Goal: Book appointment/travel/reservation: Book appointment/travel/reservation

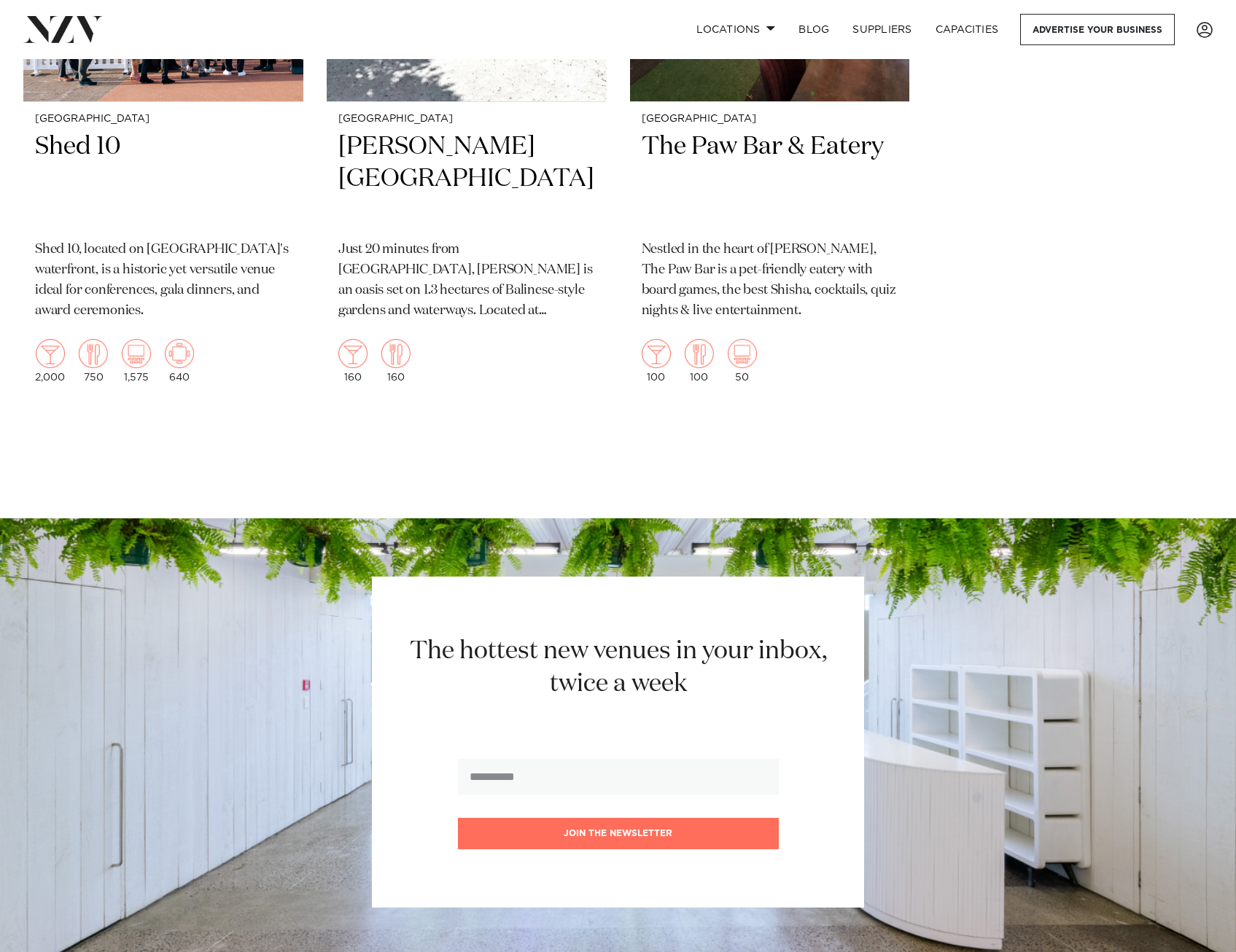
scroll to position [4448, 0]
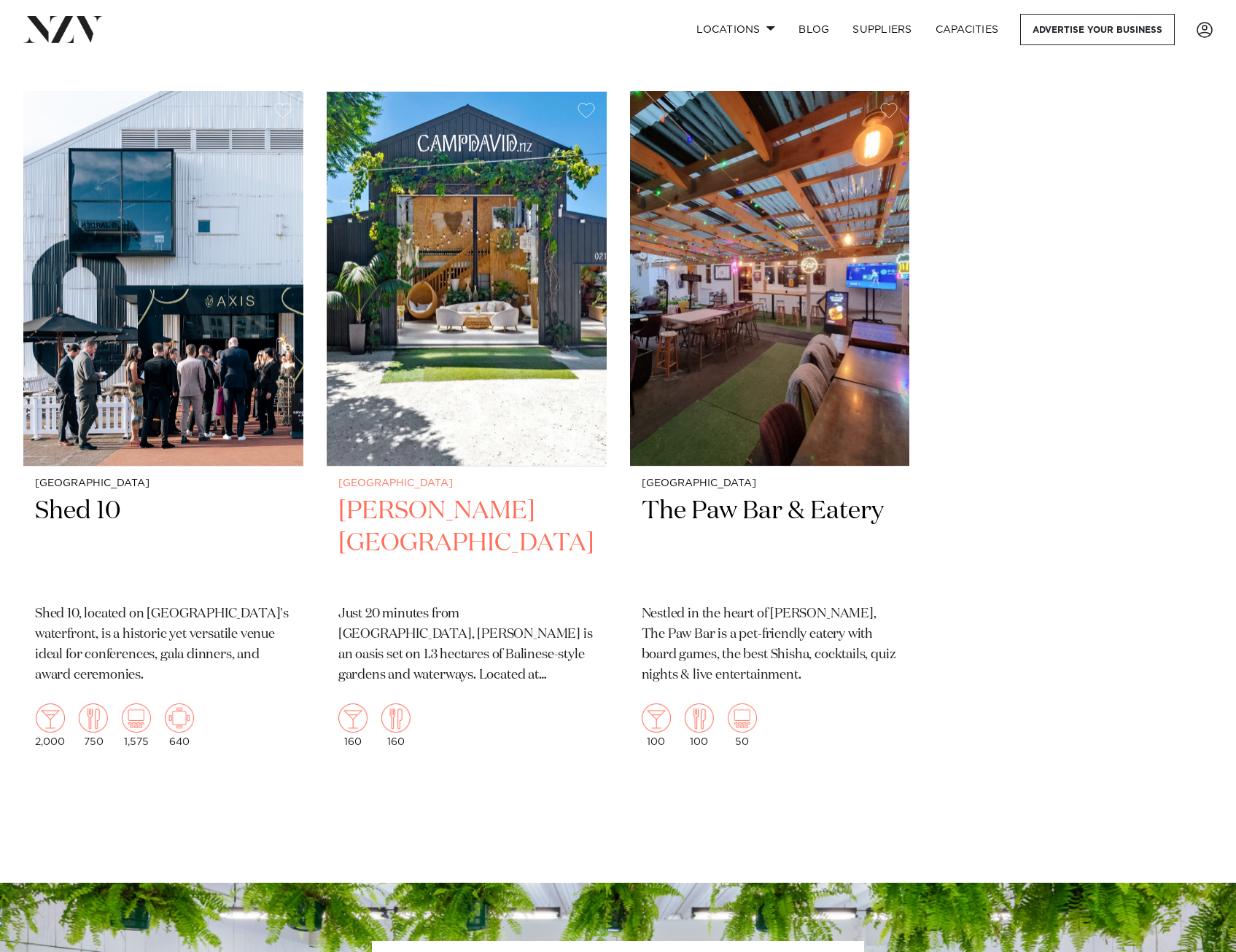
click at [513, 523] on h2 "Camp David Gardens" at bounding box center [466, 545] width 257 height 98
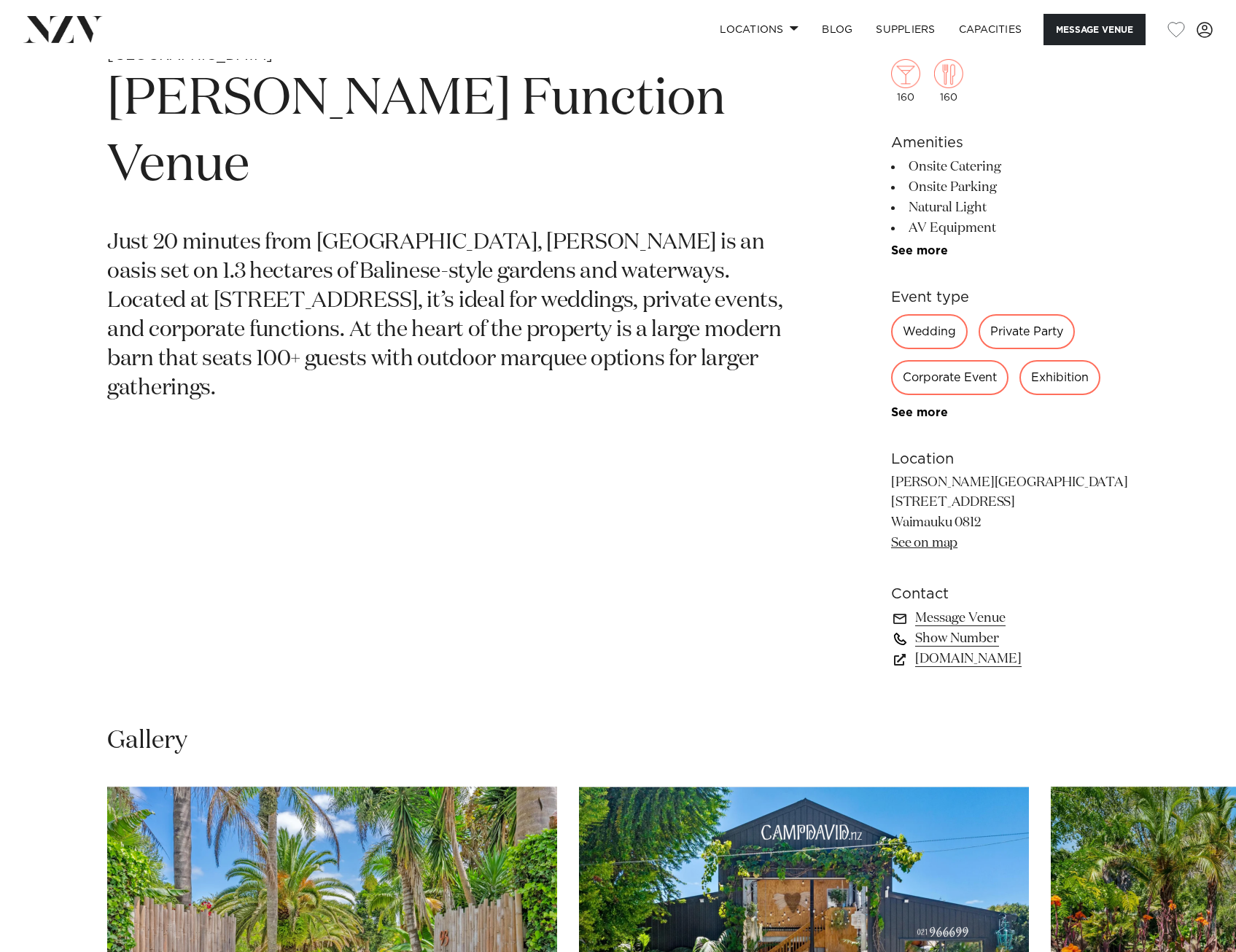
scroll to position [729, 0]
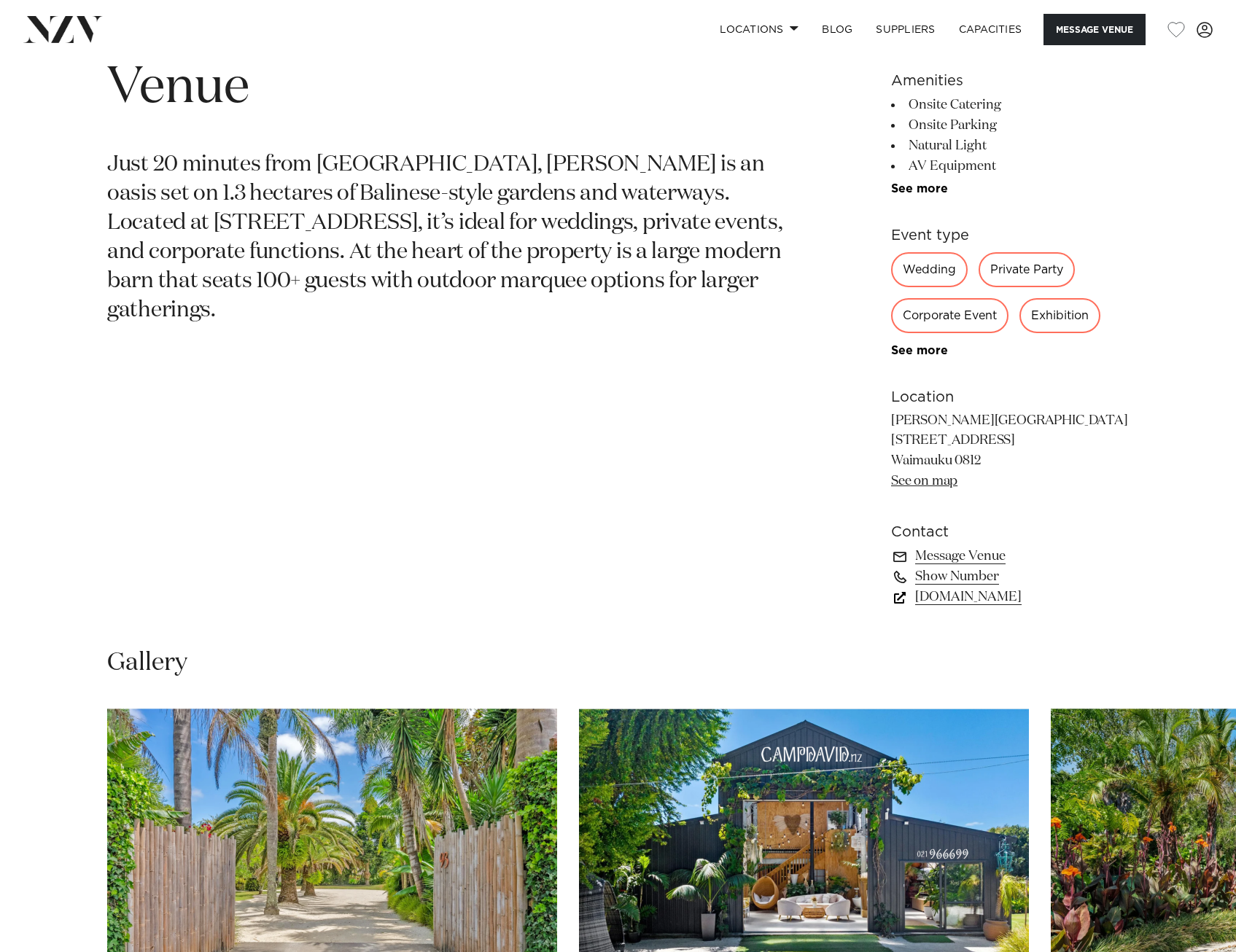
click at [987, 601] on link "CampDavid.nz" at bounding box center [1010, 596] width 238 height 20
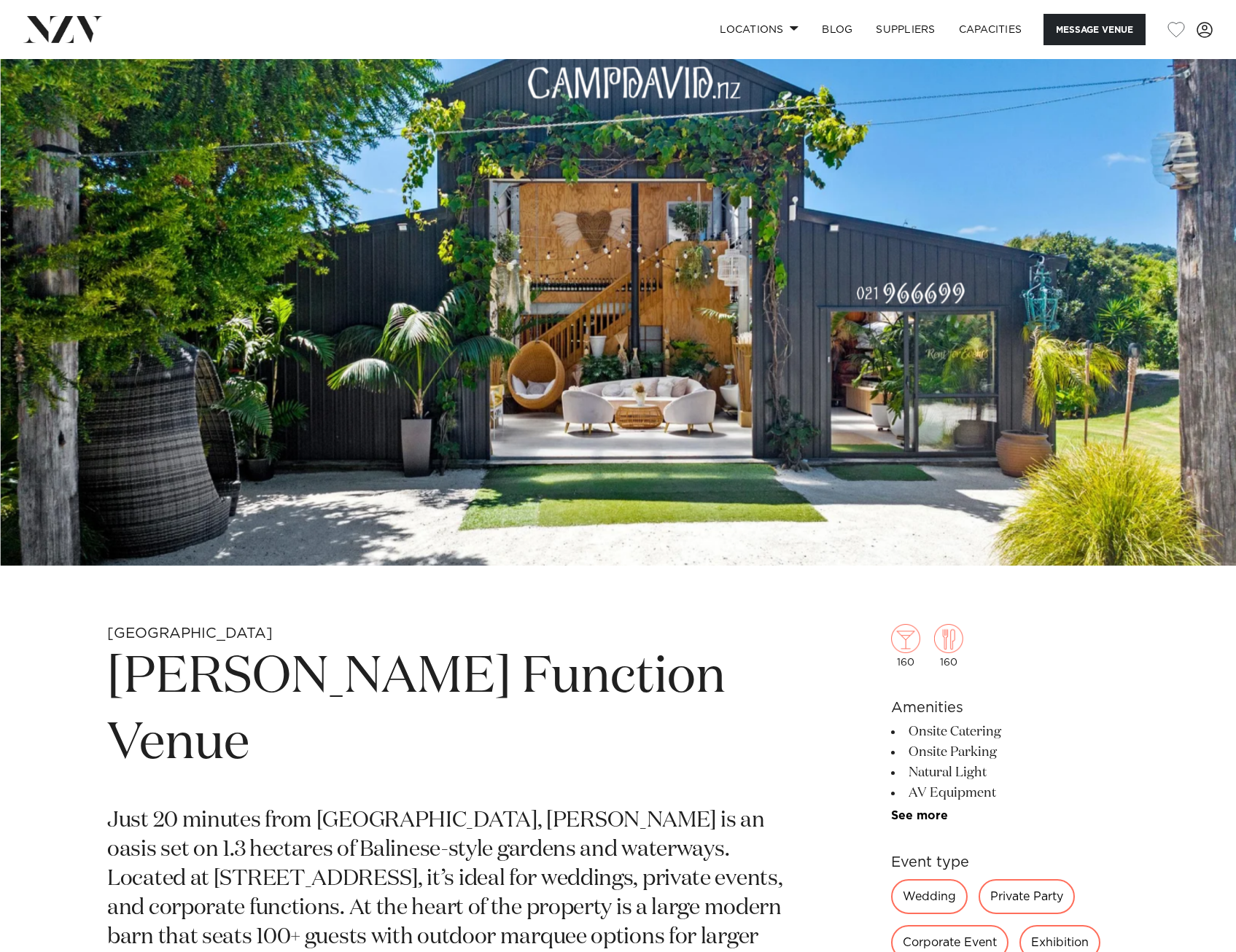
click at [284, 719] on section "Auckland Camp David Function Venue Just 20 minutes from Auckland, Camp David is…" at bounding box center [447, 953] width 681 height 658
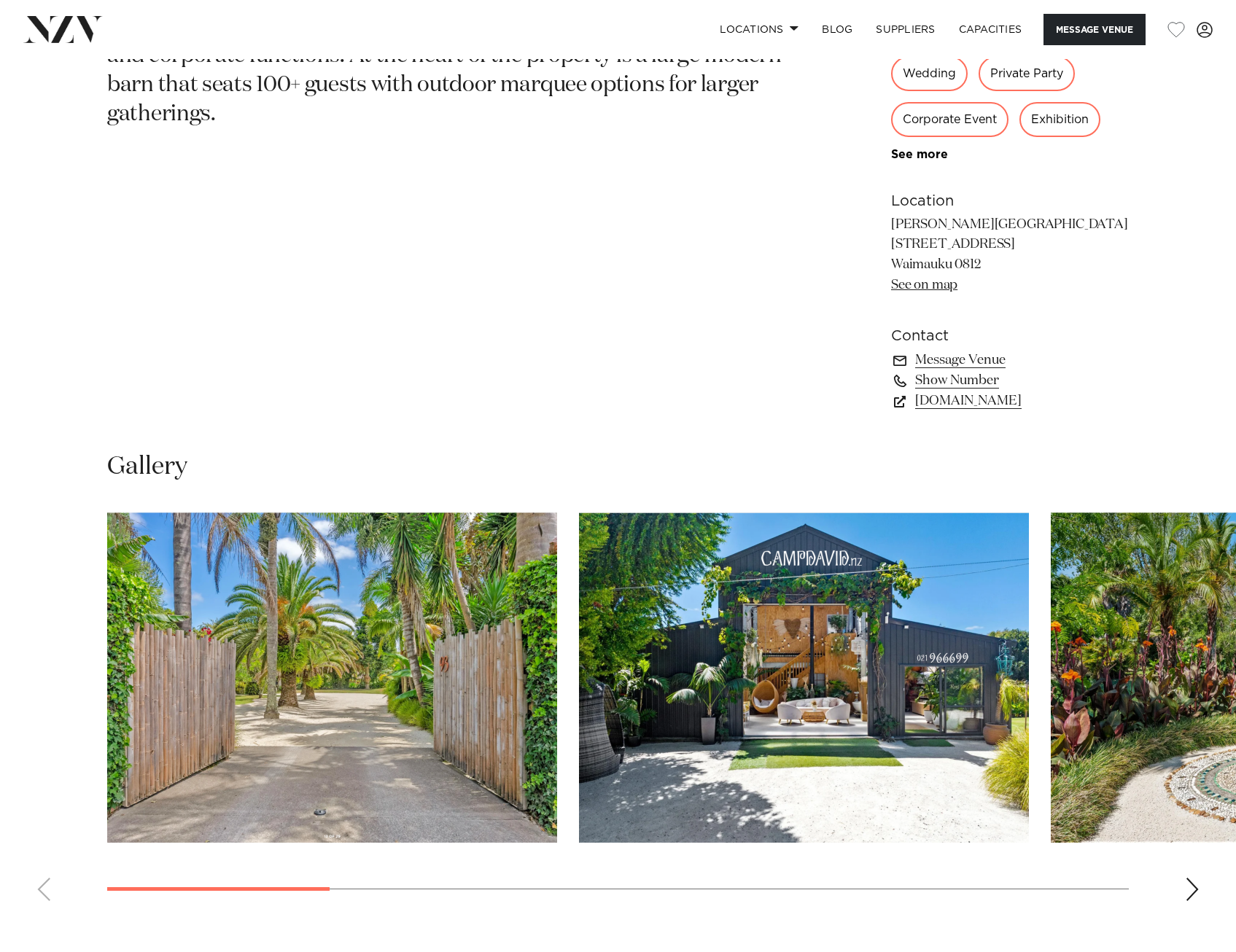
scroll to position [729, 0]
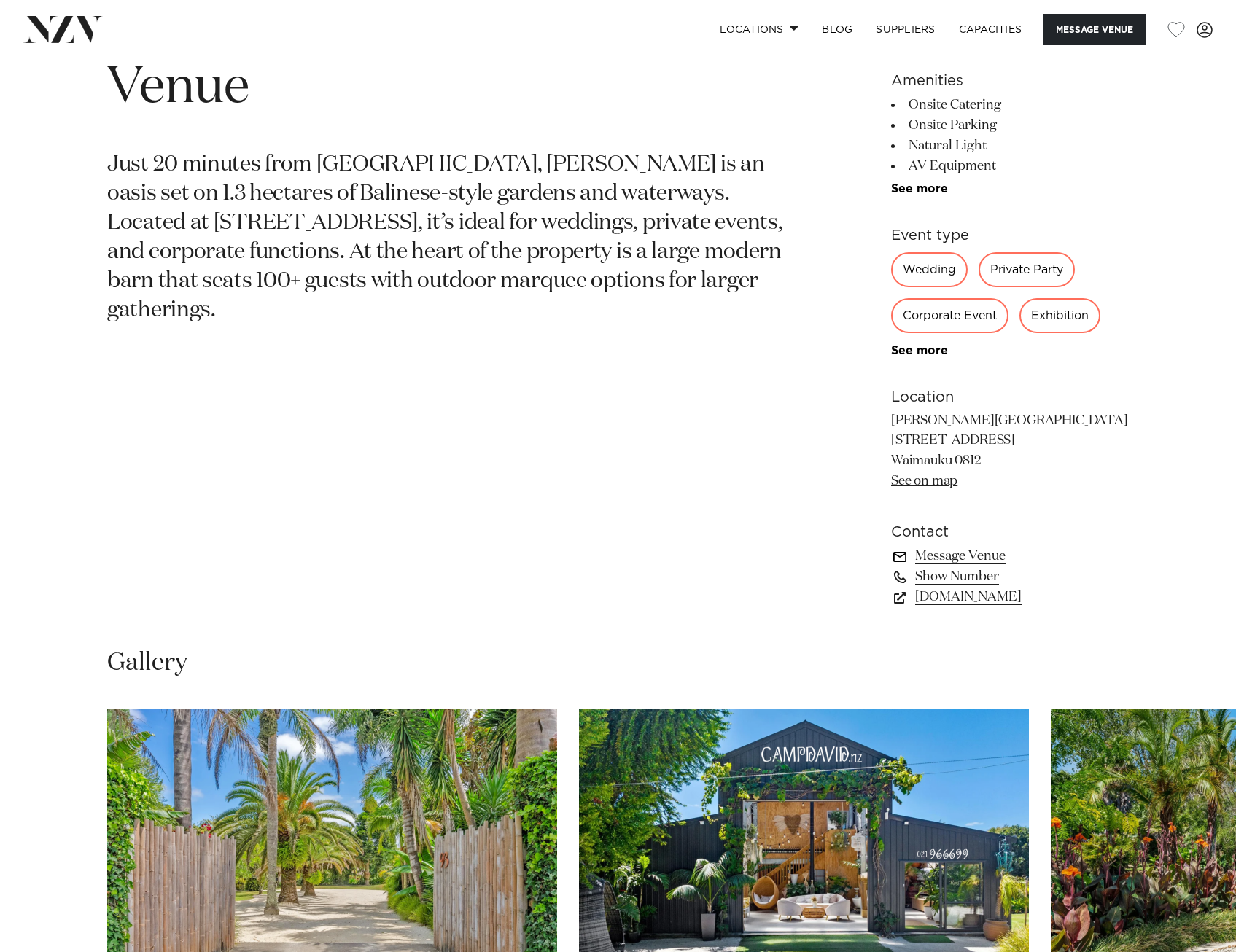
click at [979, 554] on link "Message Venue" at bounding box center [1010, 556] width 238 height 20
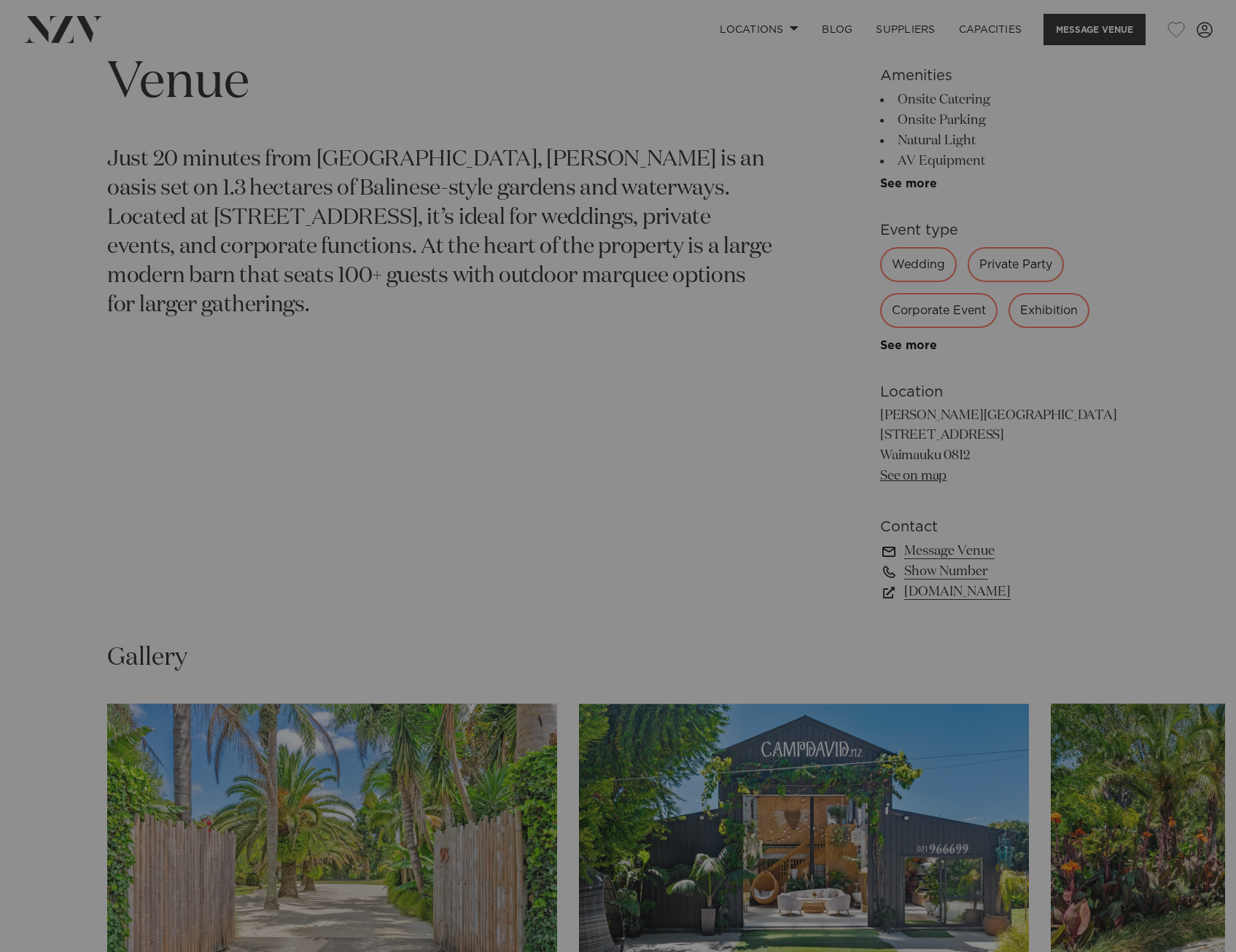
scroll to position [734, 0]
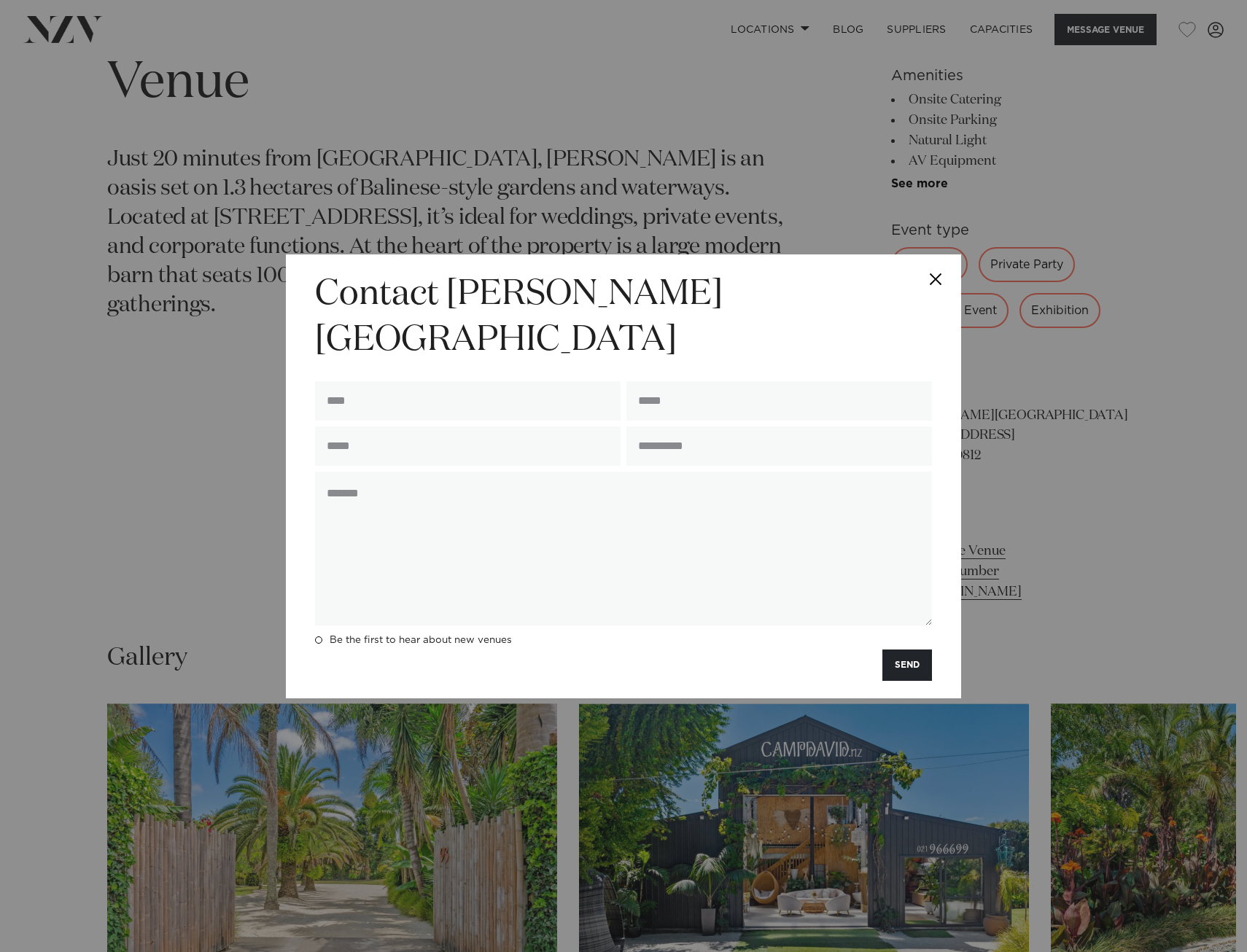
click at [933, 294] on button "Close" at bounding box center [935, 280] width 51 height 51
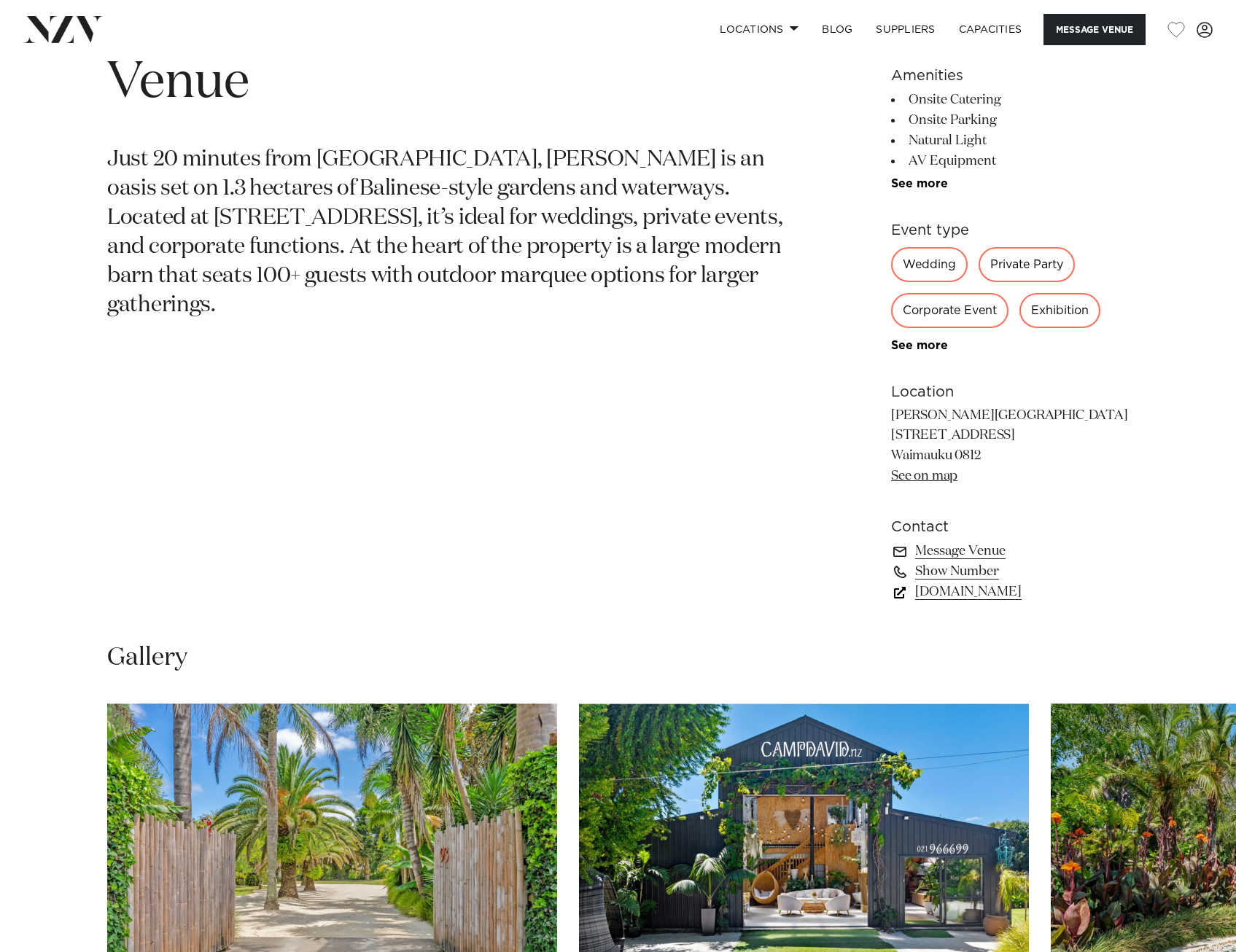
click at [966, 588] on link "CampDavid.nz" at bounding box center [1010, 592] width 238 height 20
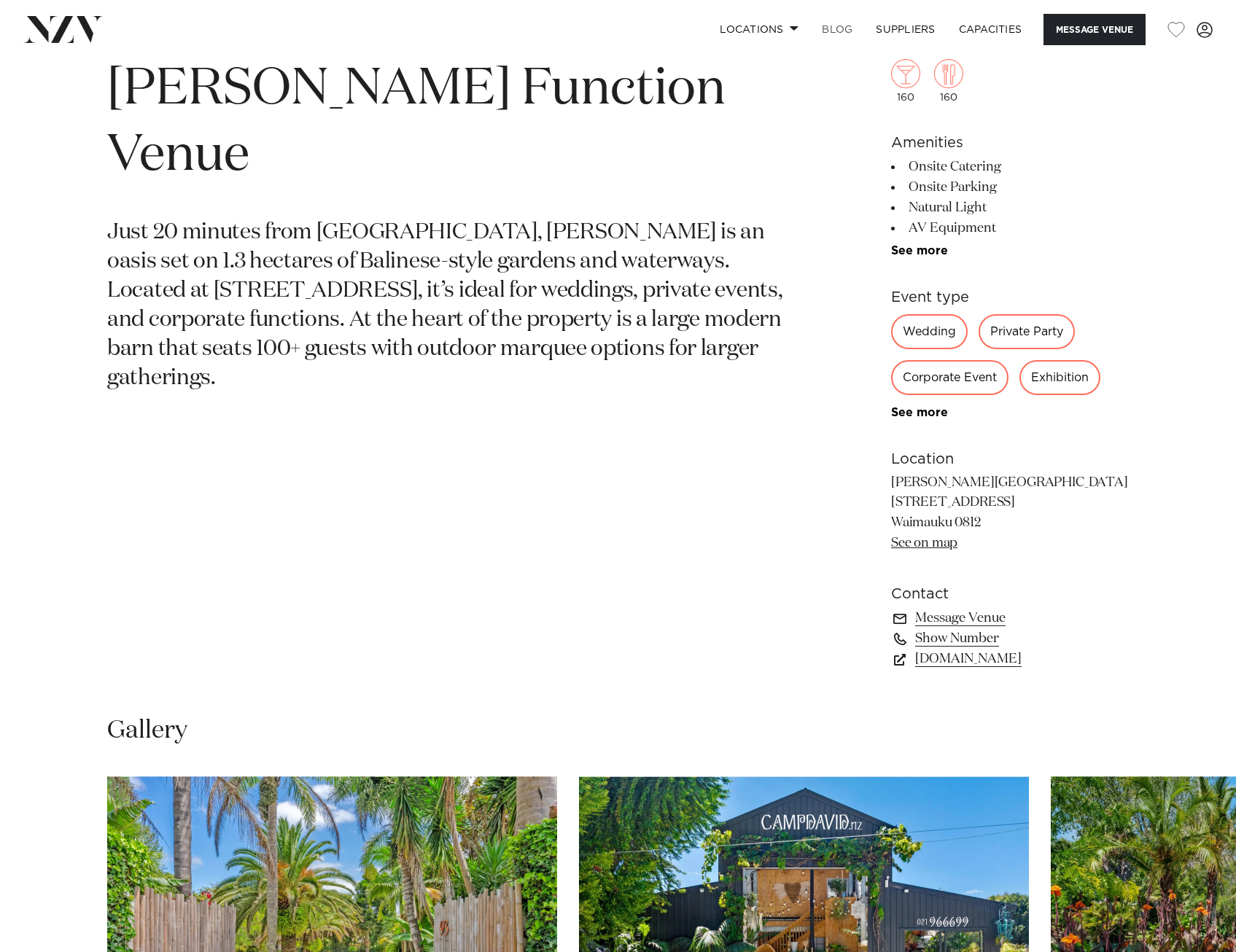
scroll to position [588, 0]
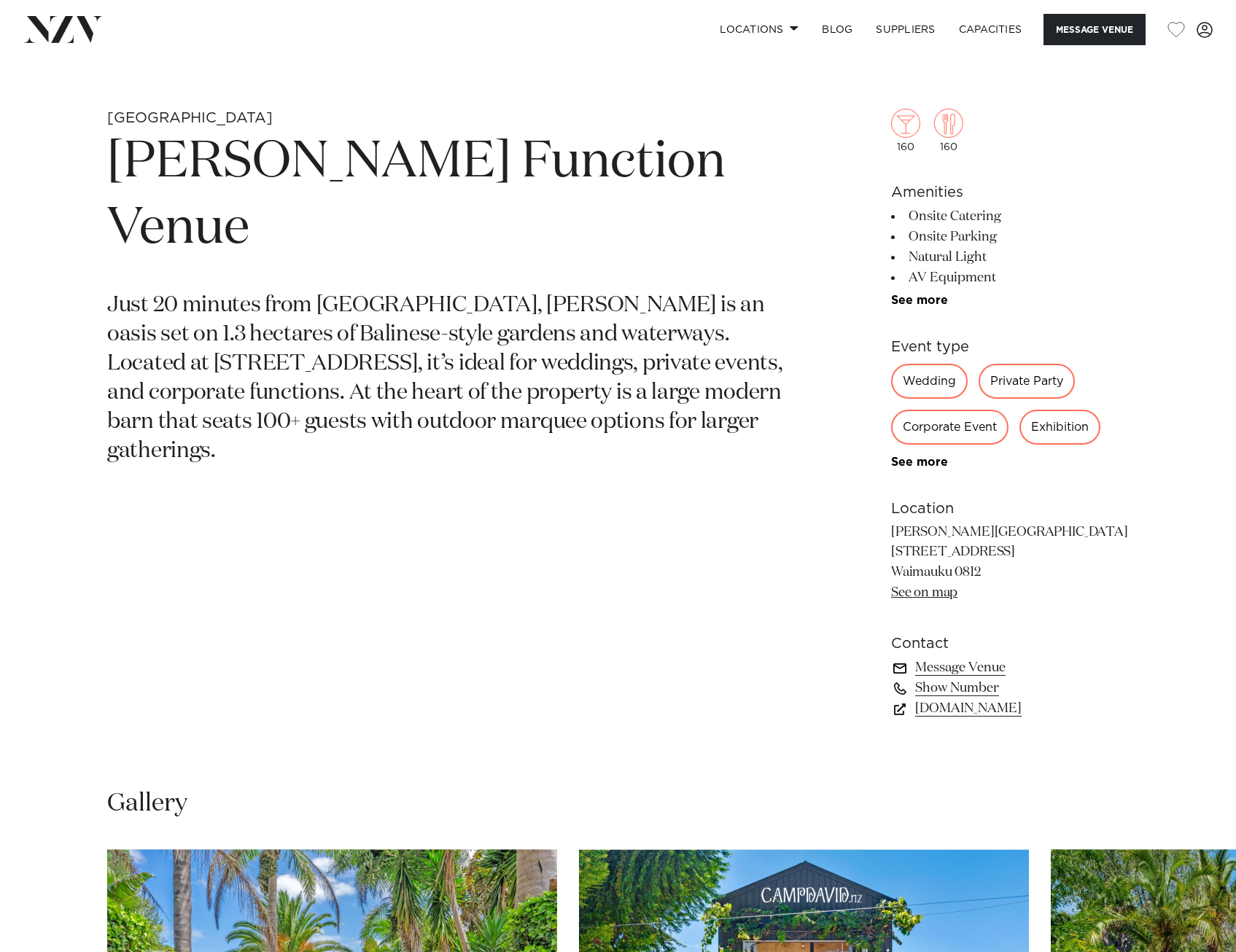
click at [971, 664] on link "Message Venue" at bounding box center [1010, 667] width 238 height 20
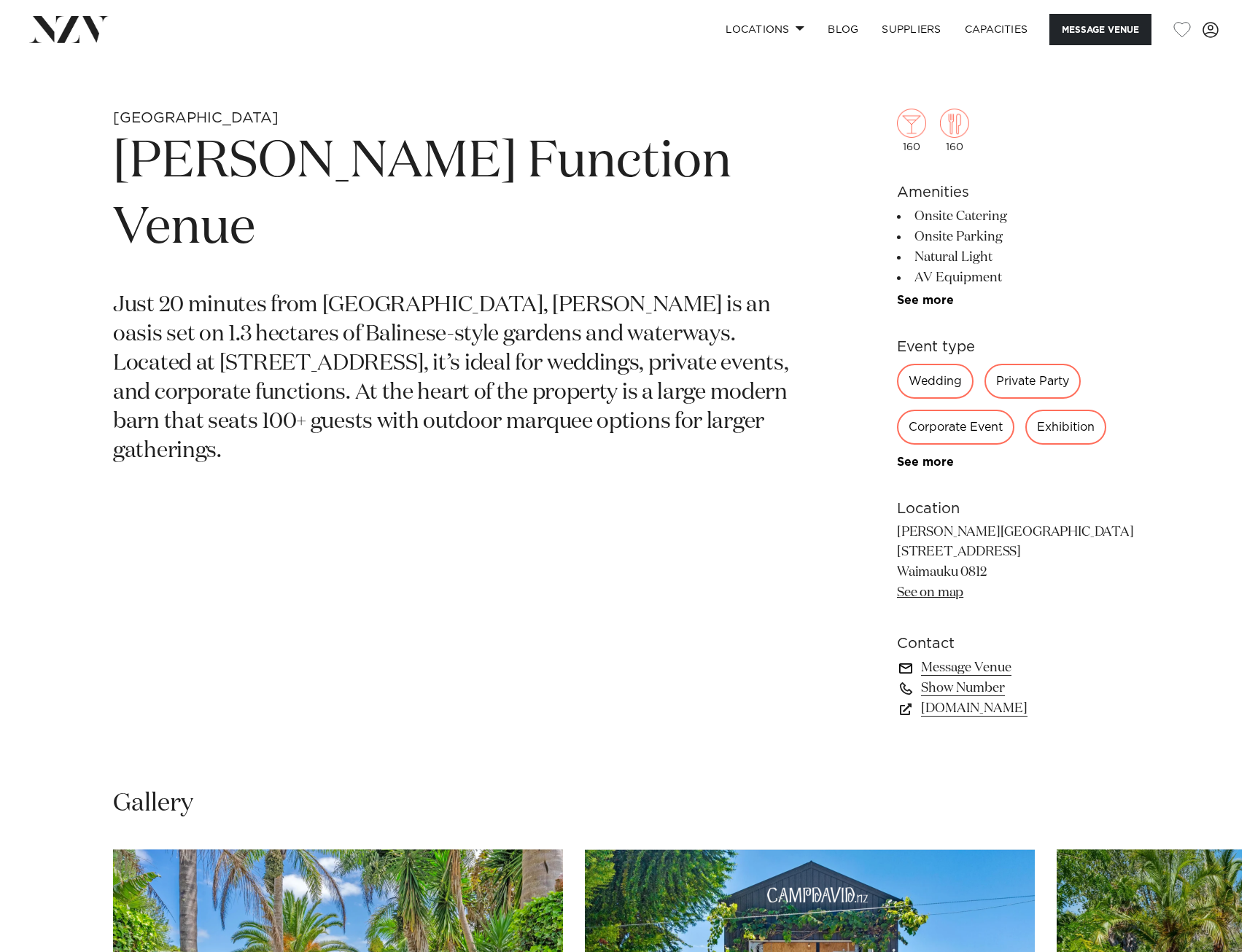
scroll to position [594, 0]
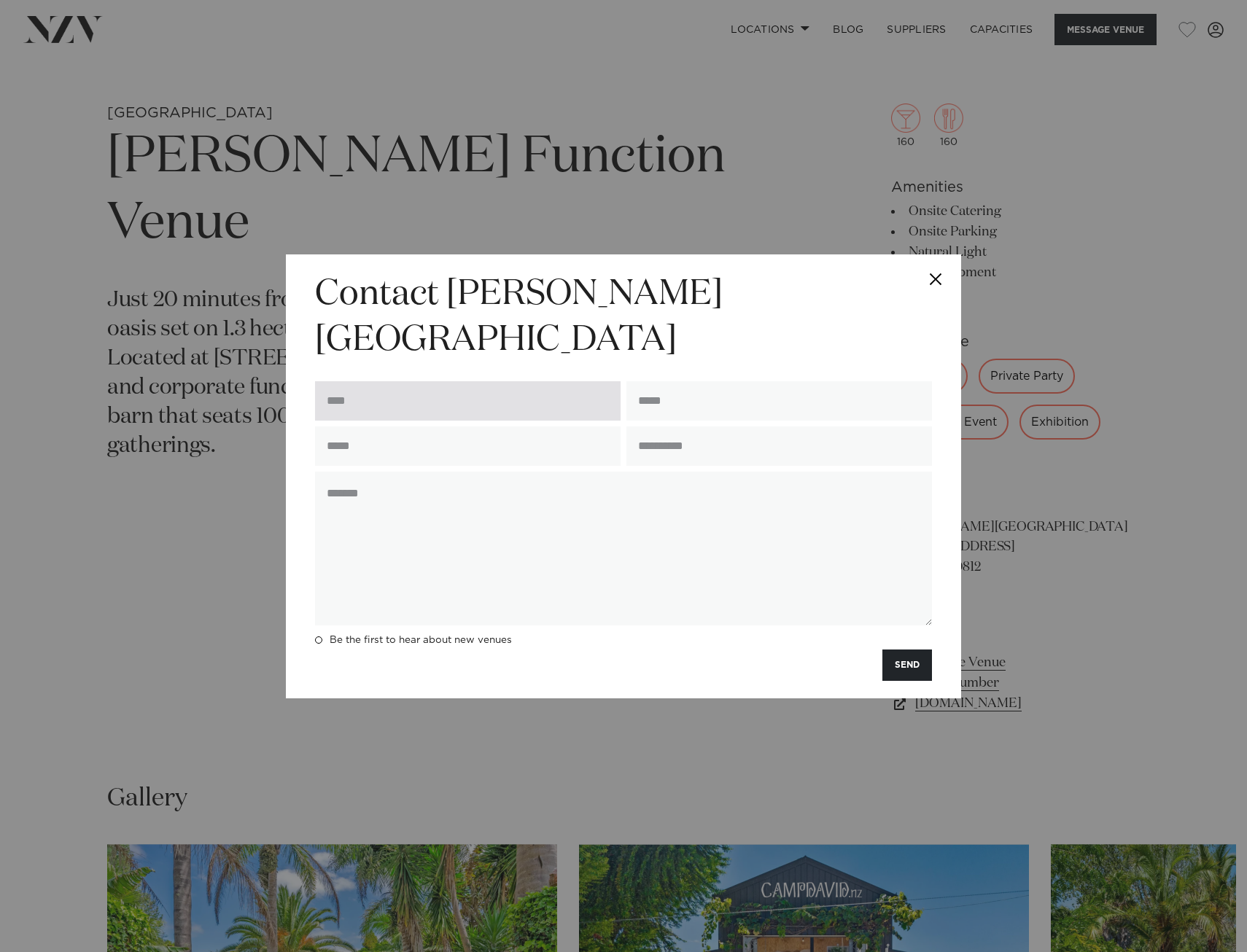
click at [385, 381] on input "text" at bounding box center [468, 400] width 306 height 40
type input "**********"
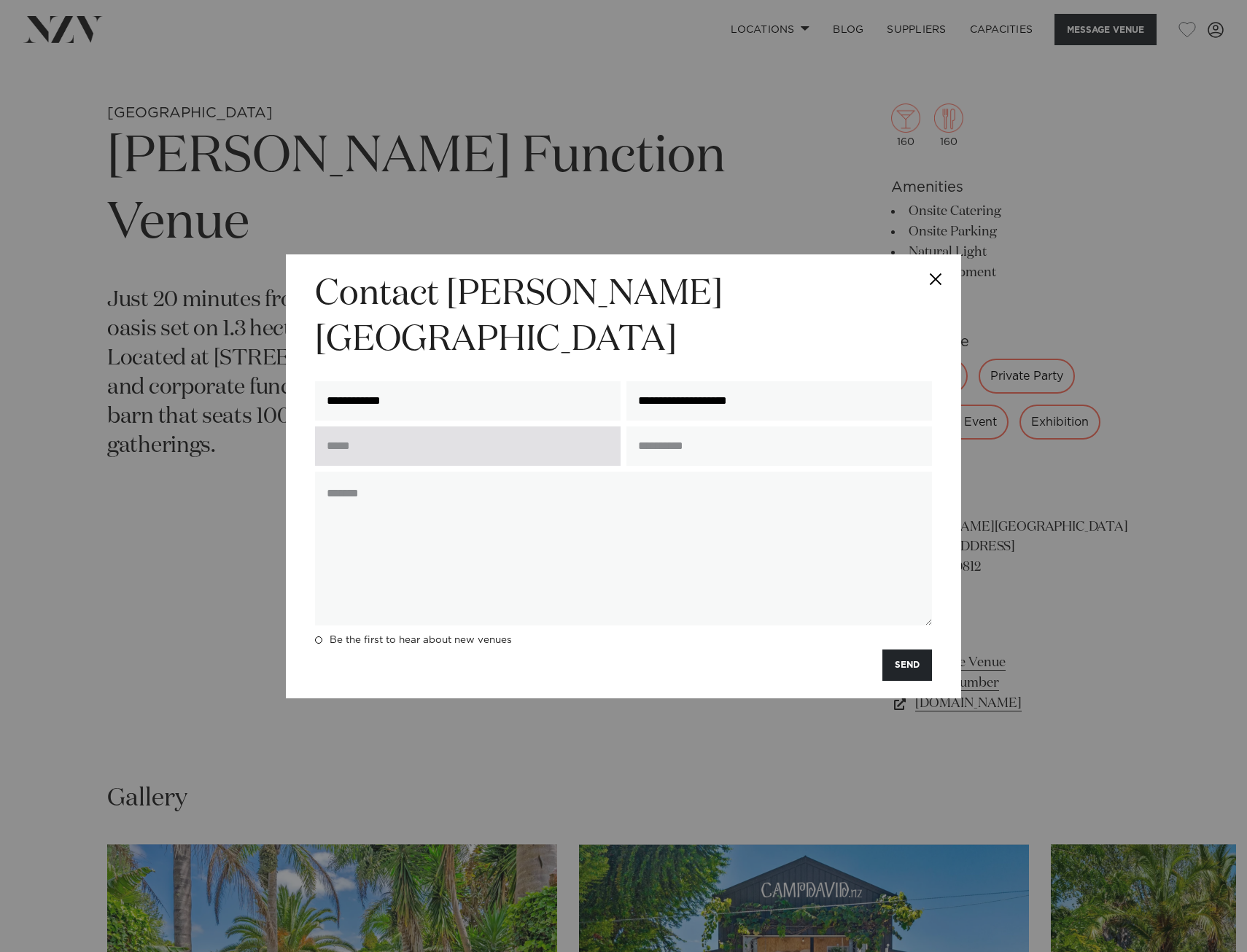
click at [511, 429] on input "text" at bounding box center [468, 446] width 306 height 40
type input "**********"
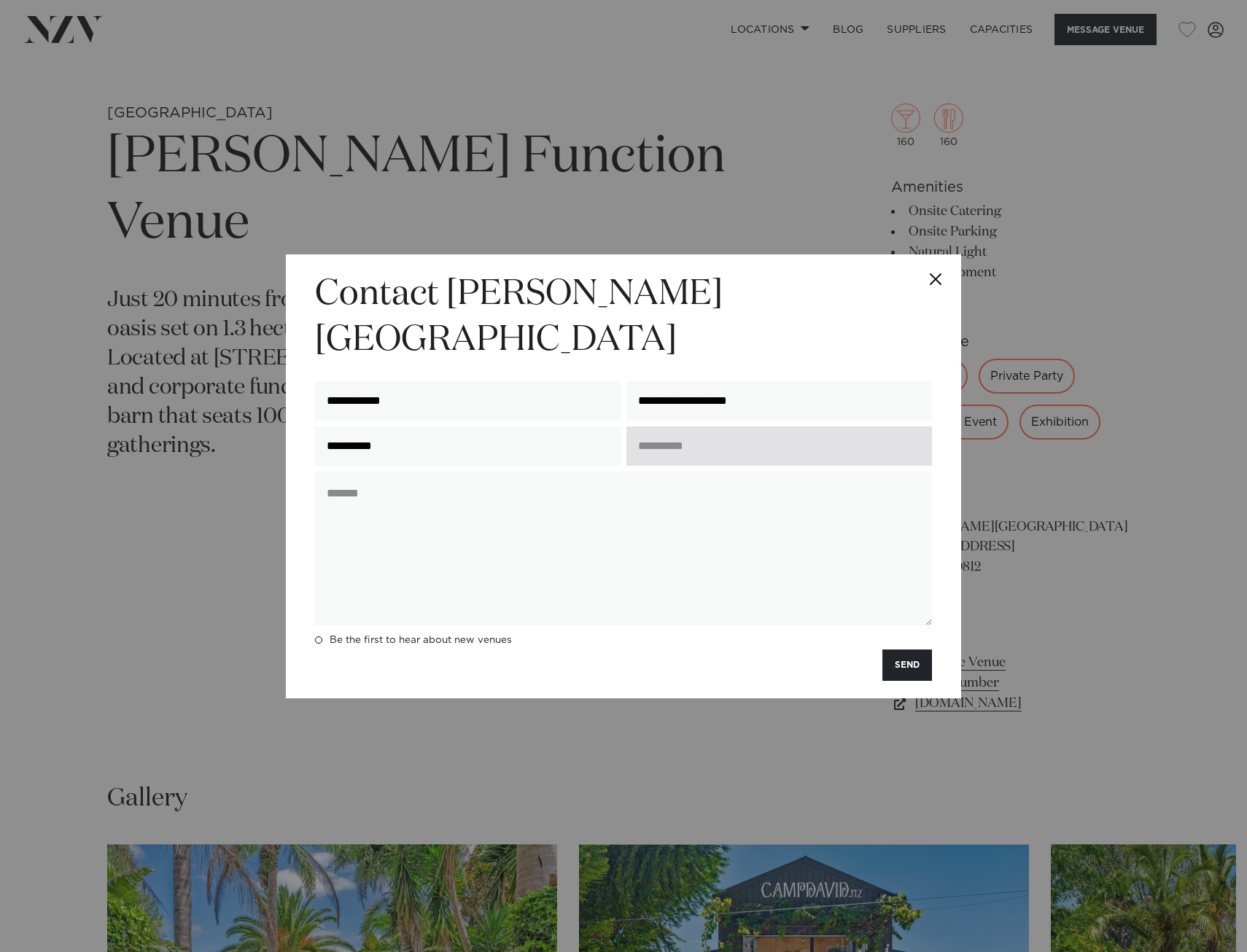
click at [678, 427] on input "text" at bounding box center [779, 446] width 306 height 40
type input "**********"
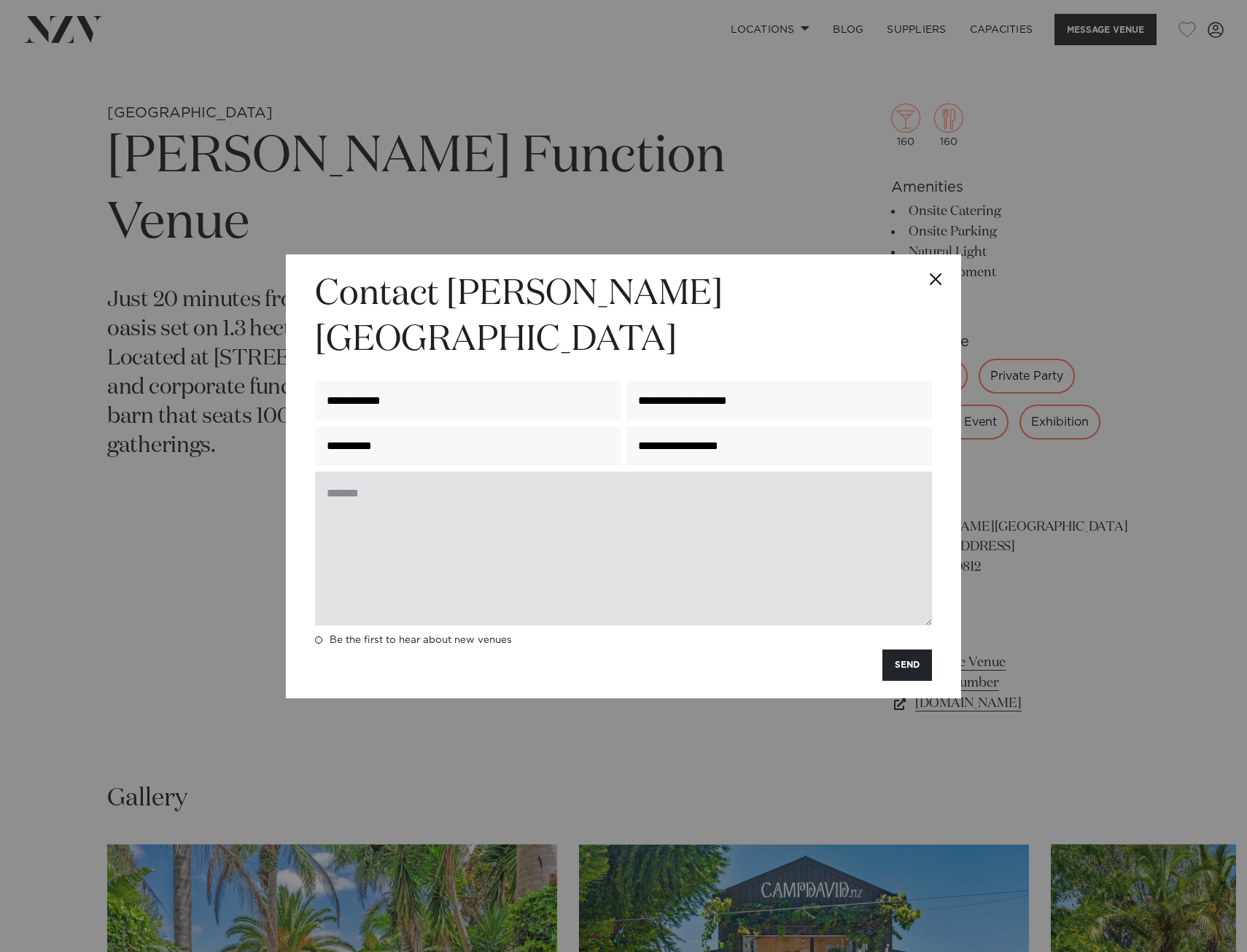
click at [578, 527] on textarea at bounding box center [624, 548] width 616 height 154
paste textarea "**********"
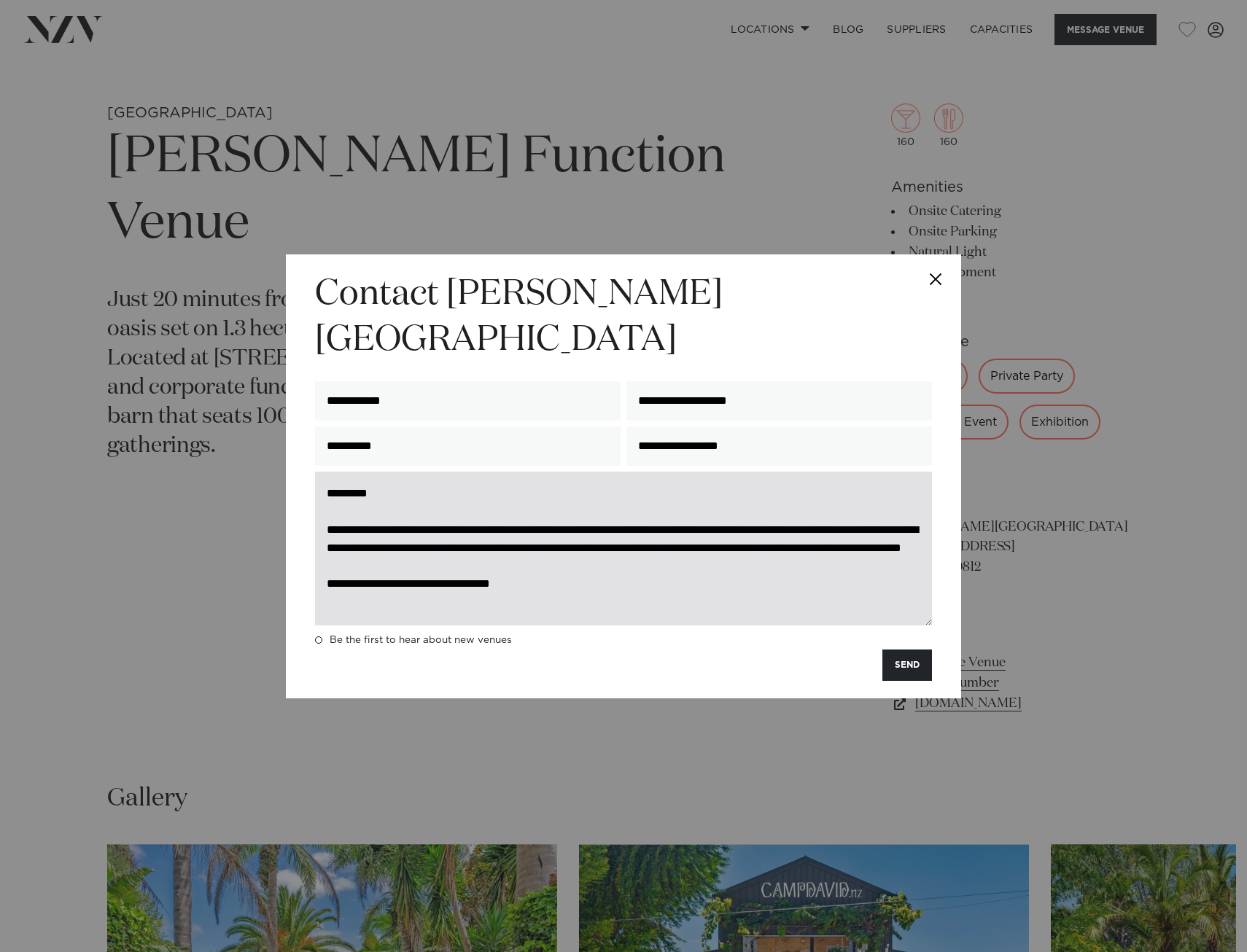
scroll to position [2, 0]
drag, startPoint x: 796, startPoint y: 504, endPoint x: 371, endPoint y: 526, distance: 425.6
click at [371, 526] on textarea "**********" at bounding box center [624, 548] width 616 height 154
click at [773, 549] on textarea "**********" at bounding box center [624, 548] width 616 height 154
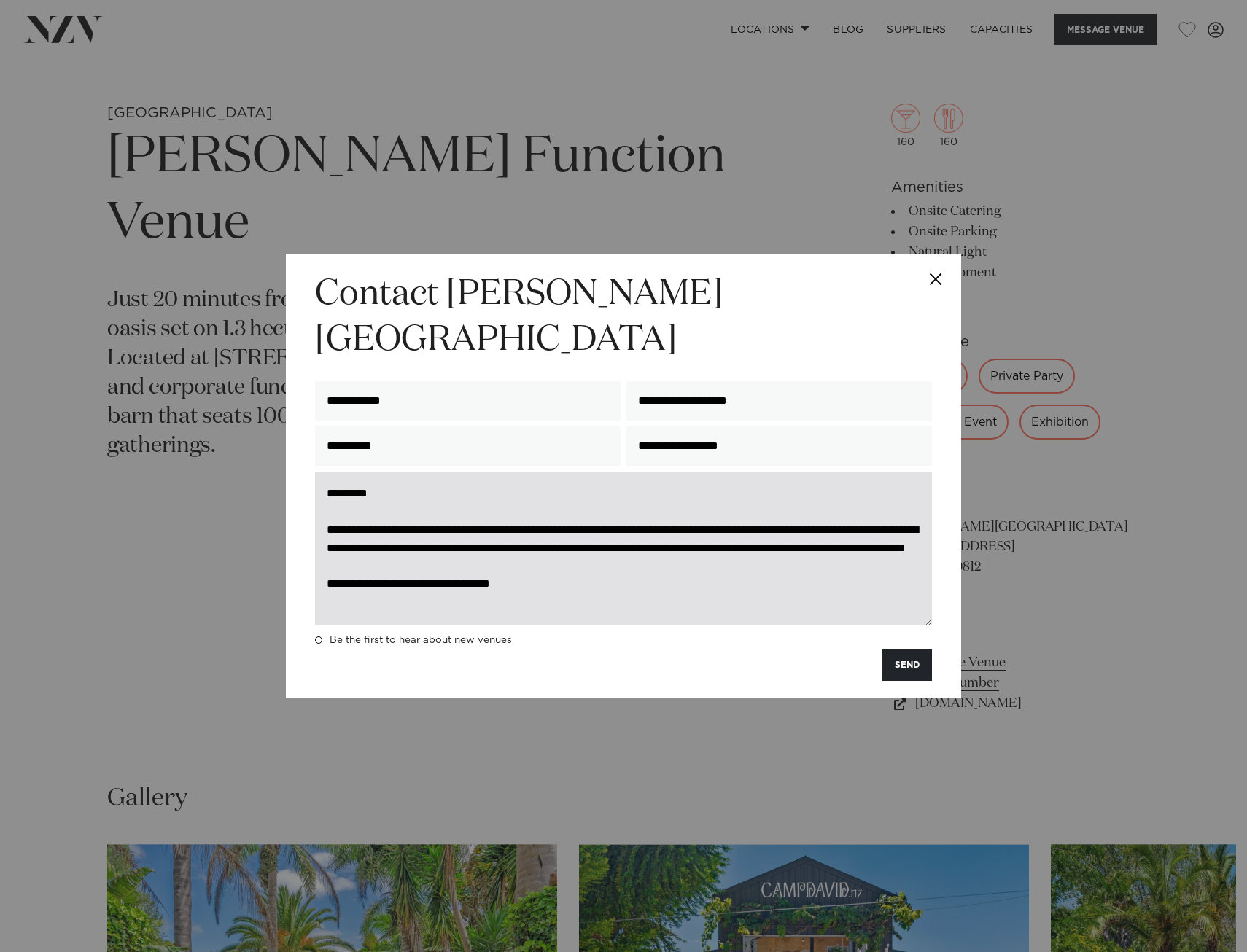
drag, startPoint x: 720, startPoint y: 526, endPoint x: 881, endPoint y: 524, distance: 161.0
click at [881, 524] on textarea "**********" at bounding box center [624, 548] width 616 height 154
click at [444, 554] on textarea "**********" at bounding box center [624, 548] width 616 height 154
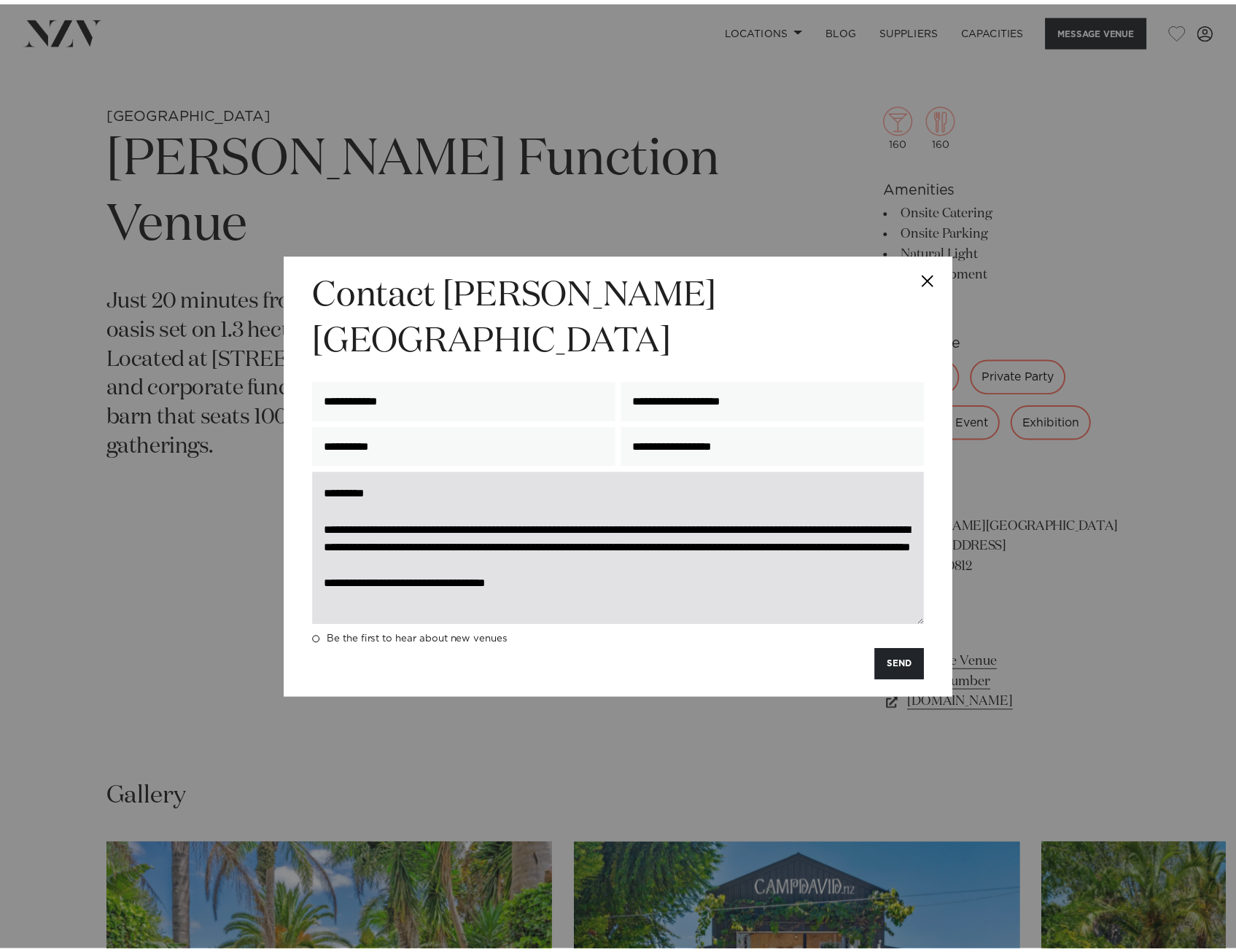
scroll to position [18, 0]
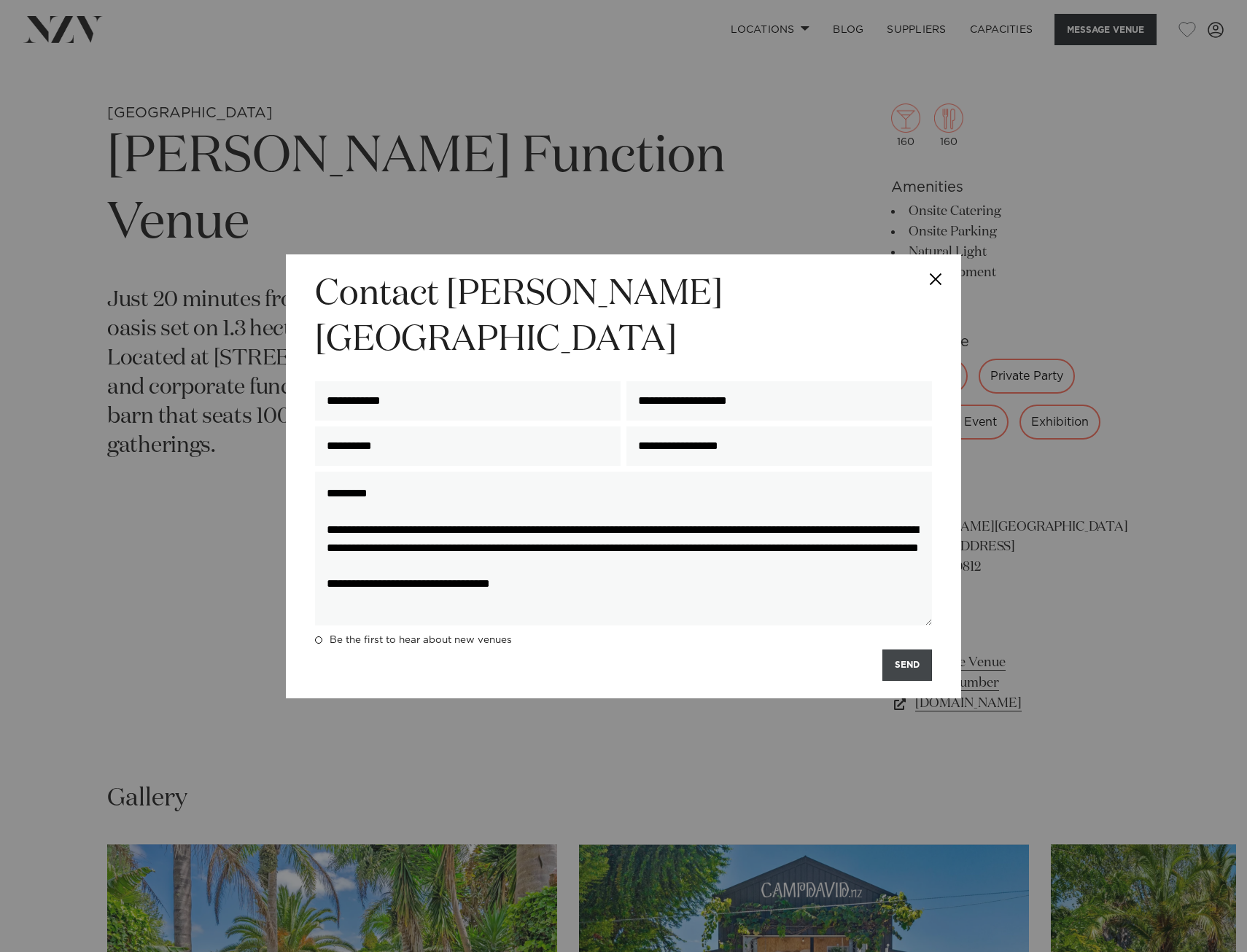
type textarea "**********"
click at [918, 650] on button "SEND" at bounding box center [907, 666] width 49 height 32
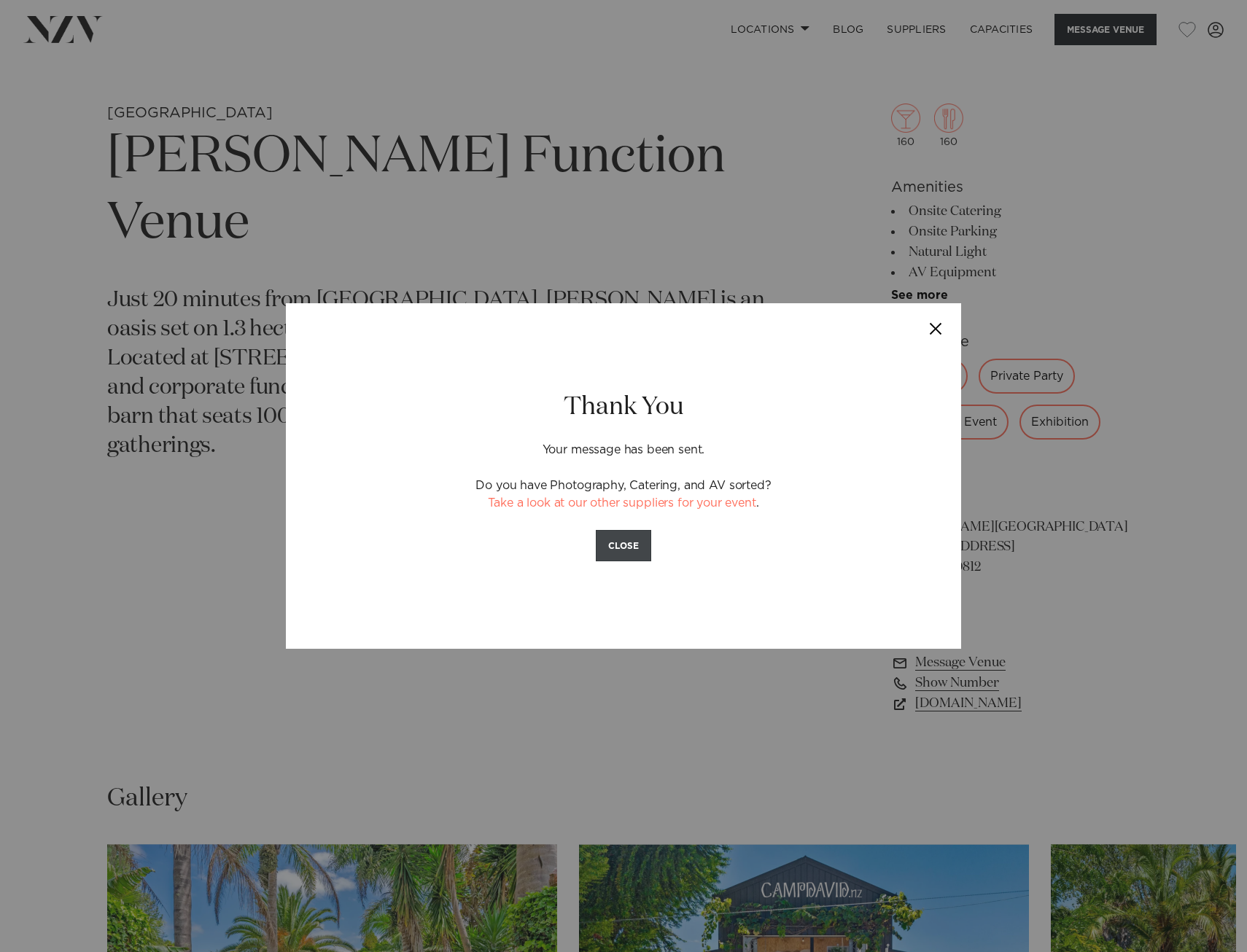
click at [638, 544] on button "CLOSE" at bounding box center [623, 546] width 55 height 32
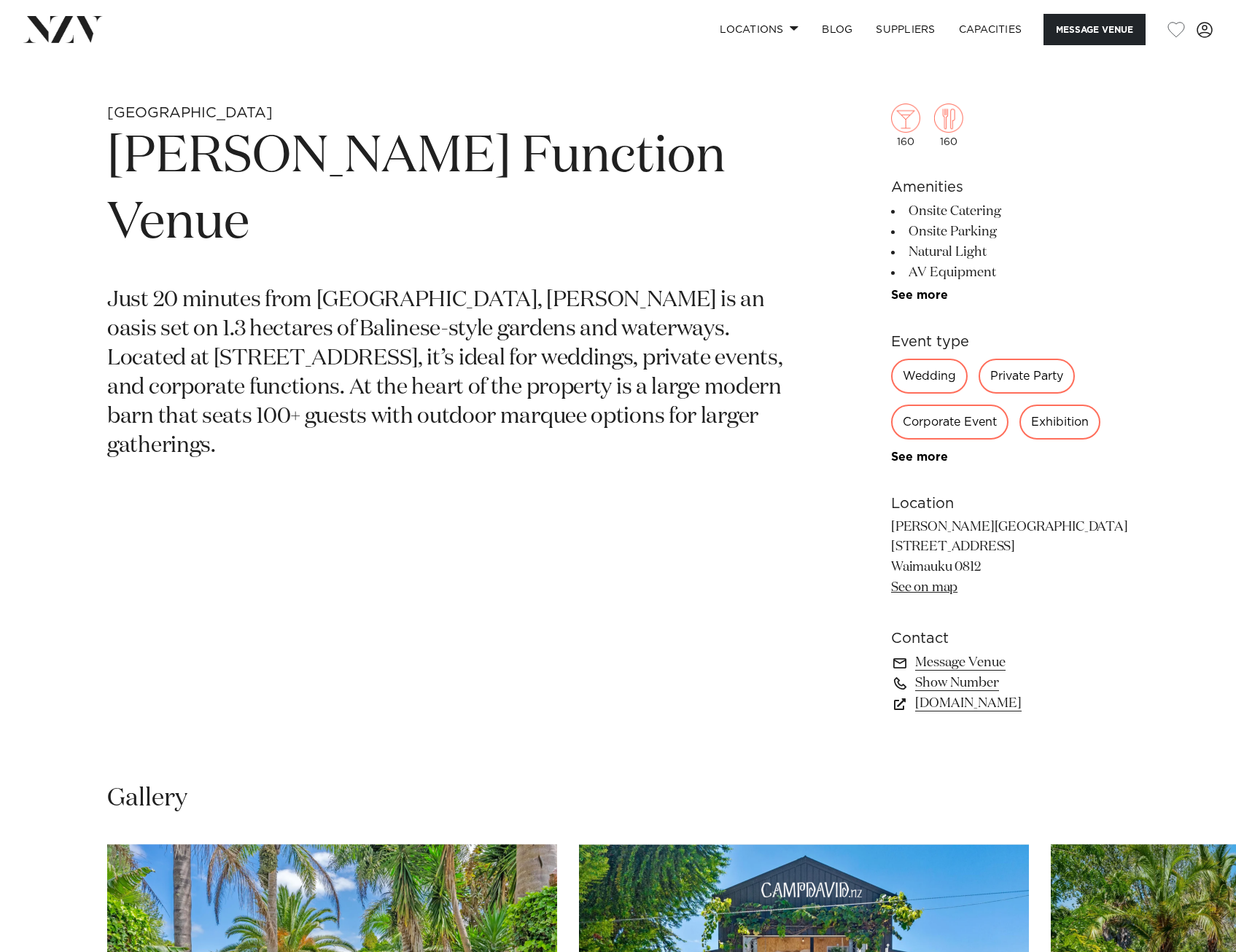
click at [402, 286] on p "Just 20 minutes from Auckland, Camp David is an oasis set on 1.3 hectares of Ba…" at bounding box center [447, 373] width 681 height 174
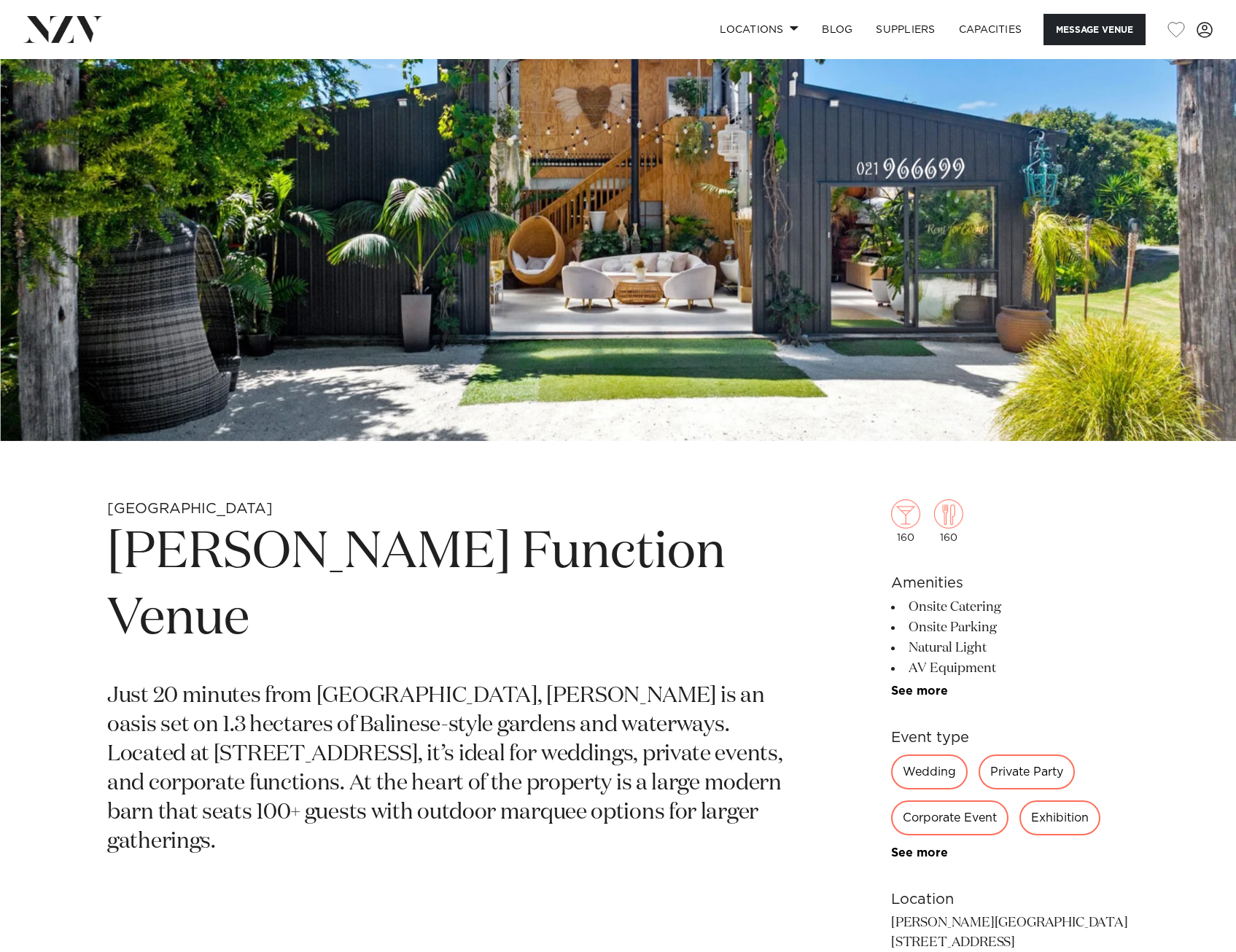
scroll to position [0, 0]
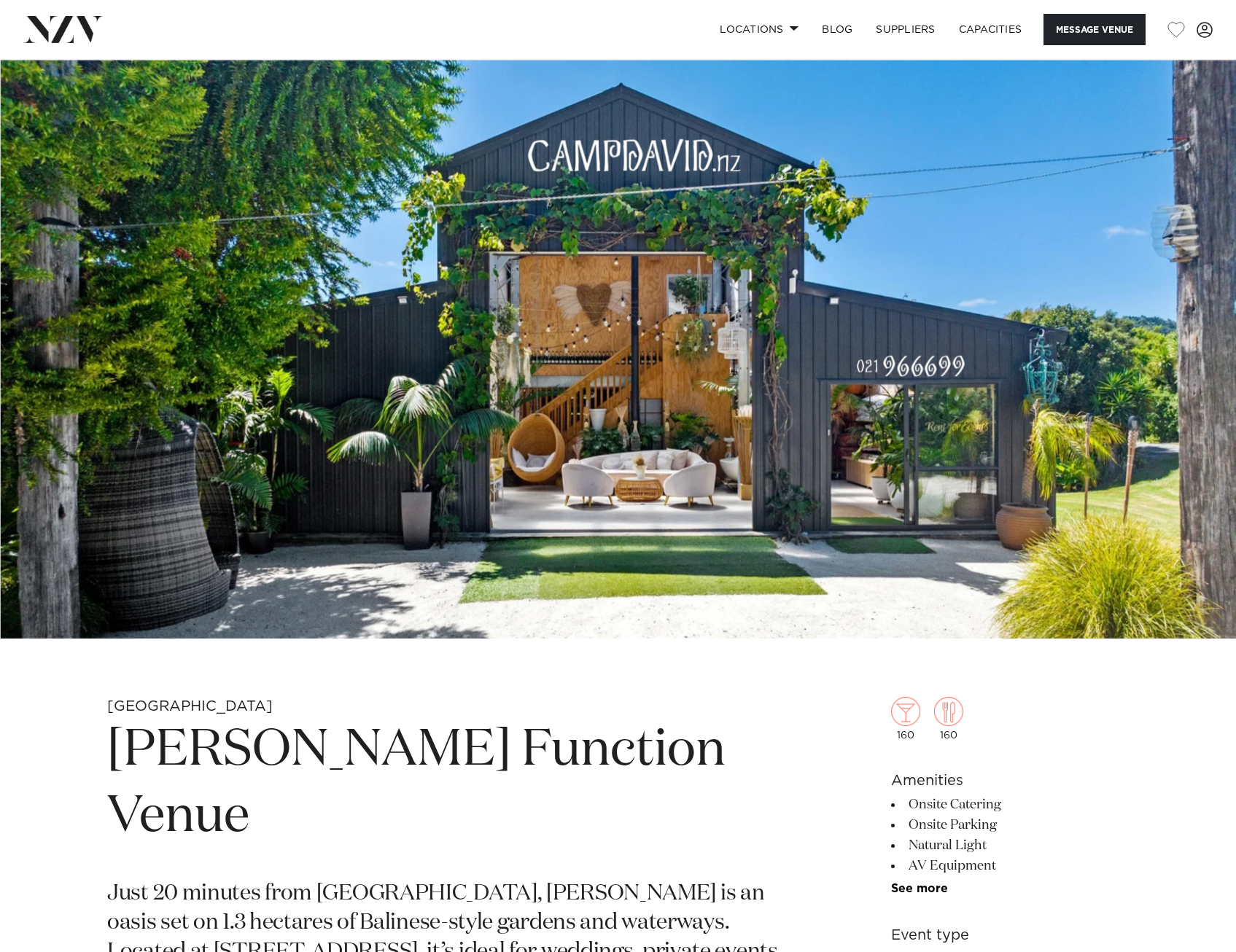
drag, startPoint x: 566, startPoint y: 393, endPoint x: 228, endPoint y: 819, distance: 543.8
click at [228, 880] on p "Just 20 minutes from Auckland, Camp David is an oasis set on 1.3 hectares of Ba…" at bounding box center [447, 967] width 681 height 174
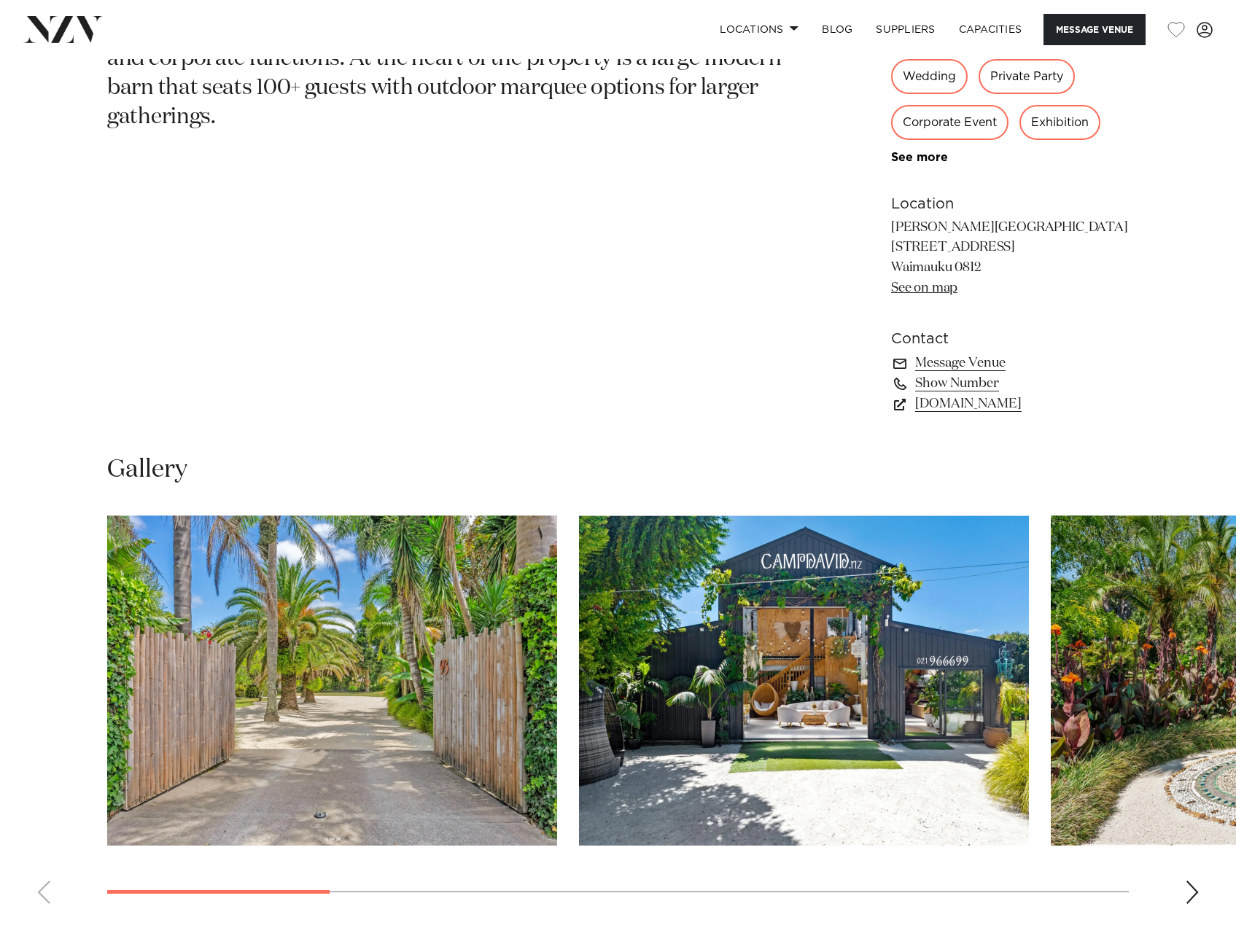
scroll to position [948, 0]
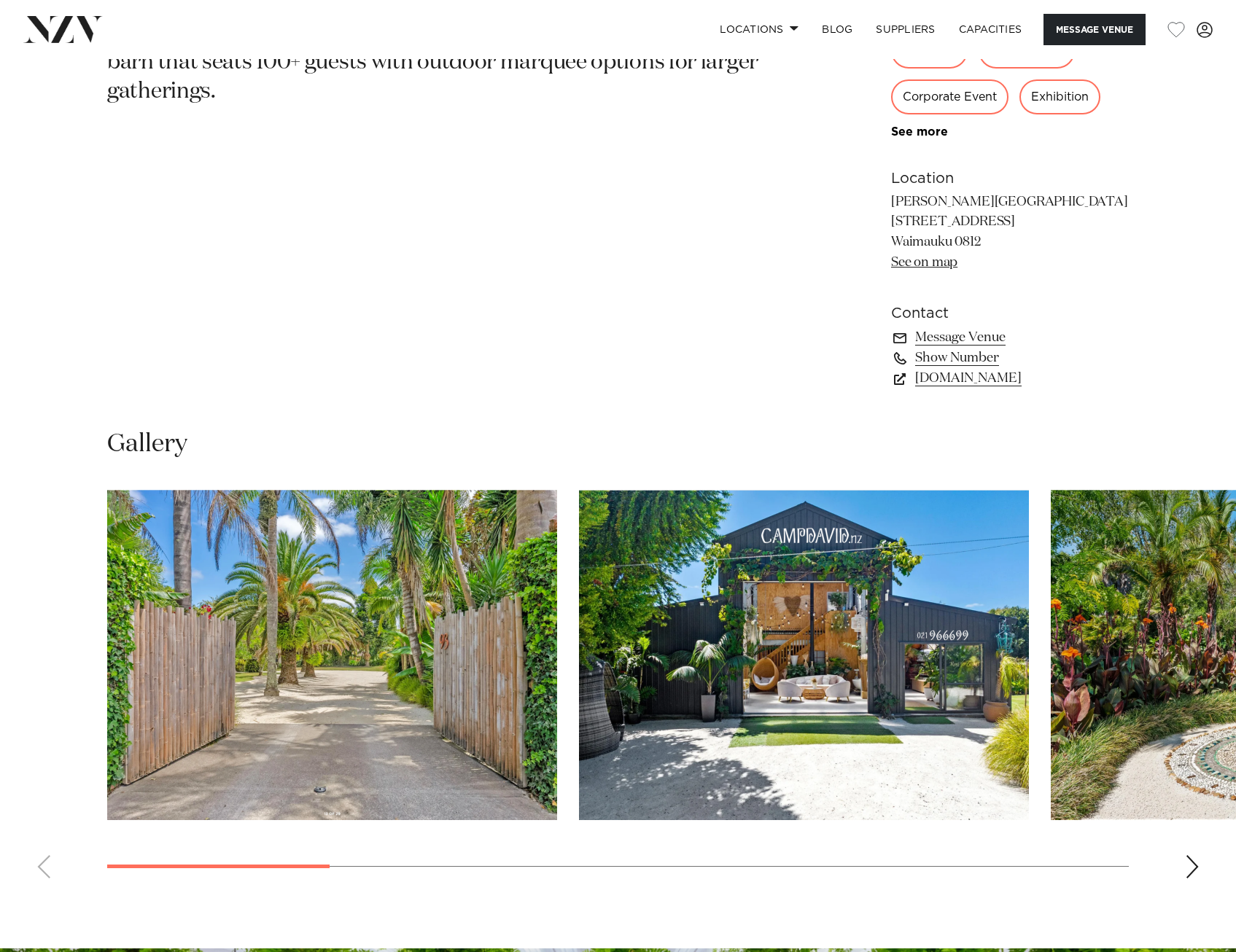
click at [1198, 869] on div "Next slide" at bounding box center [1192, 867] width 15 height 24
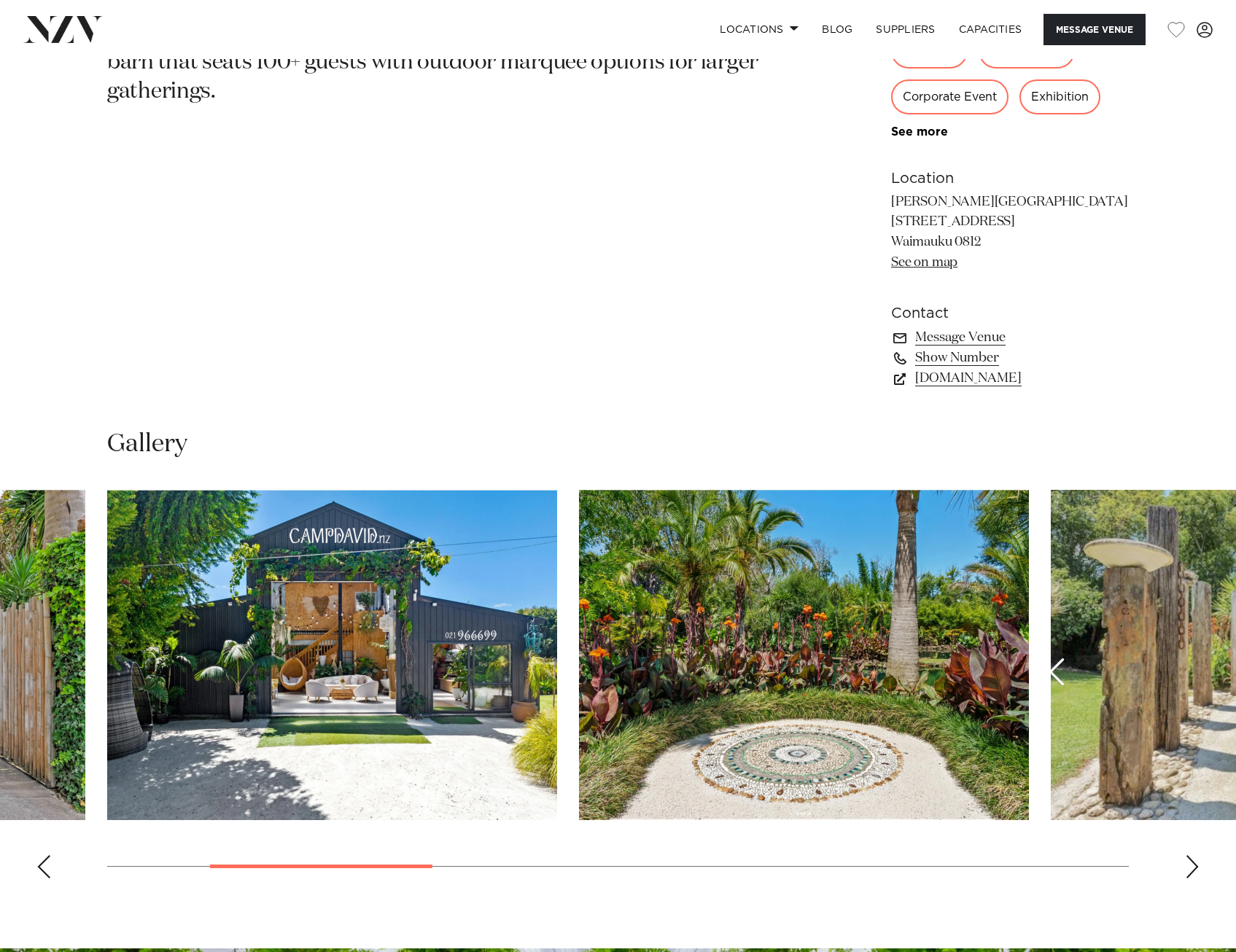
click at [1199, 880] on swiper-container at bounding box center [618, 690] width 1236 height 400
click at [1203, 880] on swiper-container at bounding box center [618, 690] width 1236 height 400
click at [1205, 855] on swiper-container at bounding box center [618, 690] width 1236 height 400
click at [1199, 863] on div "Next slide" at bounding box center [1192, 867] width 15 height 24
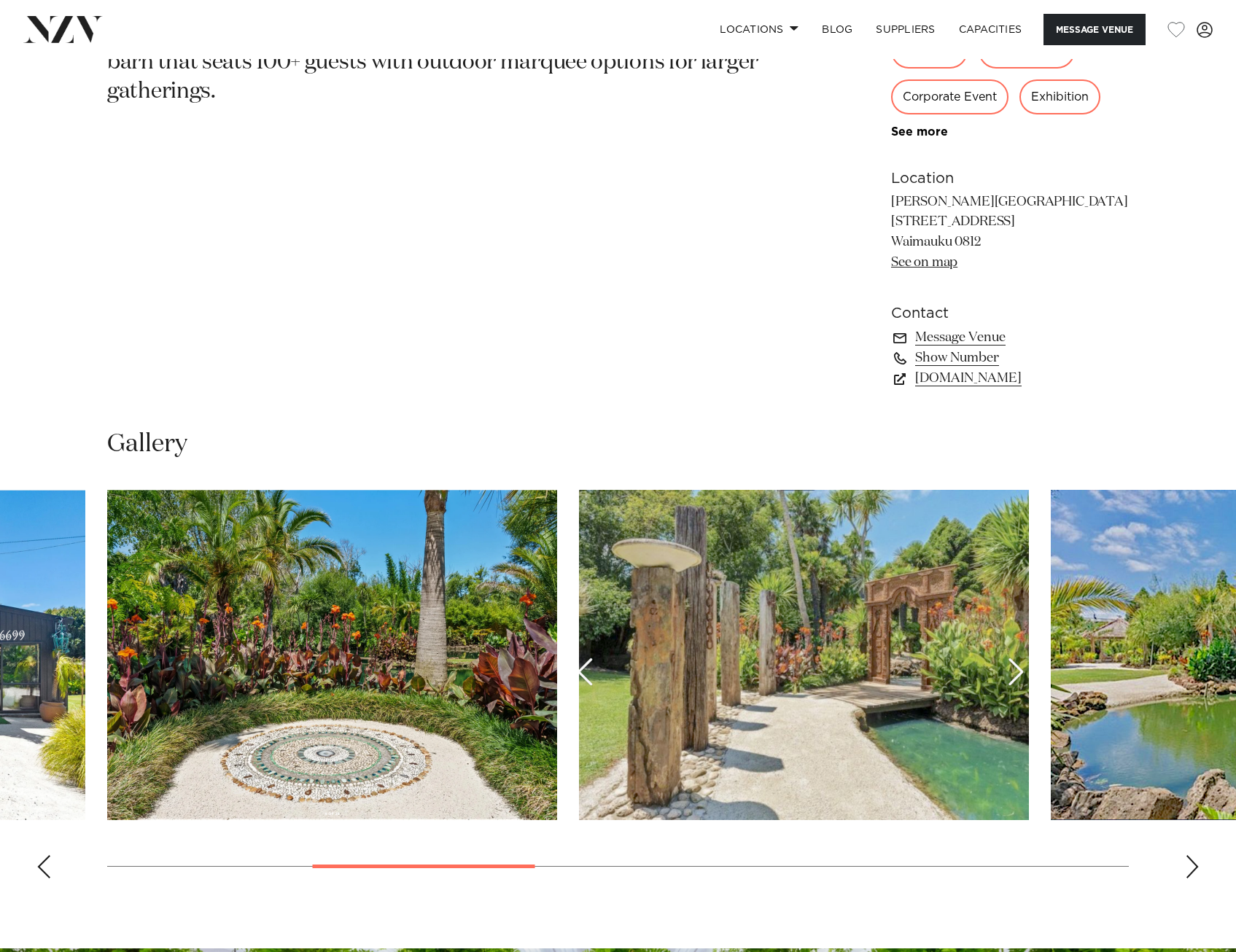
click at [1199, 863] on div "Next slide" at bounding box center [1192, 867] width 15 height 24
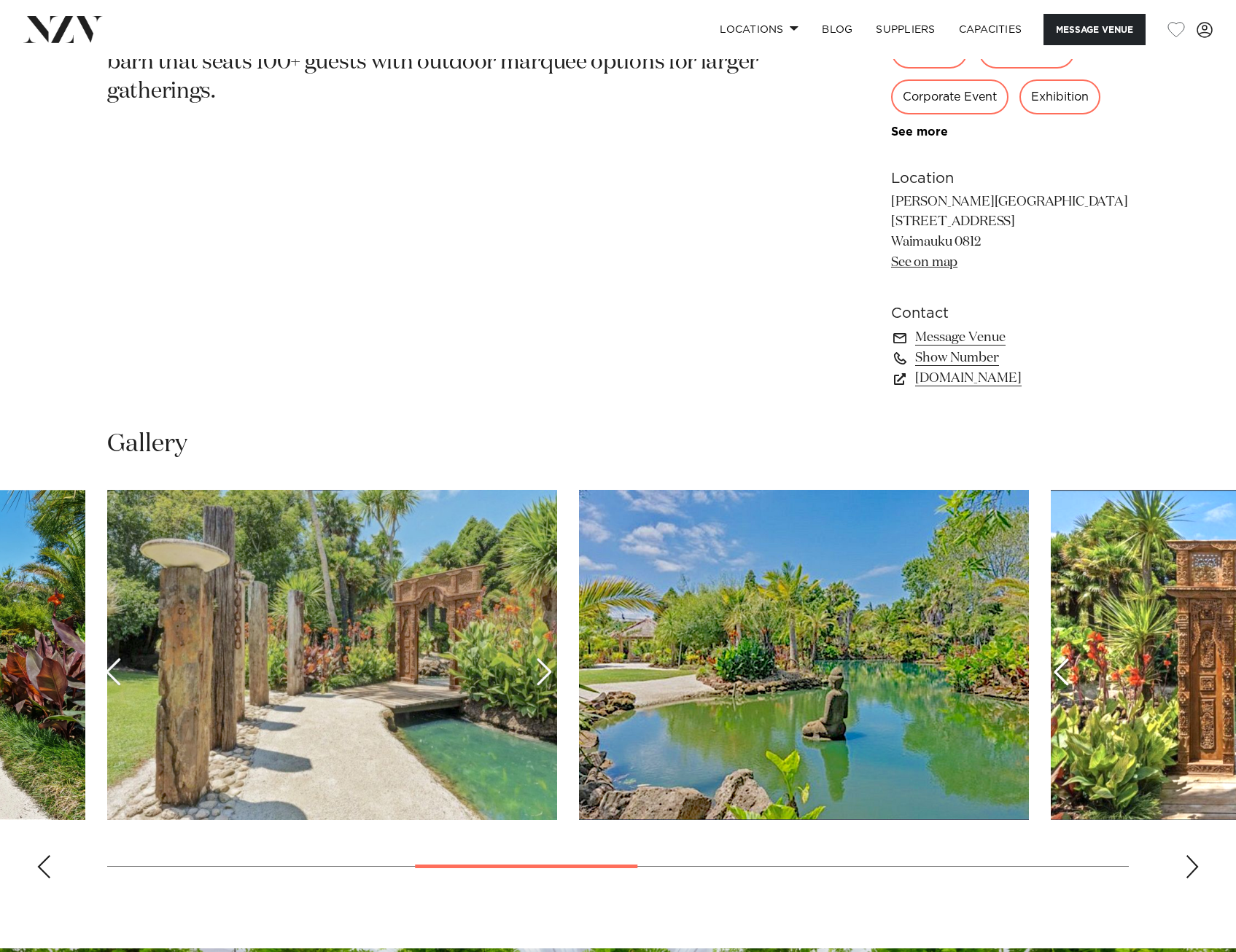
click at [1199, 863] on div "Next slide" at bounding box center [1192, 867] width 15 height 24
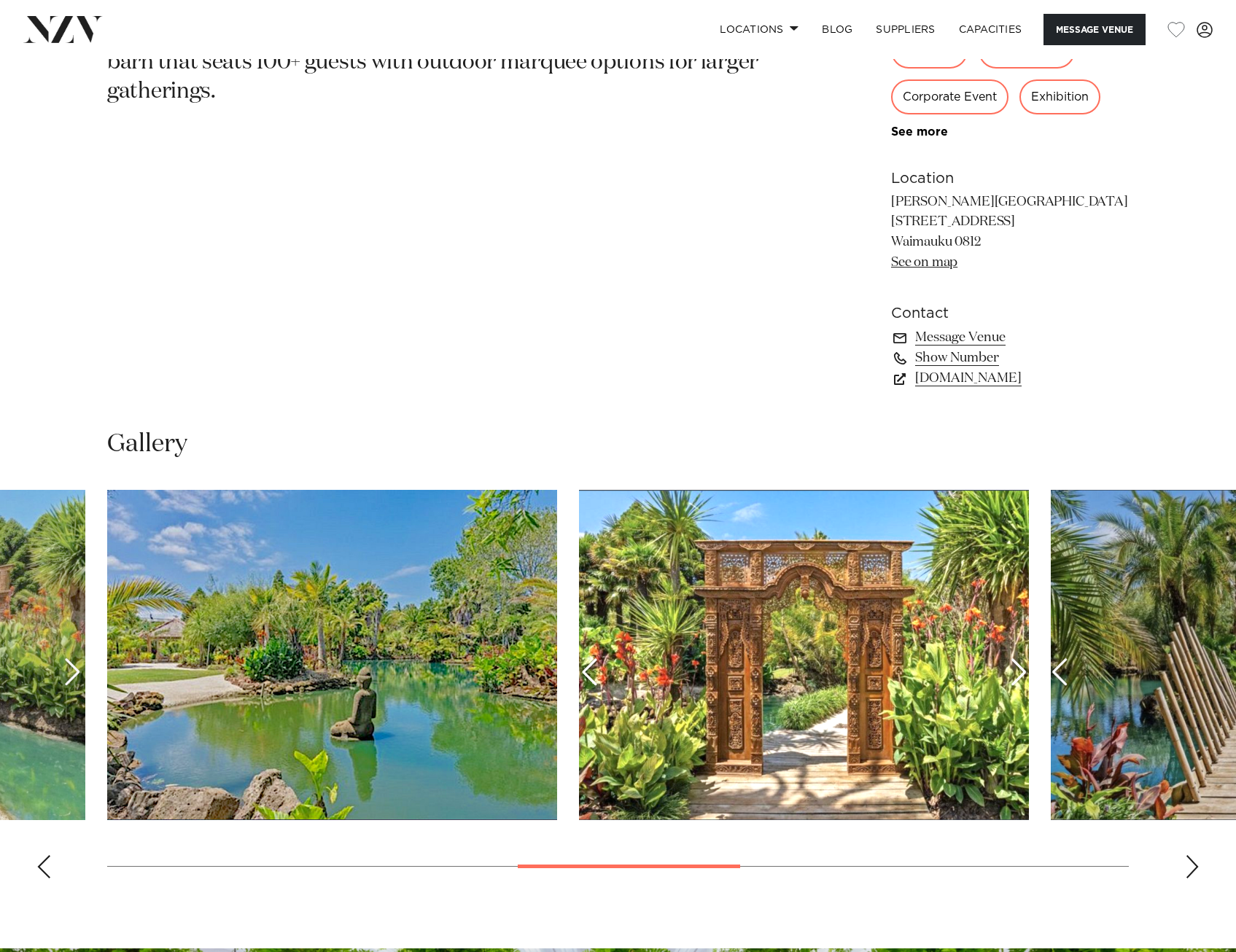
click at [1199, 863] on div "Next slide" at bounding box center [1192, 867] width 15 height 24
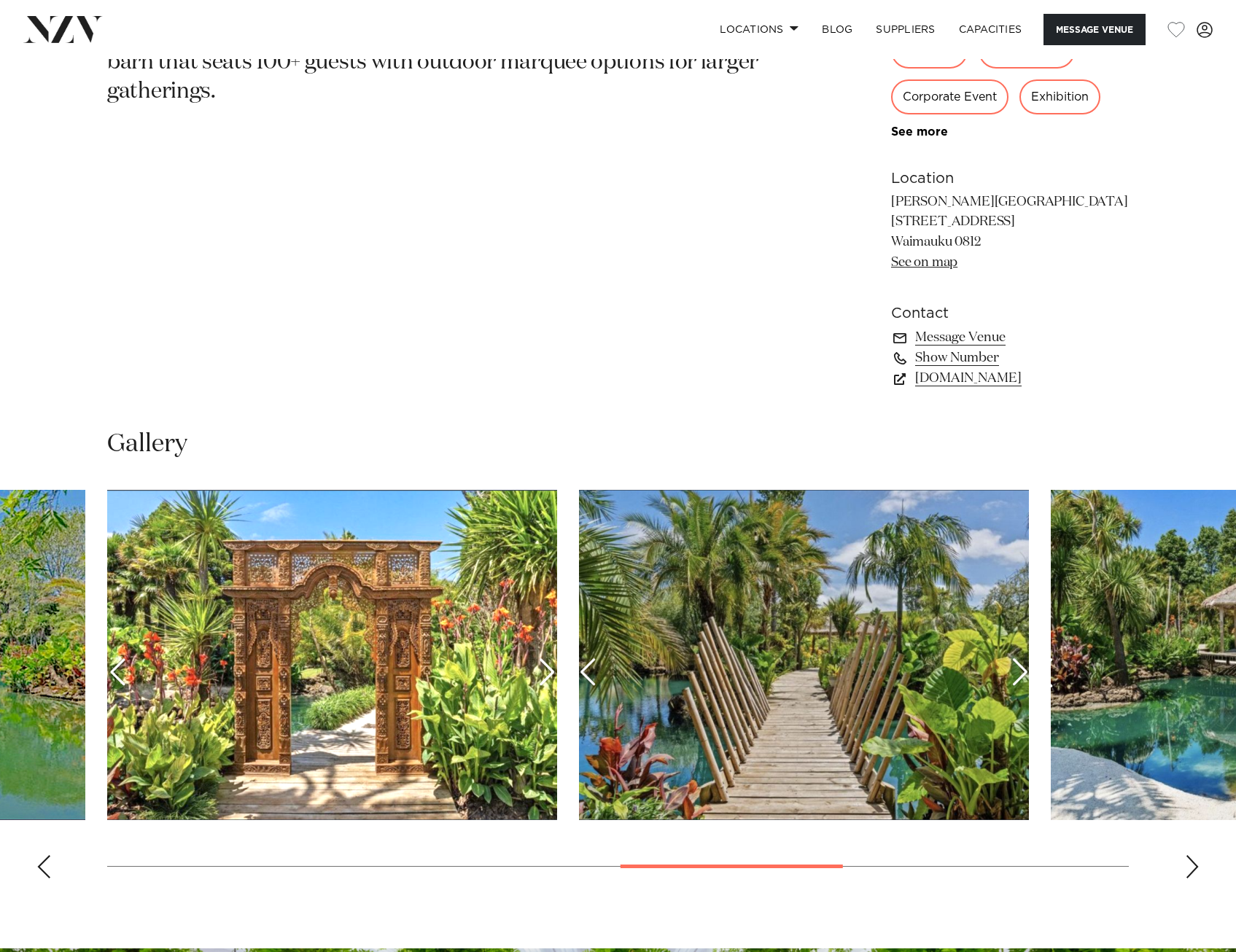
click at [1199, 863] on div "Next slide" at bounding box center [1192, 867] width 15 height 24
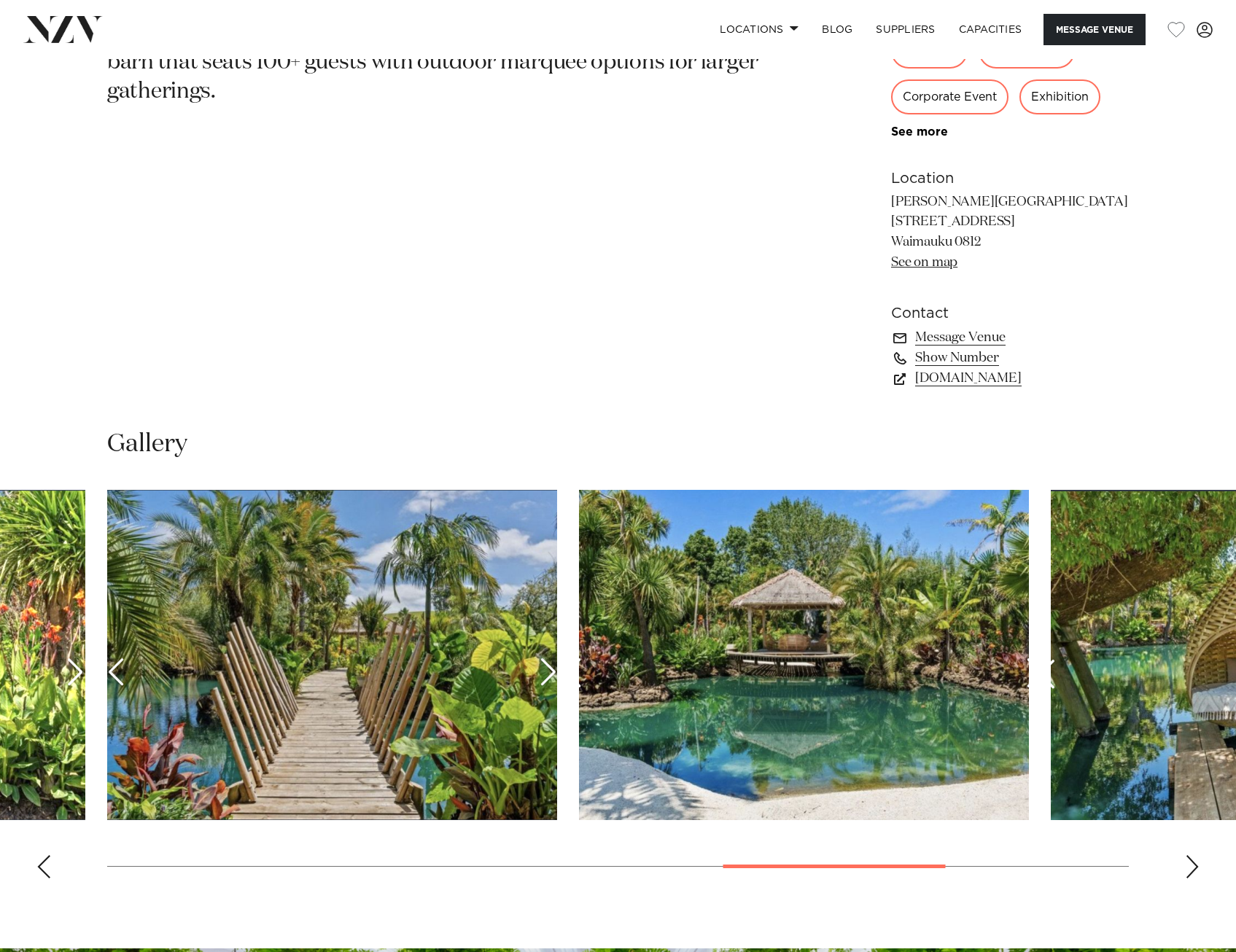
drag, startPoint x: 337, startPoint y: 331, endPoint x: 498, endPoint y: 750, distance: 448.9
click at [337, 331] on section "Auckland Camp David Function Venue Just 20 minutes from Auckland, Camp David is…" at bounding box center [447, 77] width 681 height 658
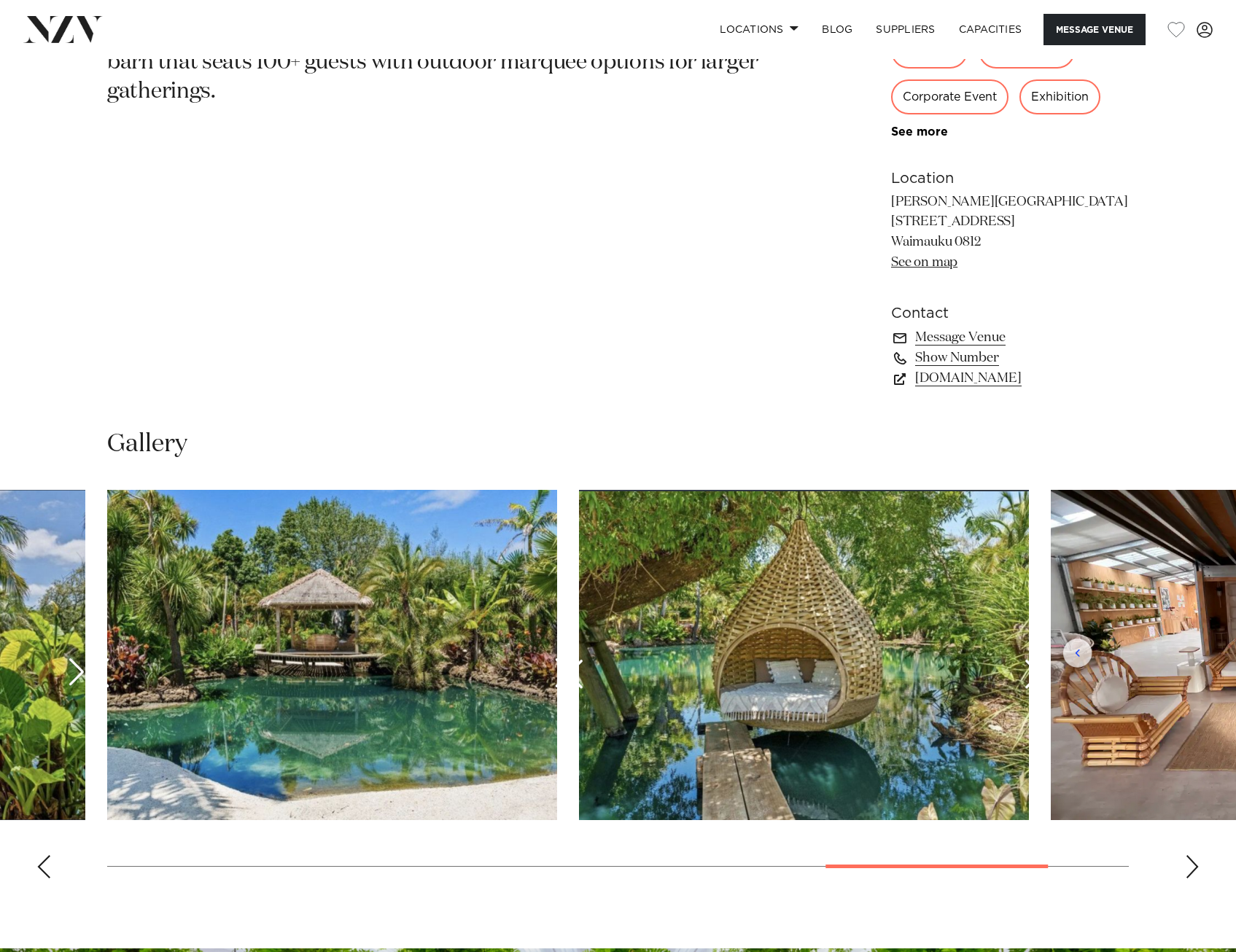
click at [1193, 862] on div "Next slide" at bounding box center [1192, 867] width 15 height 24
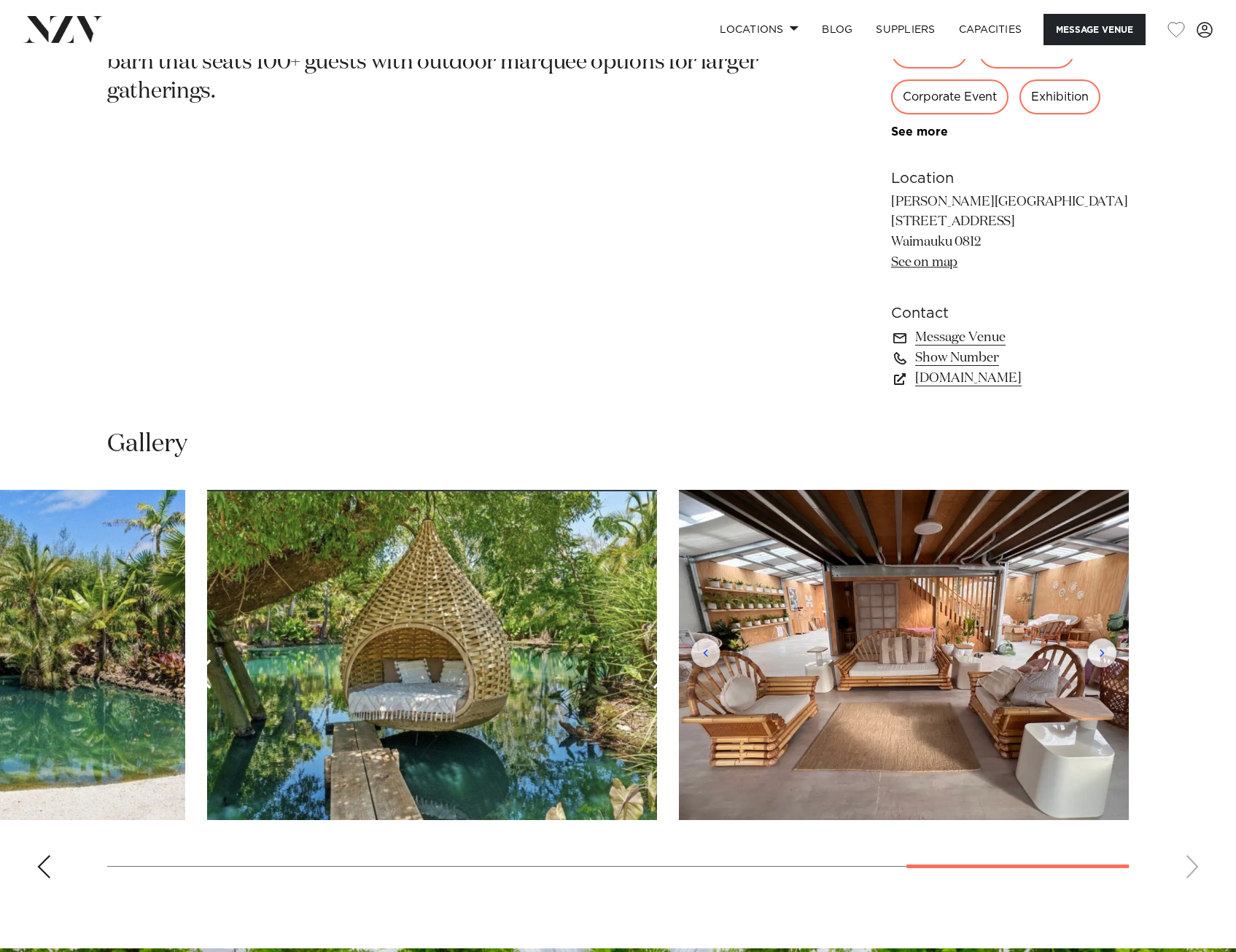
click at [1193, 862] on swiper-container at bounding box center [618, 690] width 1236 height 400
click at [1193, 864] on swiper-container at bounding box center [618, 690] width 1236 height 400
click at [36, 870] on swiper-container at bounding box center [618, 690] width 1236 height 400
click at [46, 869] on div "Previous slide" at bounding box center [44, 867] width 15 height 24
click at [47, 869] on div "Previous slide" at bounding box center [44, 867] width 15 height 24
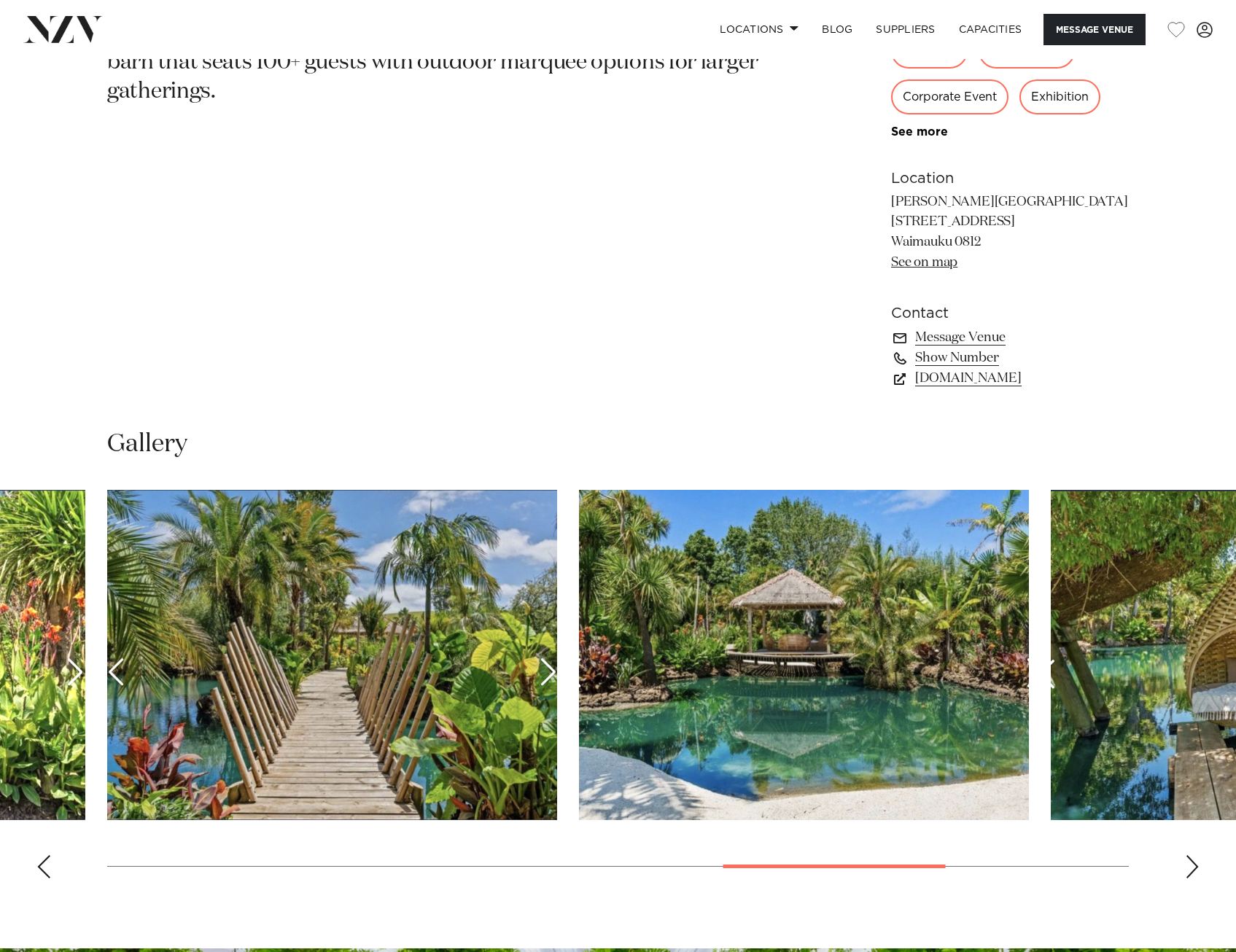
click at [47, 869] on div "Previous slide" at bounding box center [44, 867] width 15 height 24
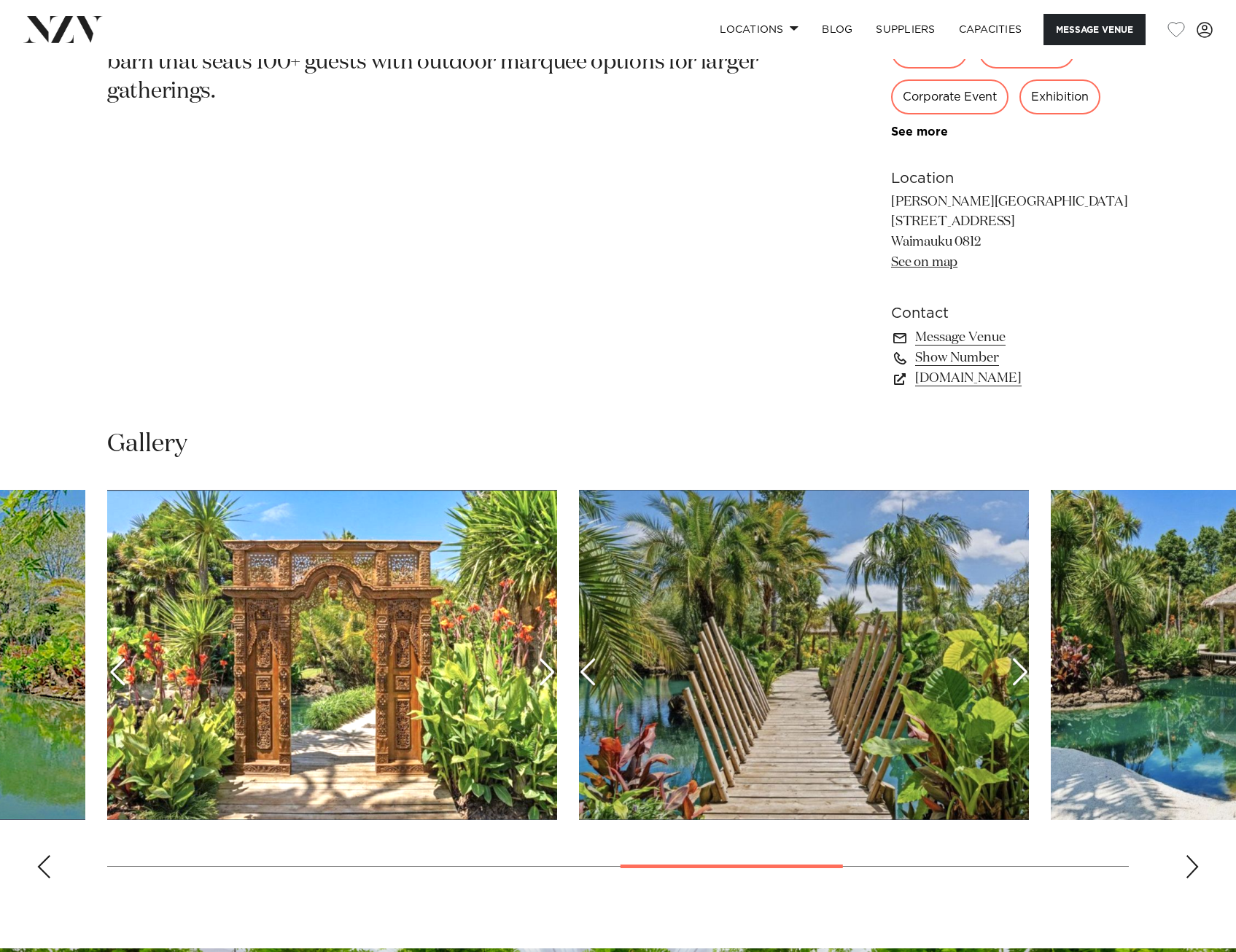
click at [47, 869] on div "Previous slide" at bounding box center [44, 867] width 15 height 24
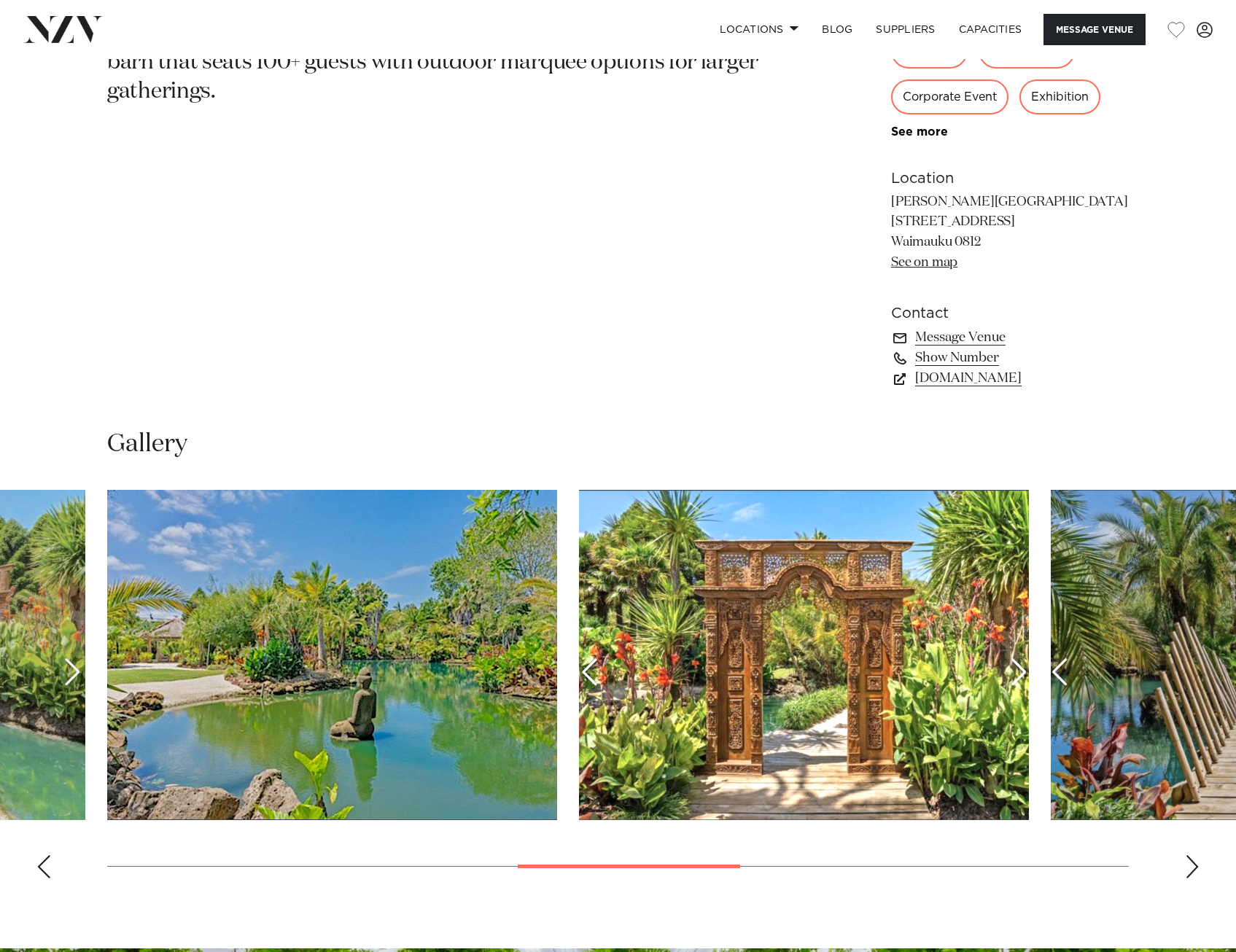
click at [47, 869] on div "Previous slide" at bounding box center [44, 867] width 15 height 24
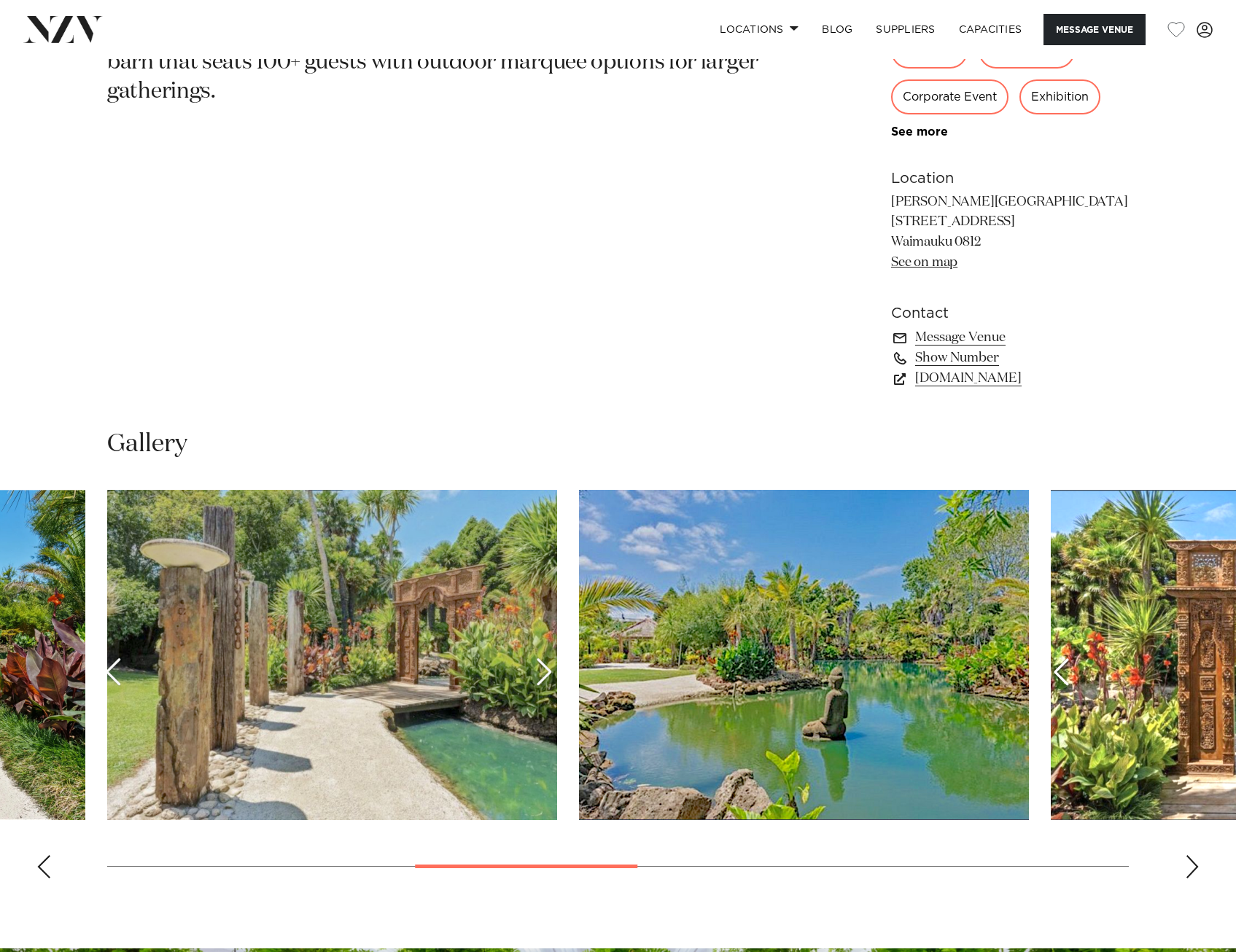
click at [47, 869] on div "Previous slide" at bounding box center [44, 867] width 15 height 24
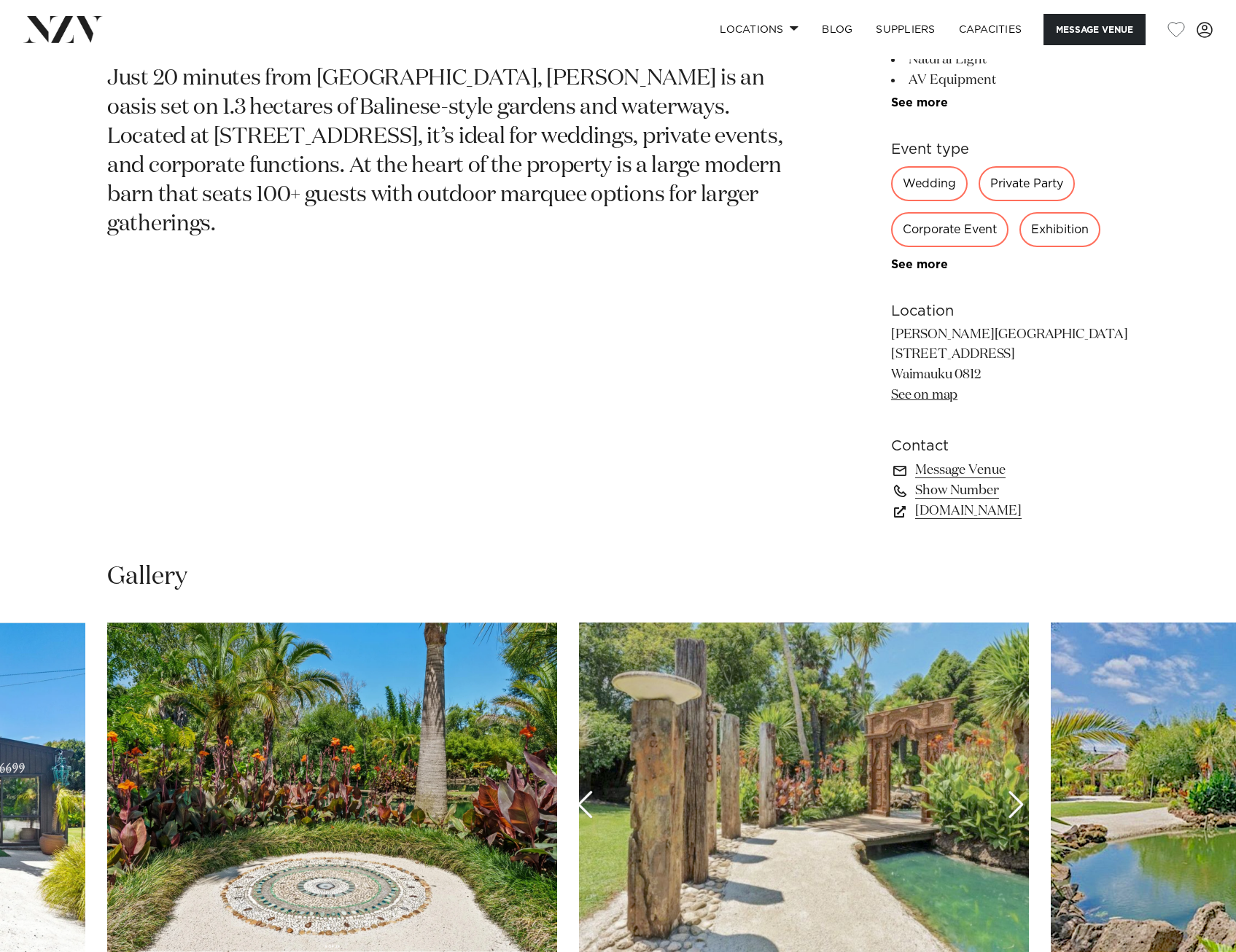
scroll to position [583, 0]
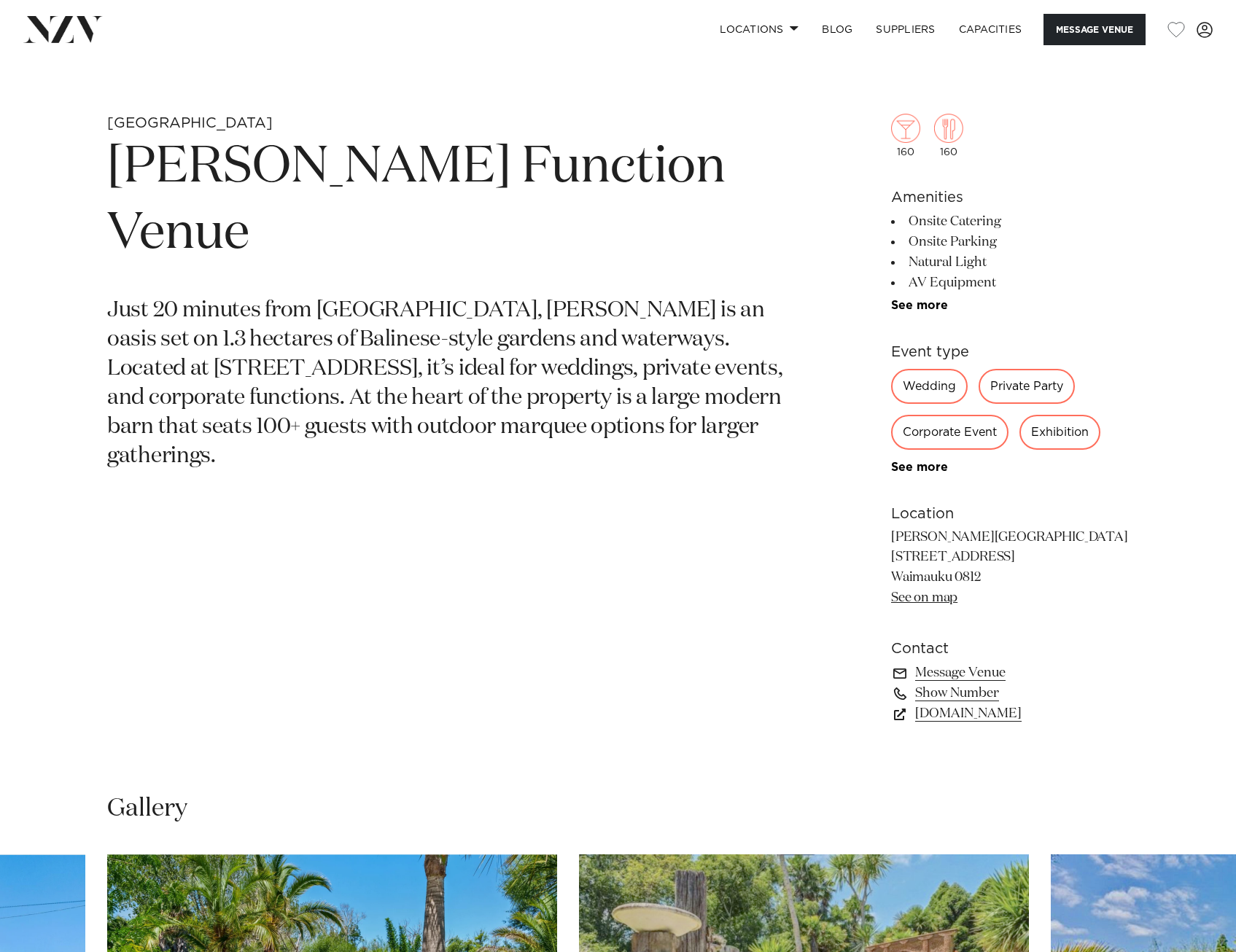
click at [942, 438] on div "Corporate Event" at bounding box center [950, 432] width 118 height 35
click at [929, 469] on link "See more" at bounding box center [949, 467] width 114 height 11
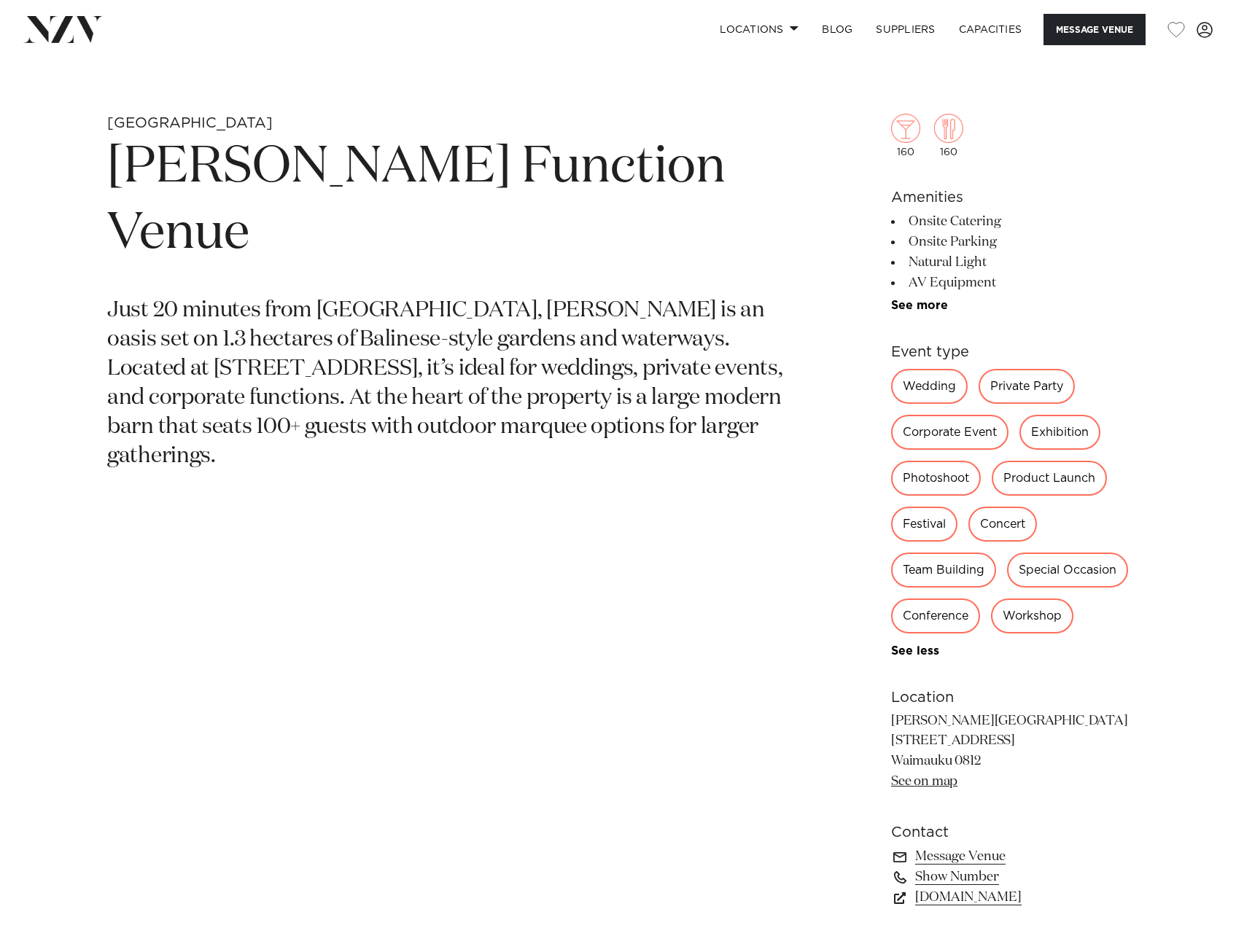
scroll to position [802, 0]
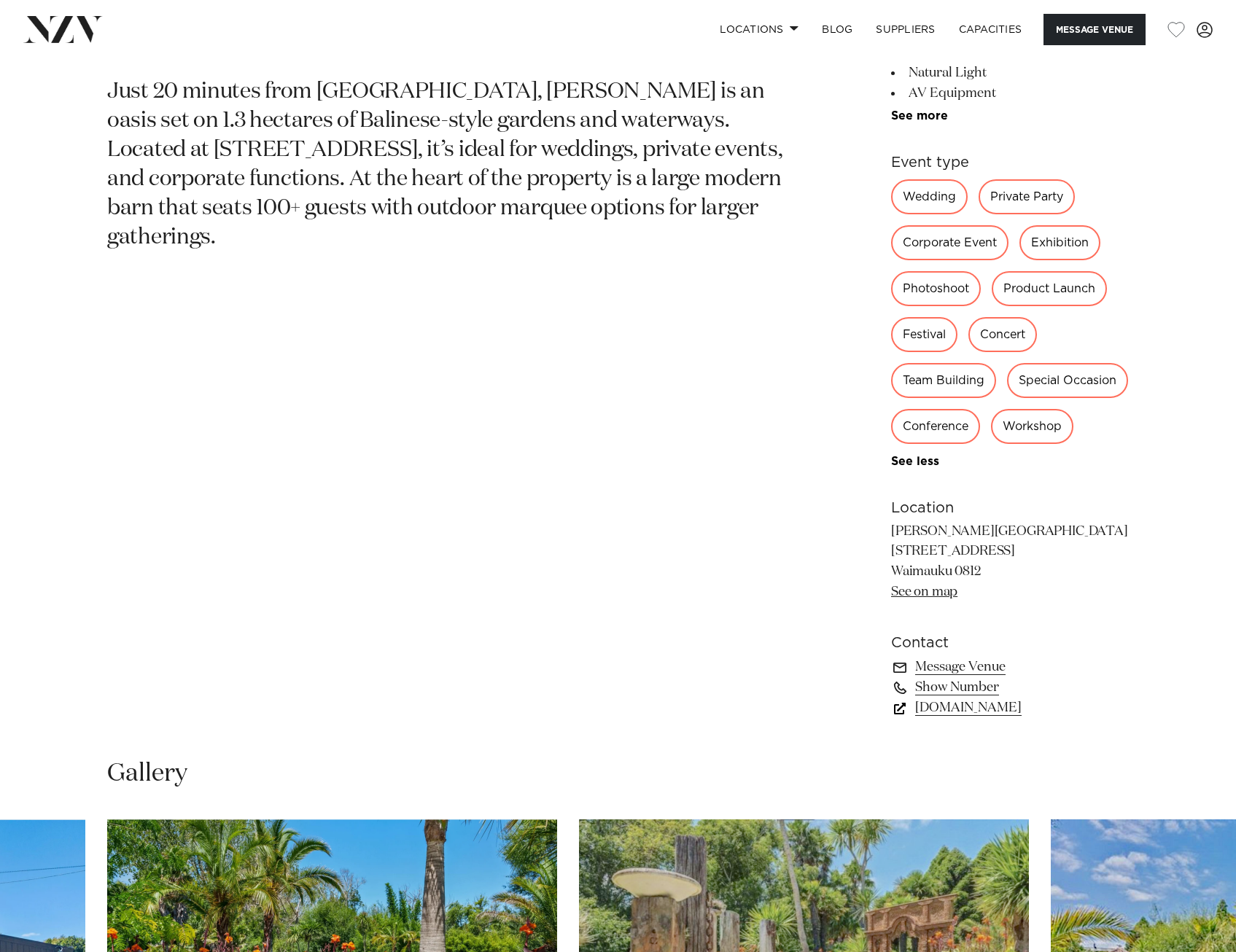
click at [969, 718] on link "CampDavid.nz" at bounding box center [1010, 708] width 238 height 20
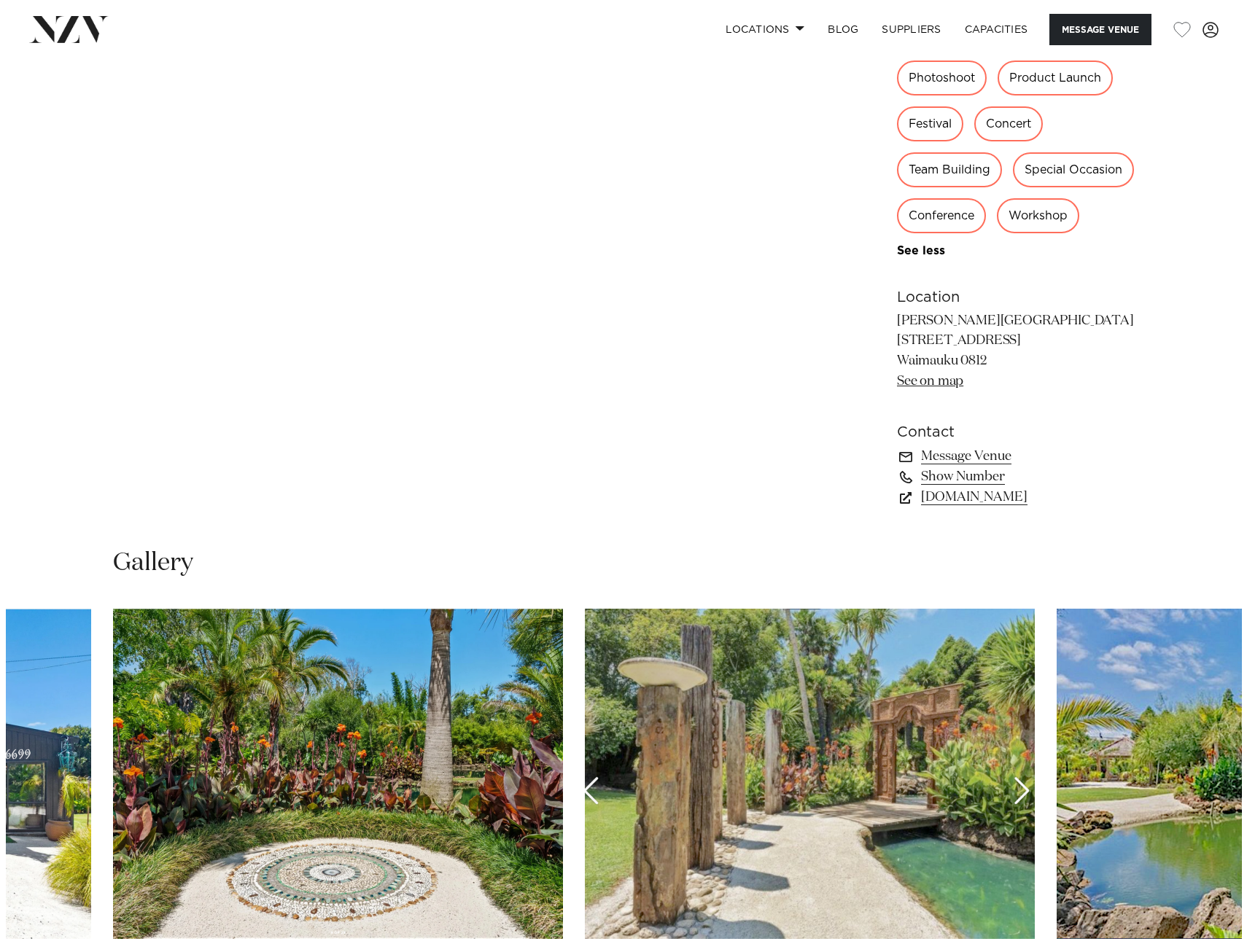
scroll to position [1167, 0]
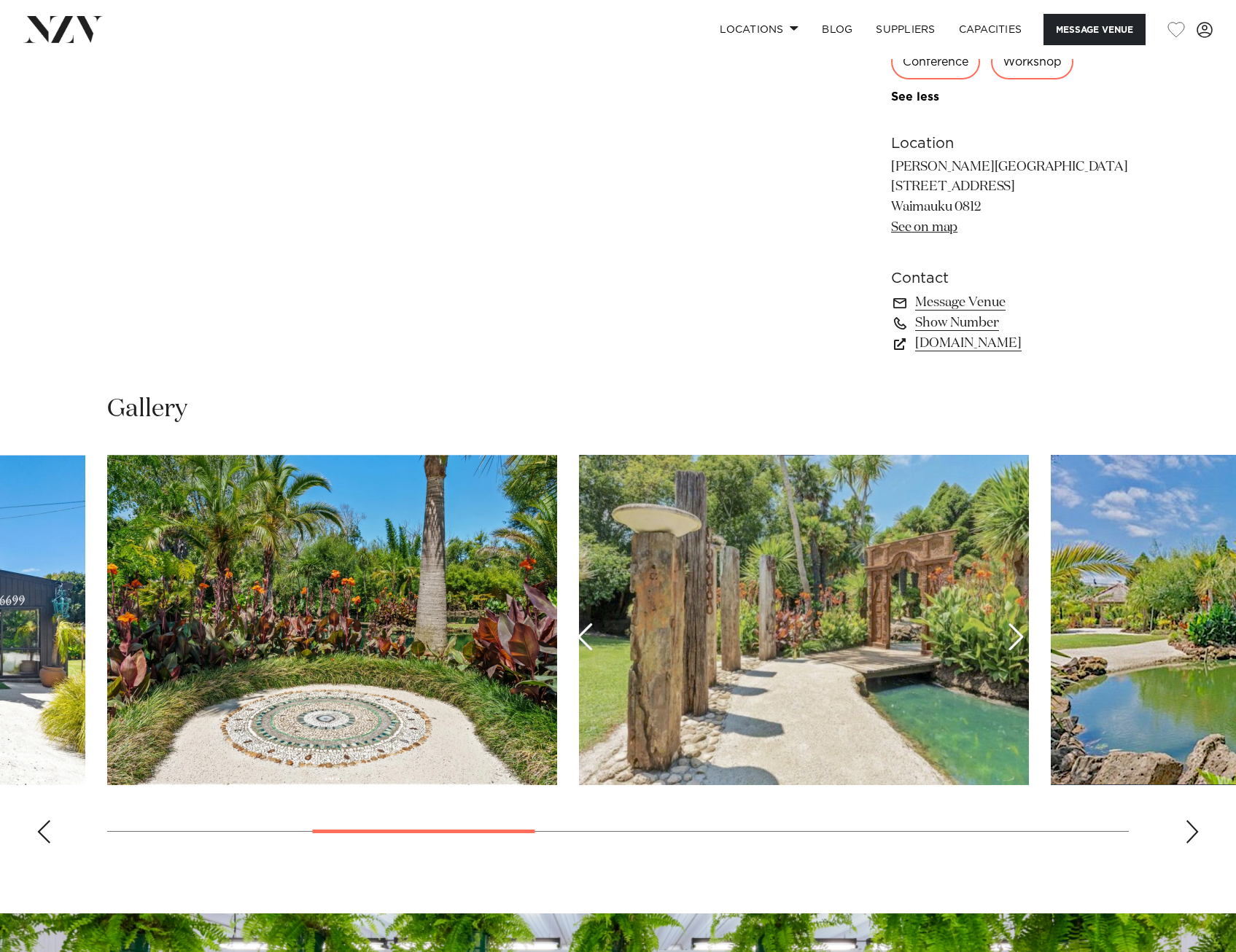
click at [39, 844] on div "Previous slide" at bounding box center [44, 832] width 15 height 24
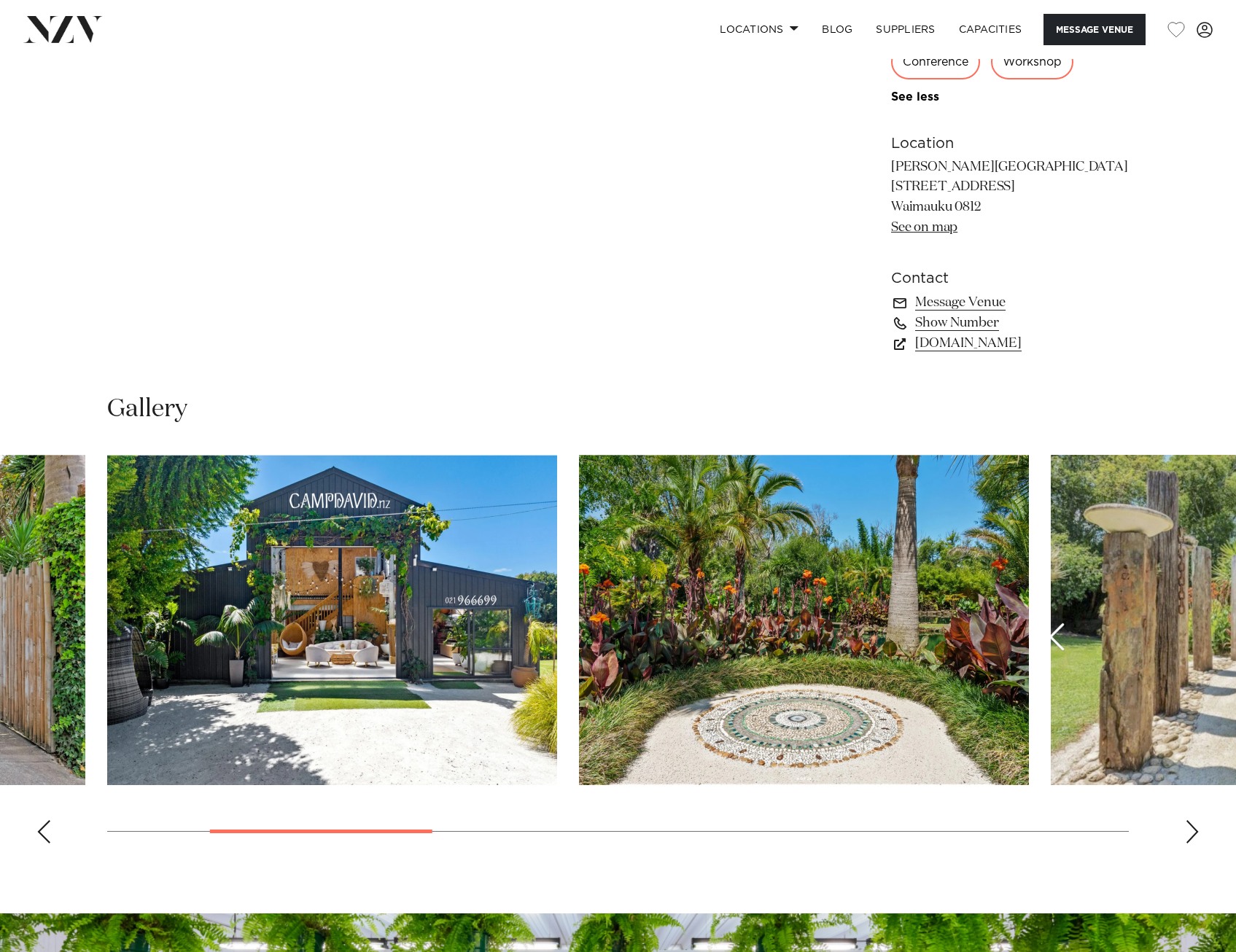
click at [39, 844] on div "Previous slide" at bounding box center [44, 832] width 15 height 24
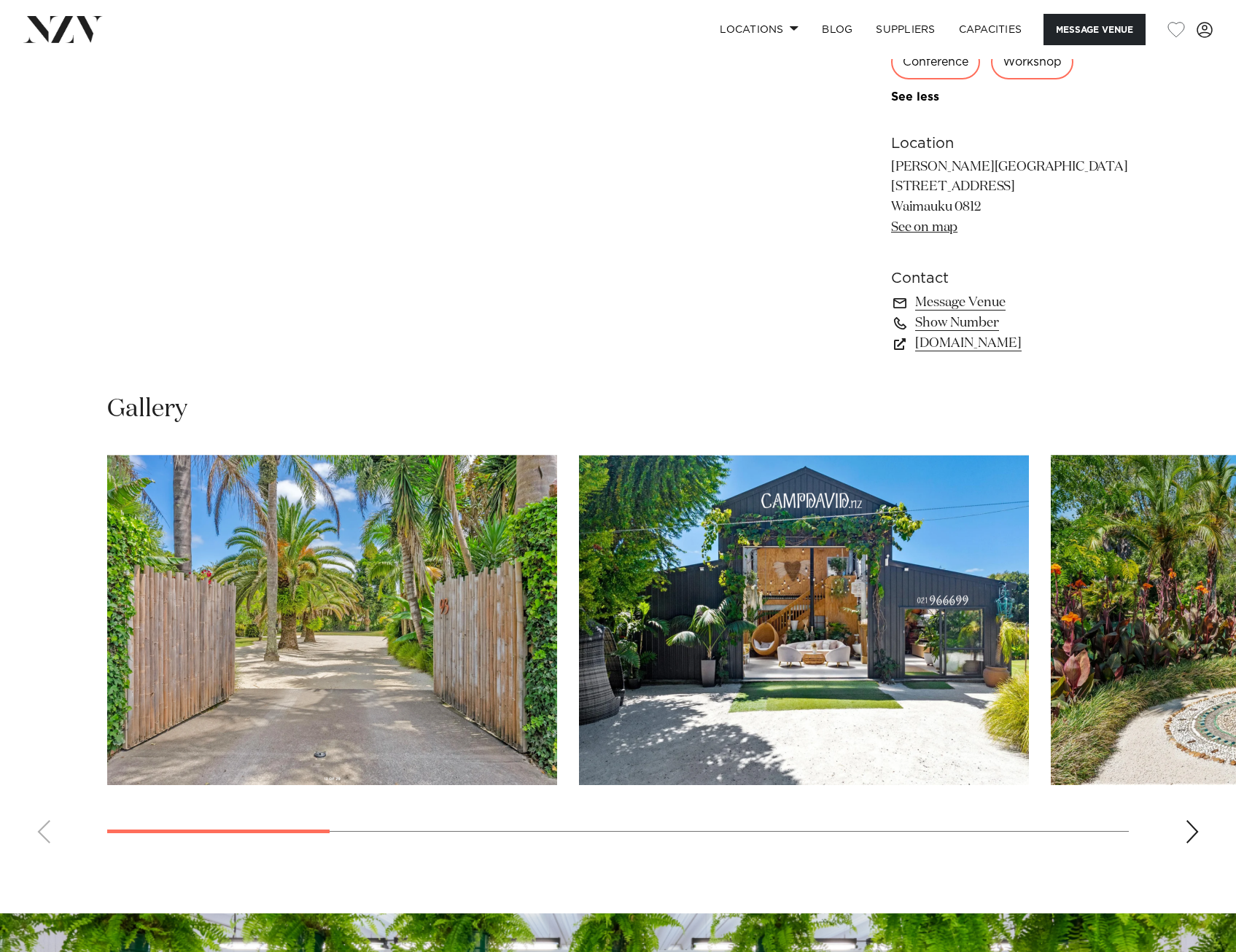
click at [909, 602] on img "2 / 10" at bounding box center [804, 620] width 450 height 330
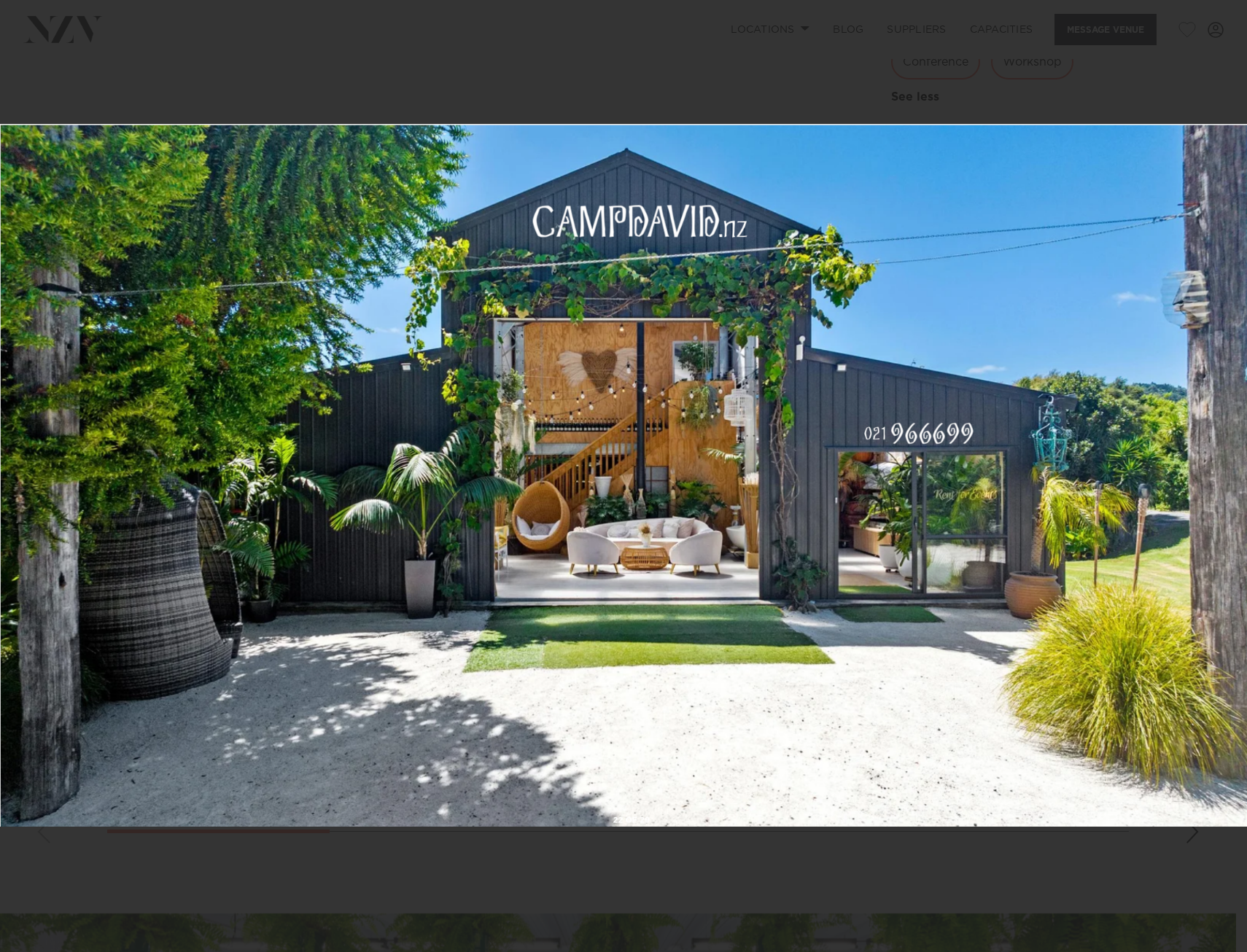
click at [1212, 466] on div "2 / 10 Created with Sketch." at bounding box center [624, 476] width 1247 height 952
click at [1213, 472] on div "Next slide" at bounding box center [1217, 476] width 19 height 28
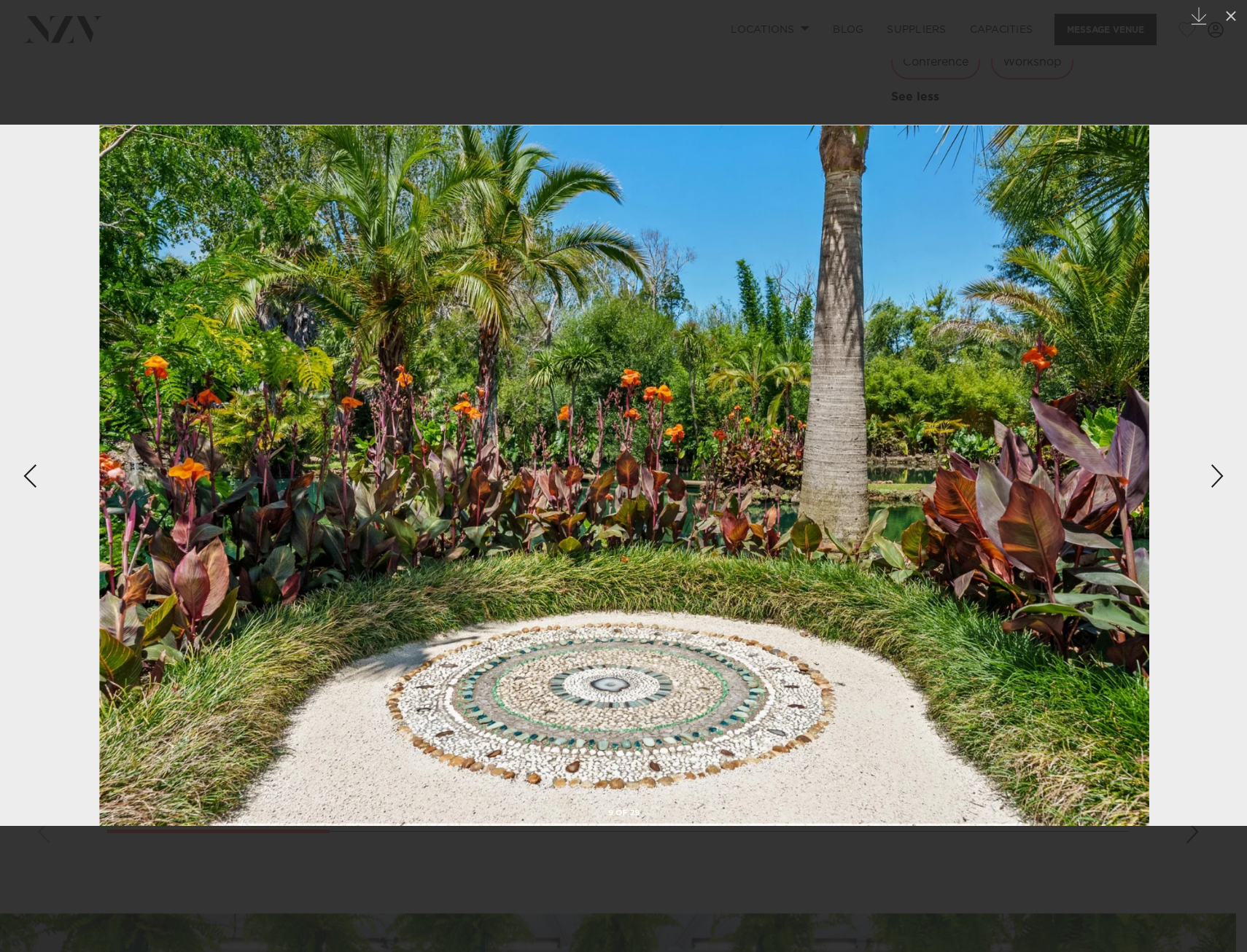
click at [1212, 471] on div "Next slide" at bounding box center [1217, 476] width 19 height 28
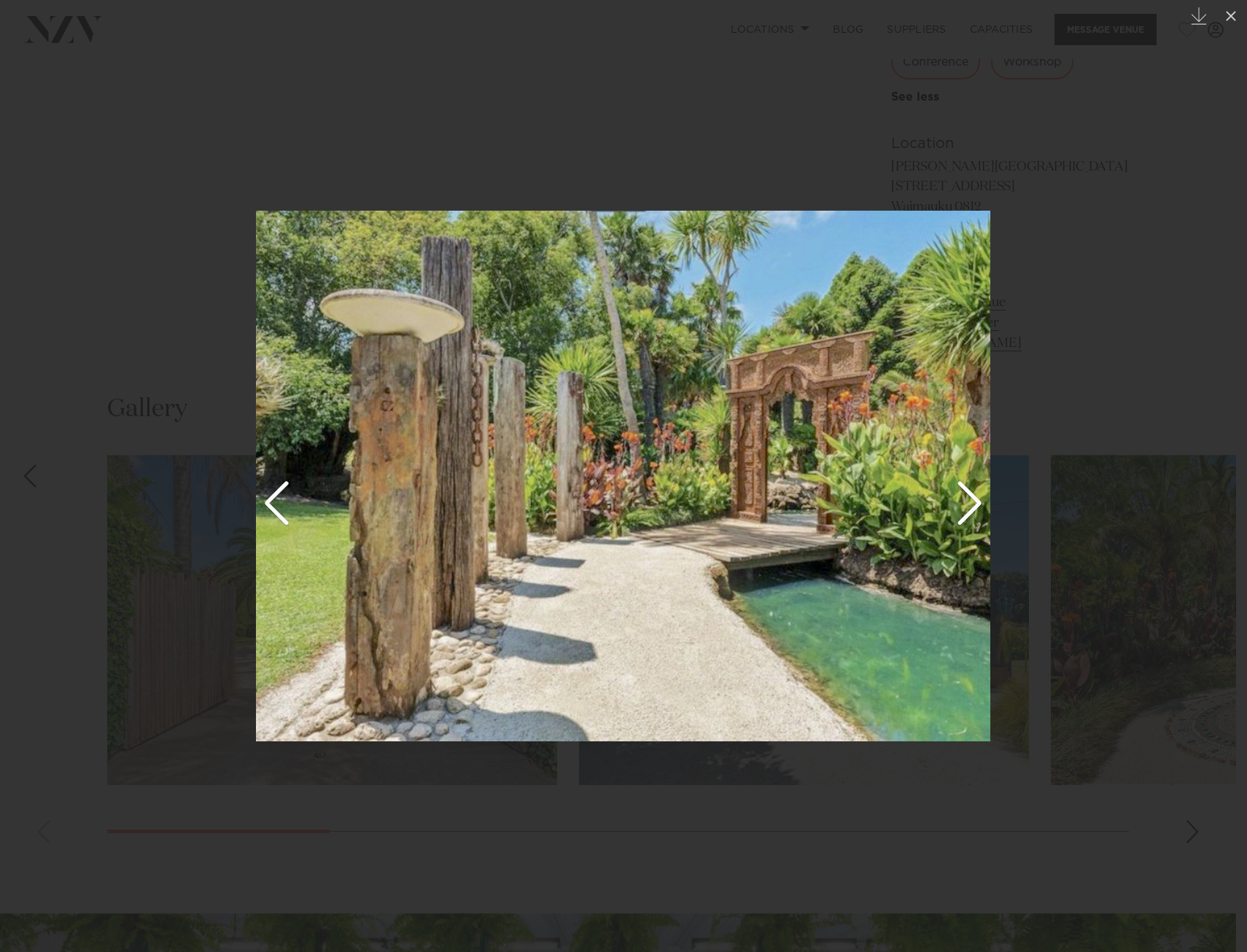
click at [1212, 471] on div "Next slide" at bounding box center [1217, 476] width 19 height 28
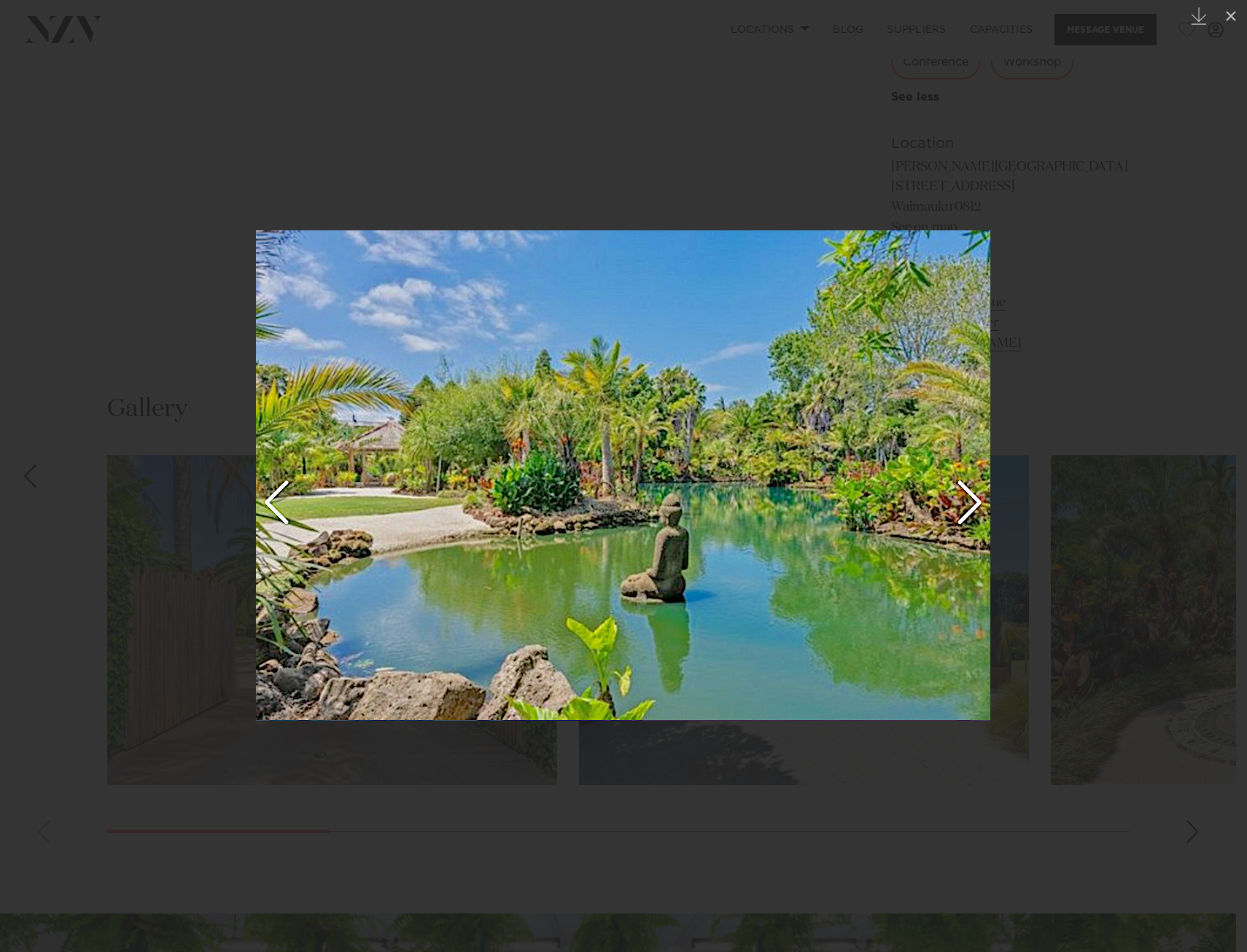
click at [1212, 471] on div "Next slide" at bounding box center [1217, 476] width 19 height 28
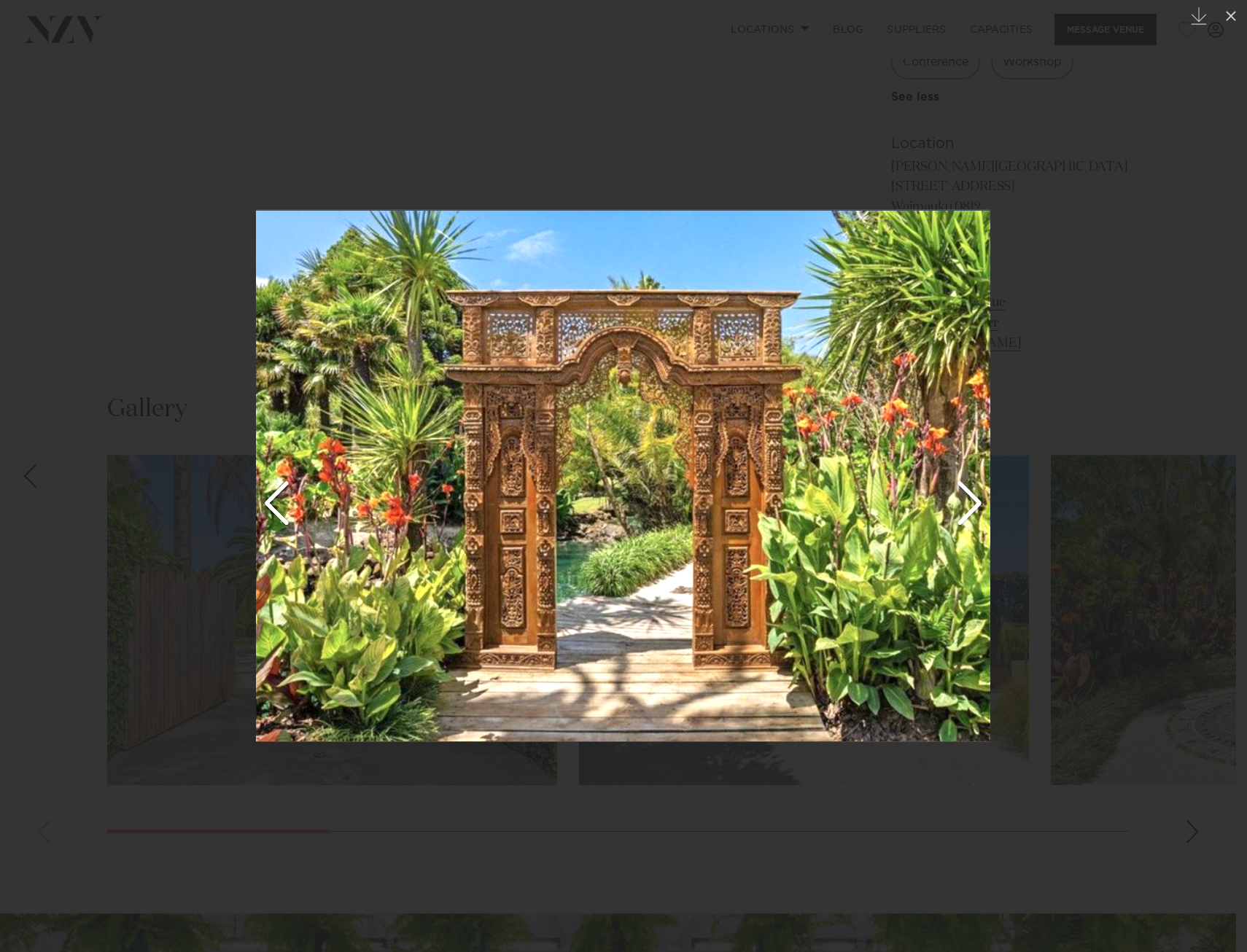
click at [1212, 471] on div "Next slide" at bounding box center [1217, 476] width 19 height 28
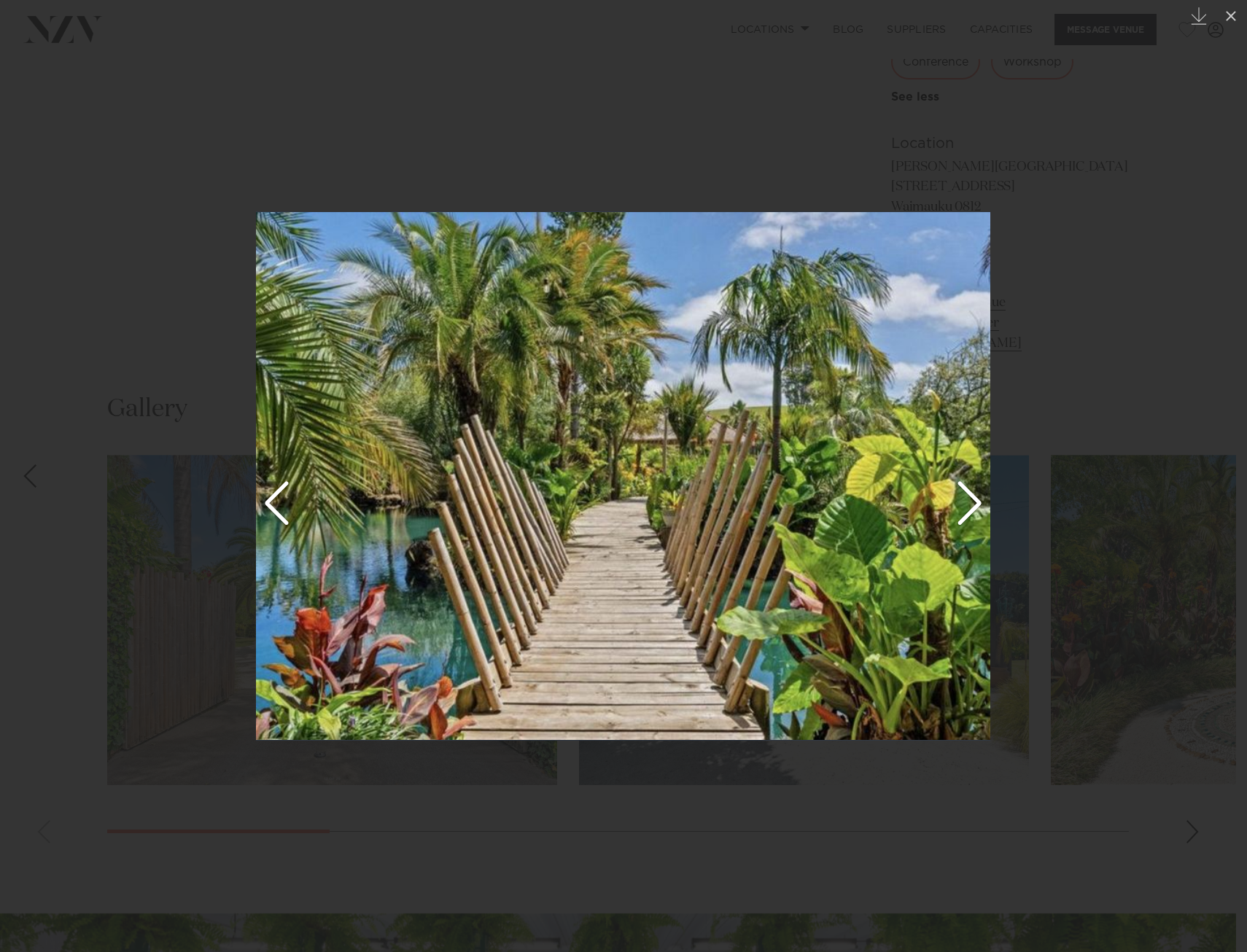
click at [1212, 471] on div "Next slide" at bounding box center [1217, 476] width 19 height 28
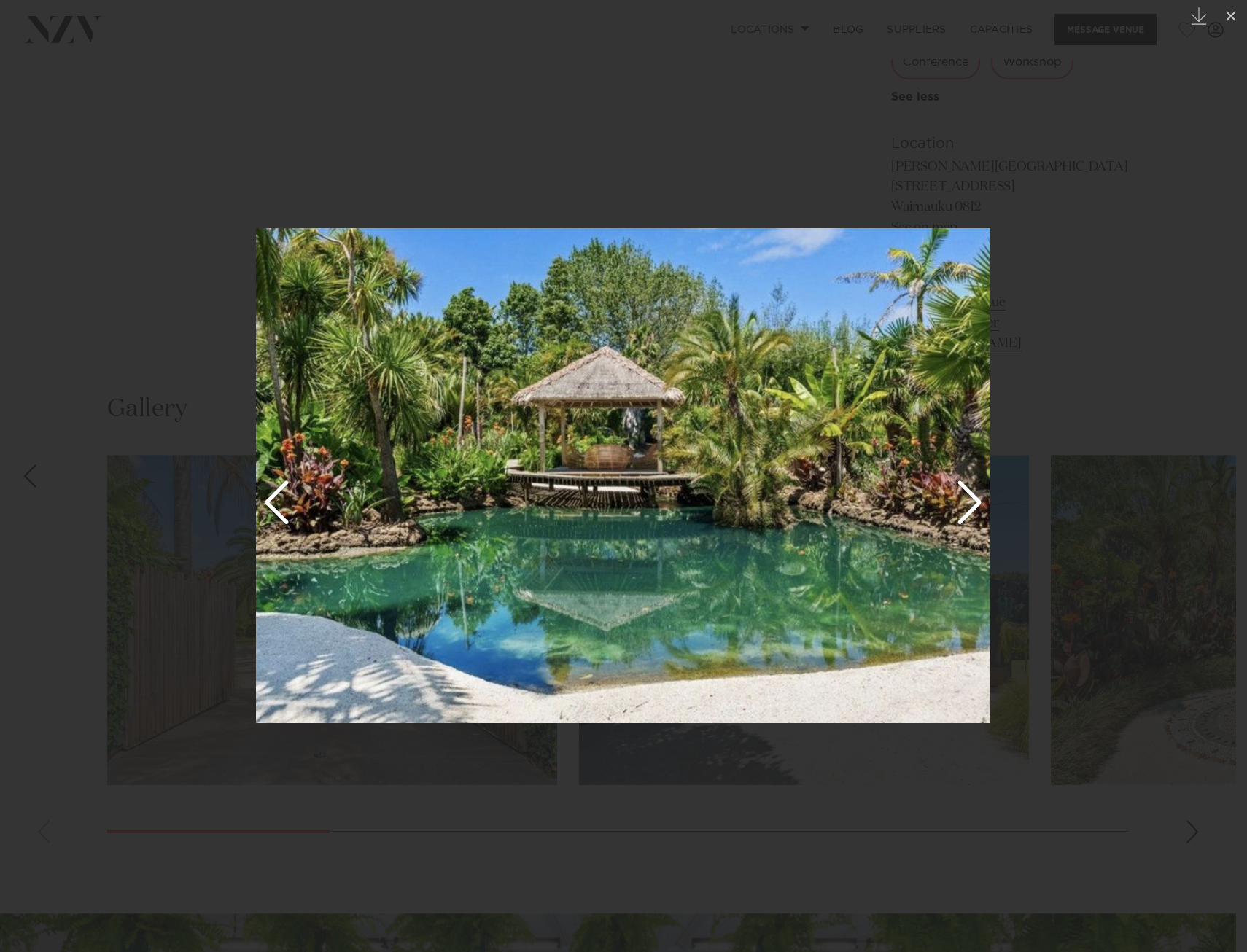
click at [1212, 471] on div "Next slide" at bounding box center [1217, 476] width 19 height 28
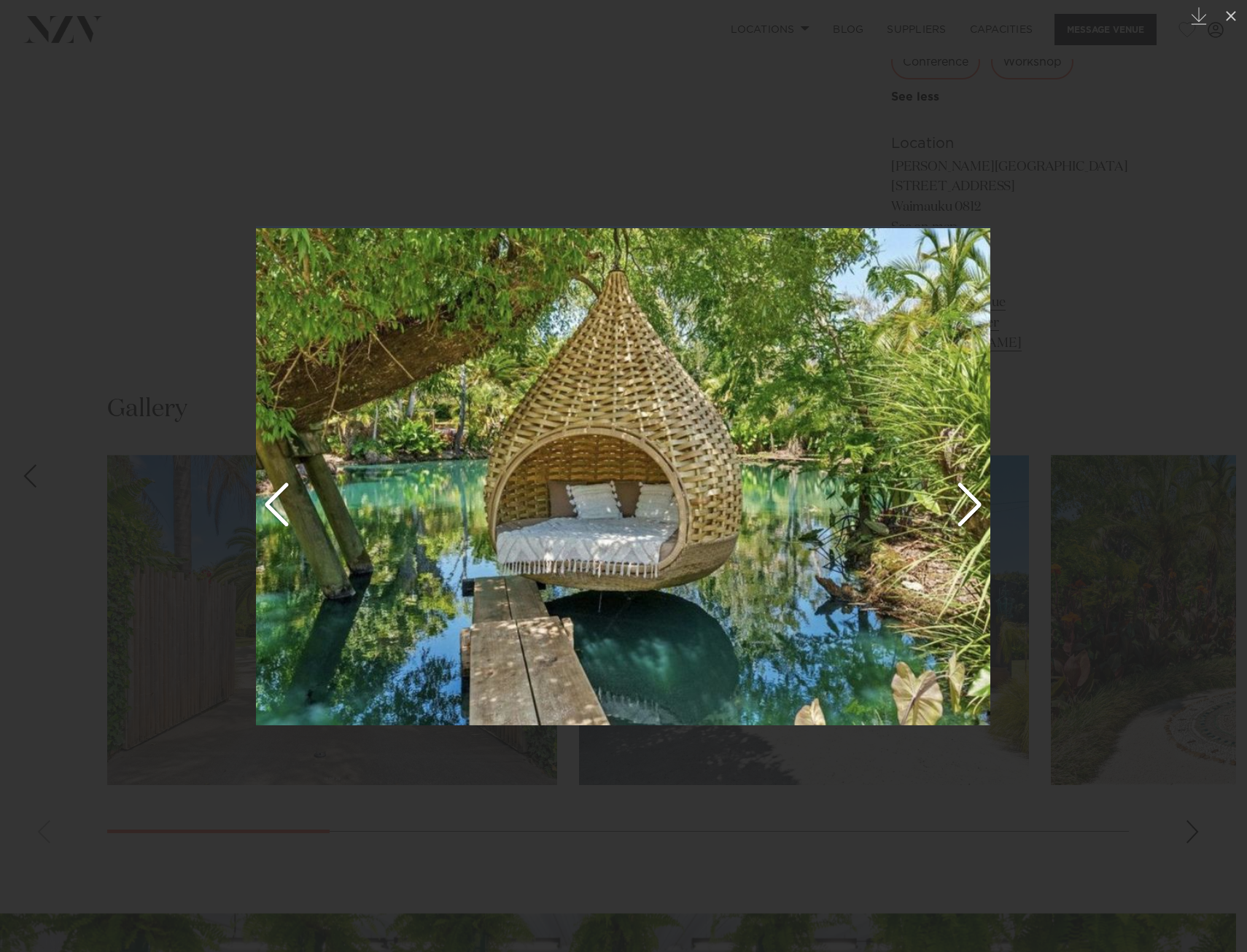
click at [1212, 471] on div "Next slide" at bounding box center [1217, 476] width 19 height 28
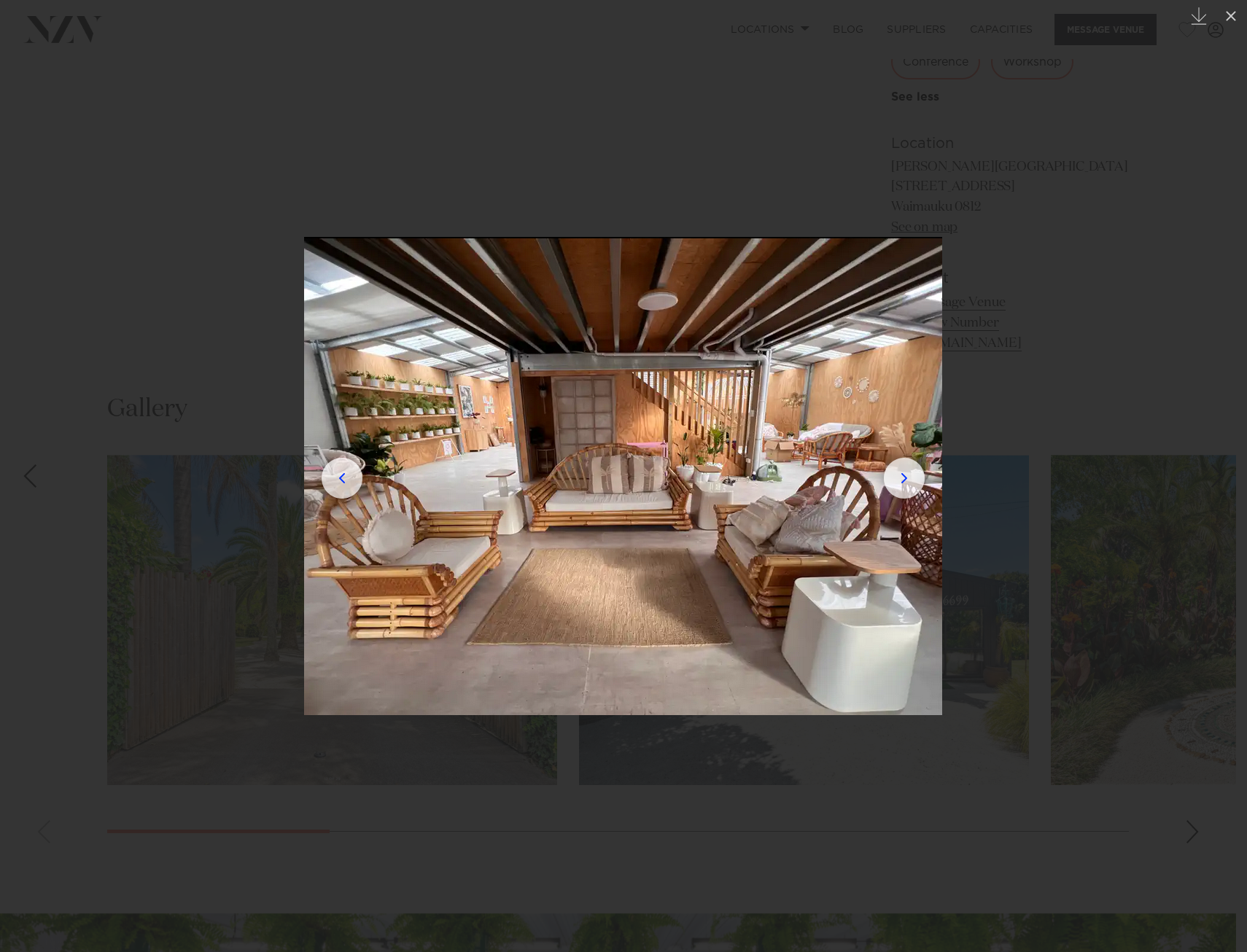
click at [1222, 476] on div "Next slide" at bounding box center [1217, 476] width 19 height 28
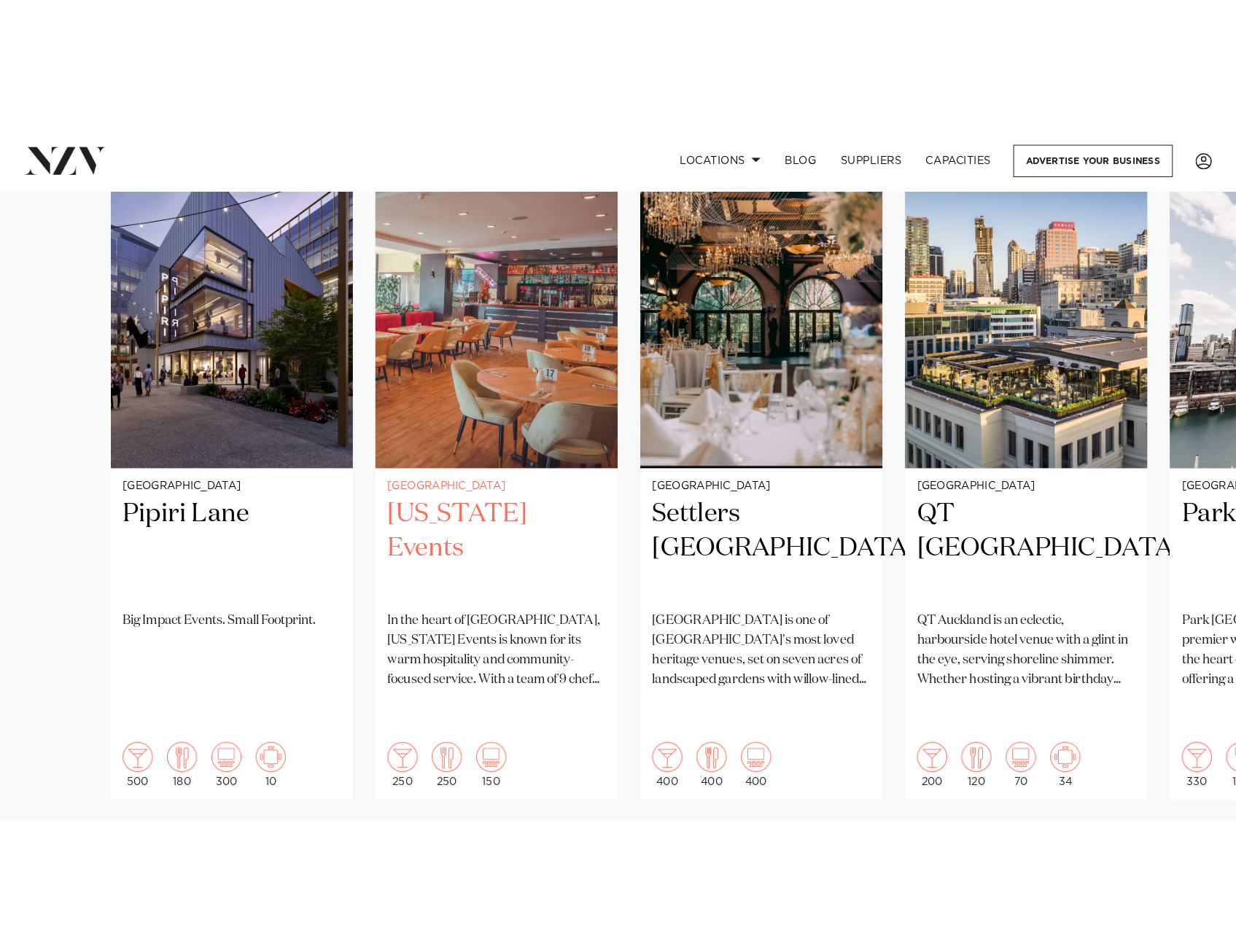
scroll to position [1085, 0]
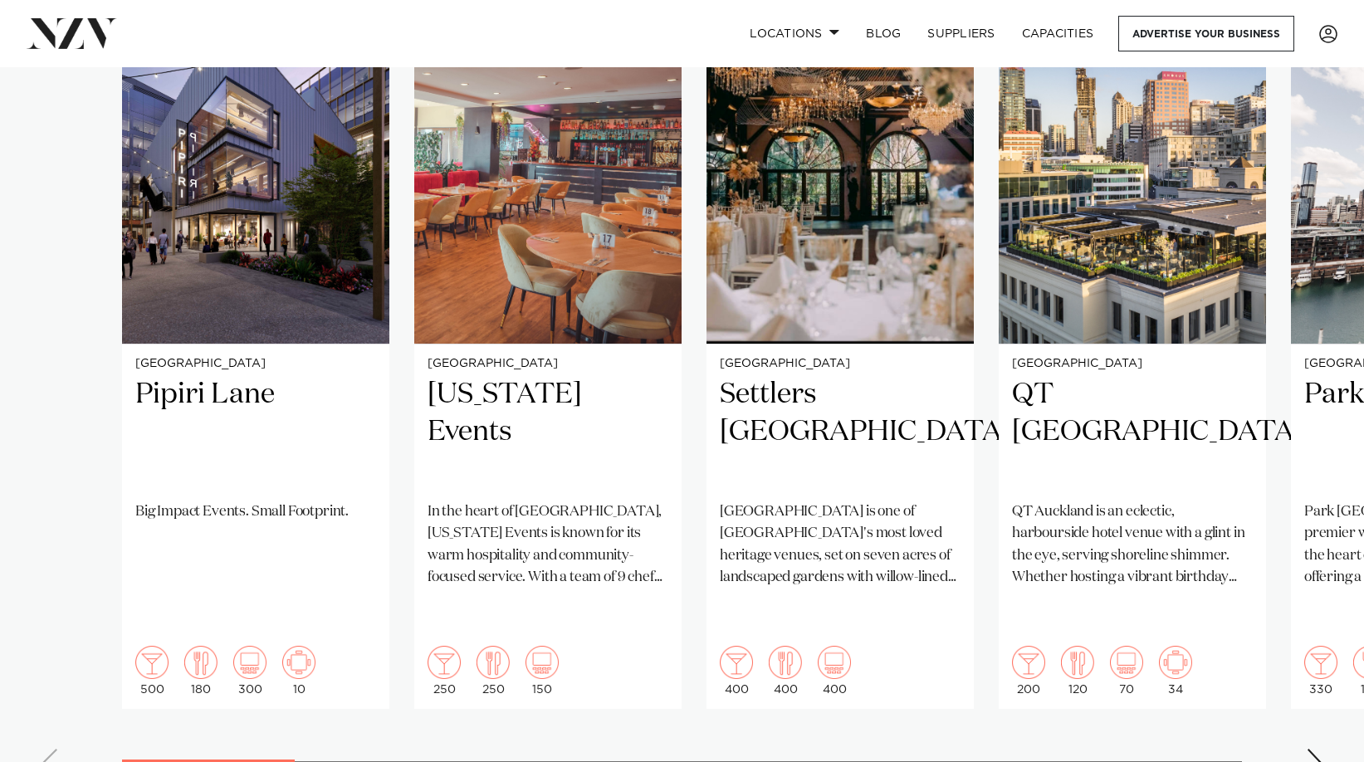
click at [1043, 559] on div "Next slide" at bounding box center [1314, 762] width 17 height 27
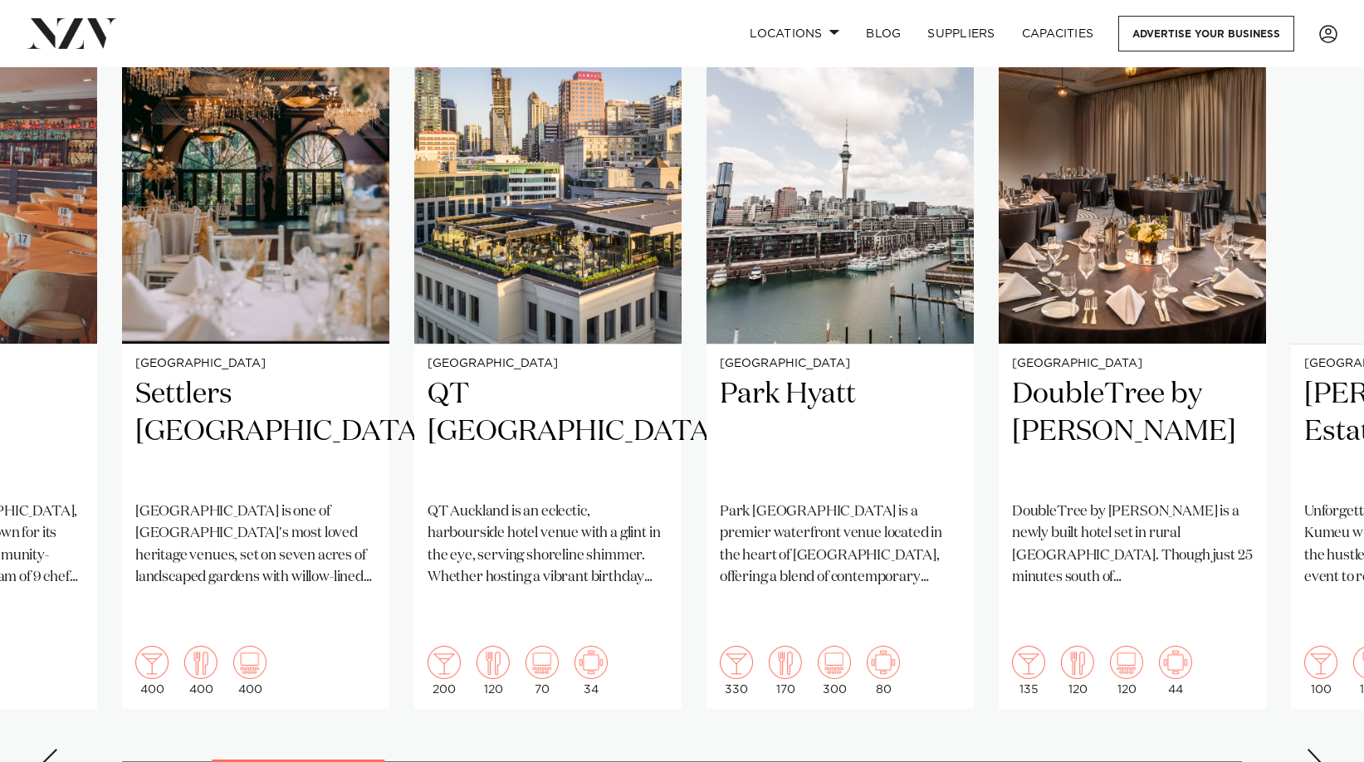
click at [1043, 559] on div "Next slide" at bounding box center [1314, 762] width 17 height 27
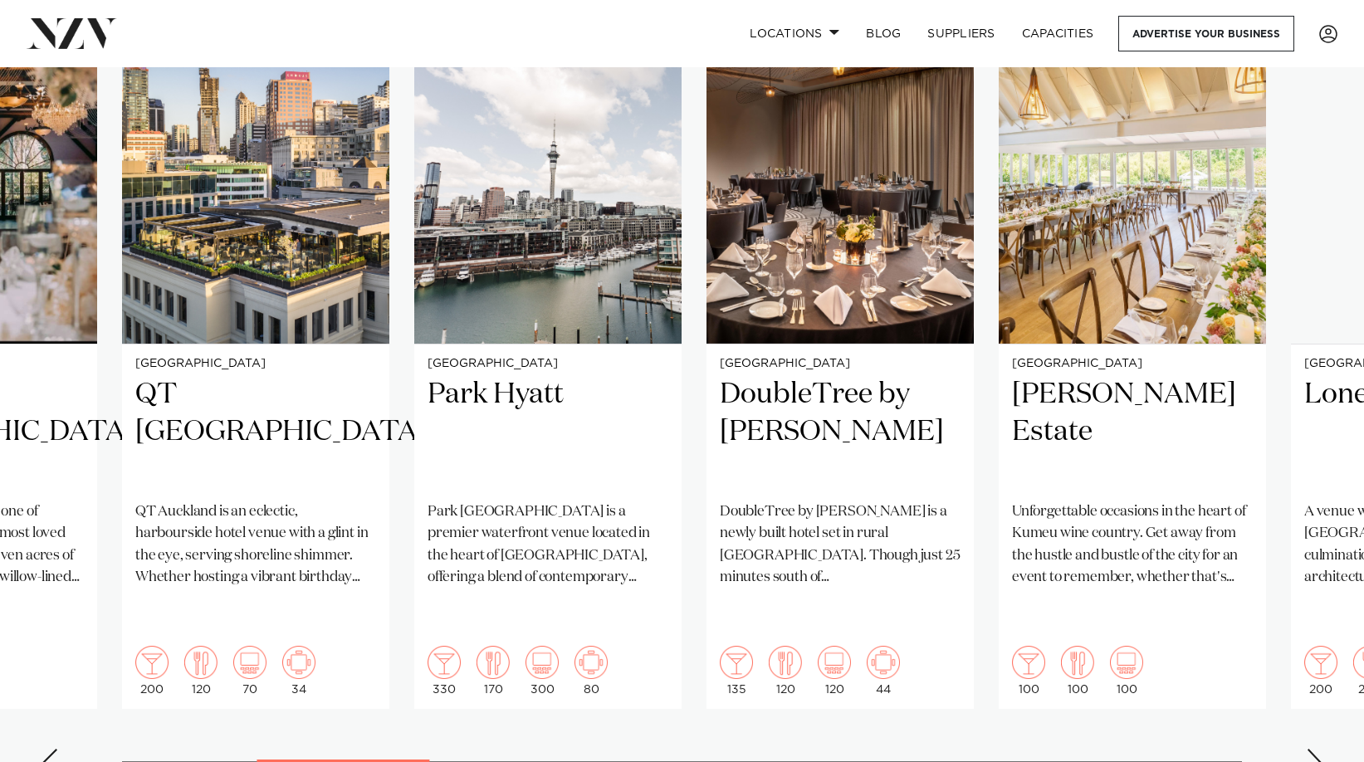
click at [1043, 559] on div "Next slide" at bounding box center [1314, 762] width 17 height 27
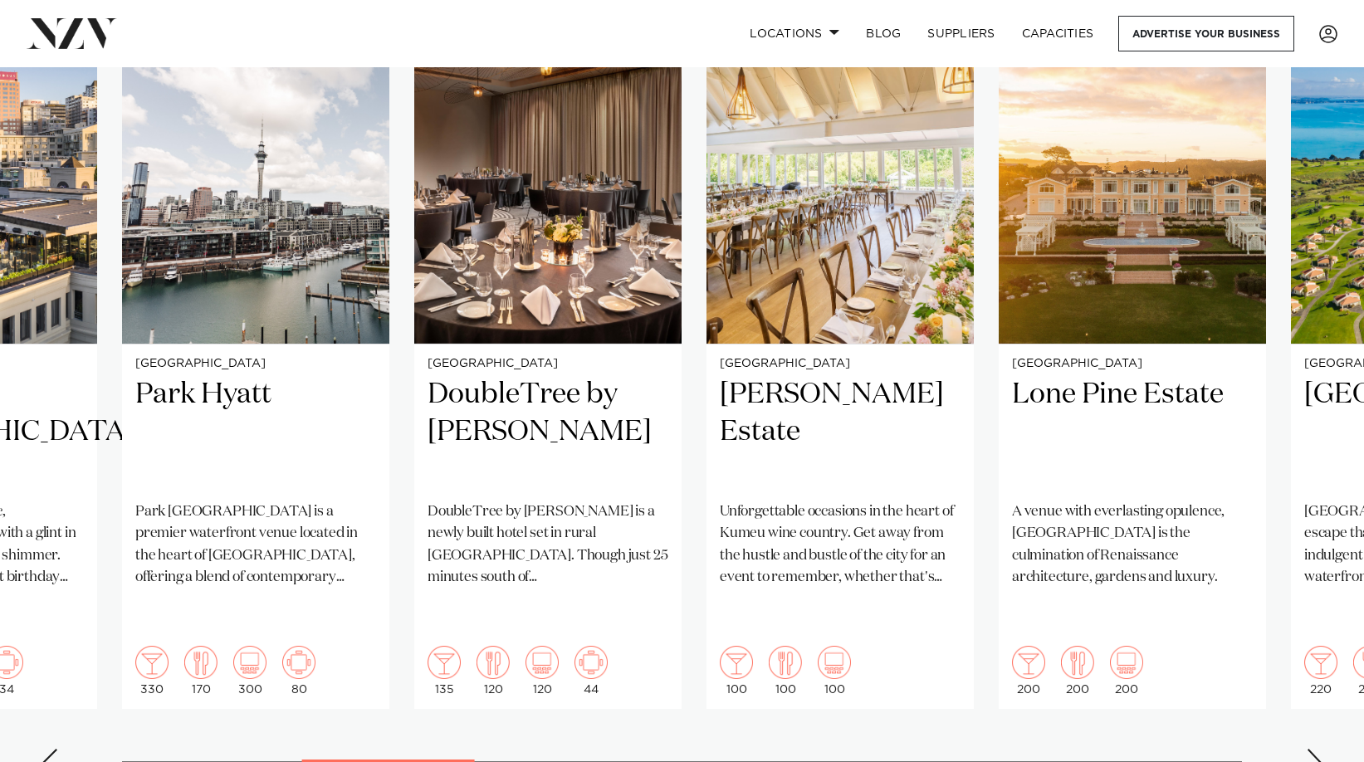
click at [1043, 559] on div "Next slide" at bounding box center [1314, 762] width 17 height 27
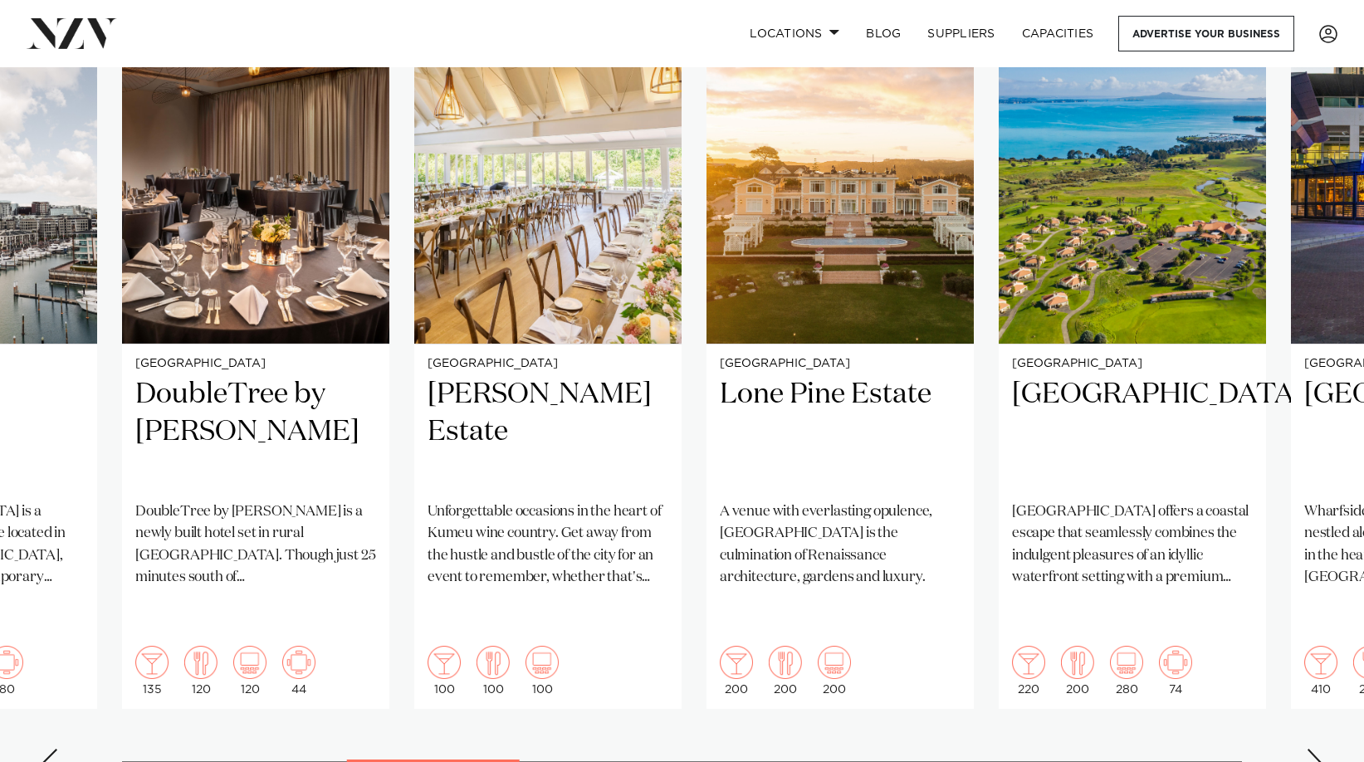
click at [1043, 559] on div "Next slide" at bounding box center [1314, 762] width 17 height 27
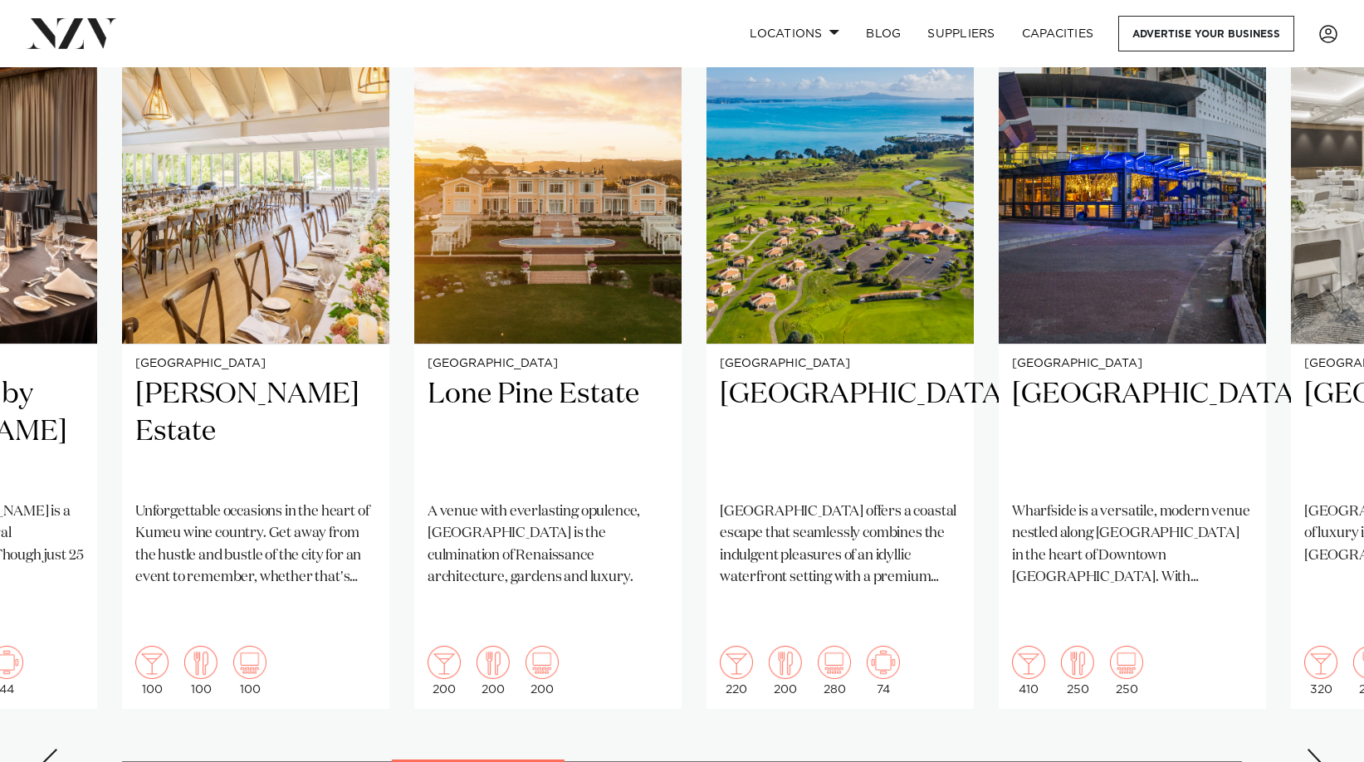
click at [1043, 559] on div "Next slide" at bounding box center [1314, 762] width 17 height 27
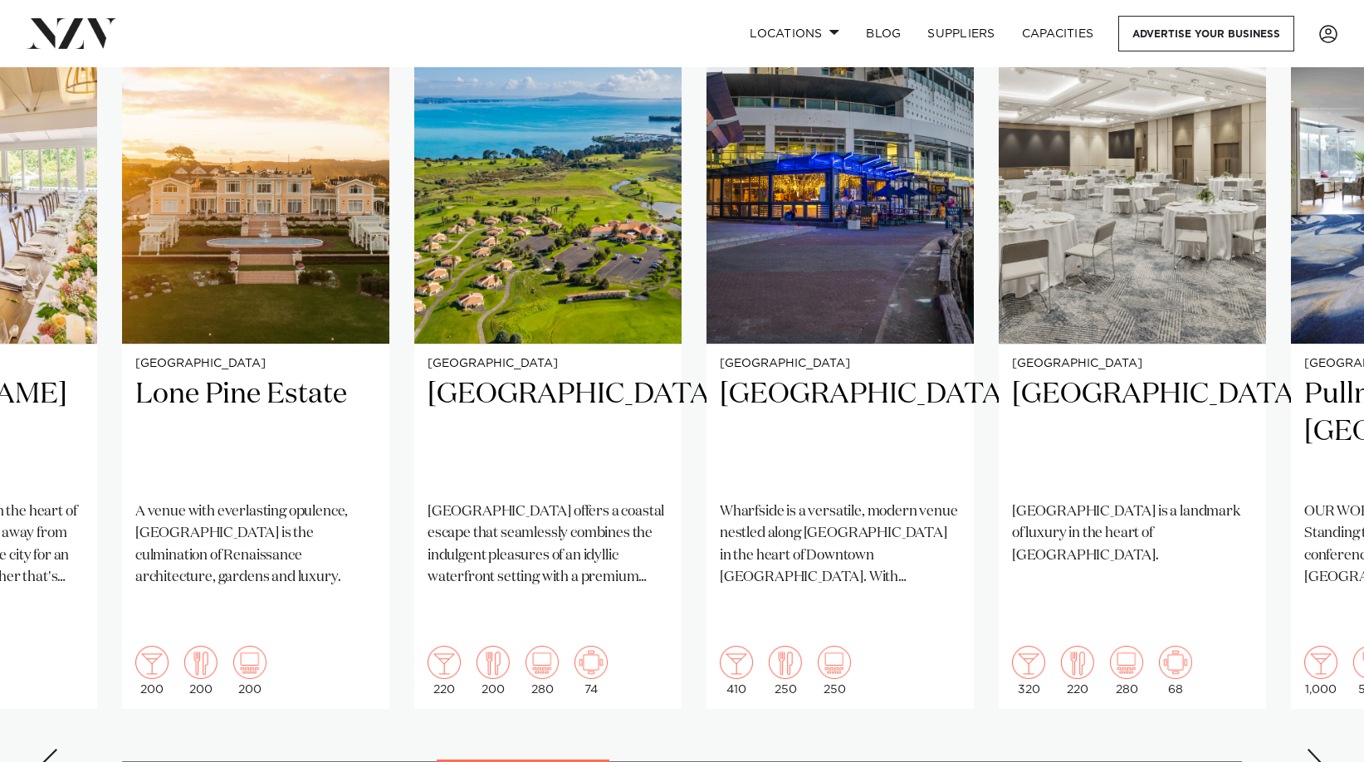
click at [1043, 559] on swiper-container "Auckland Pipiri Lane Big Impact Events. Small Footprint. 500 180 300 10 Aucklan…" at bounding box center [682, 387] width 1364 height 804
click at [1043, 559] on div "Next slide" at bounding box center [1314, 762] width 17 height 27
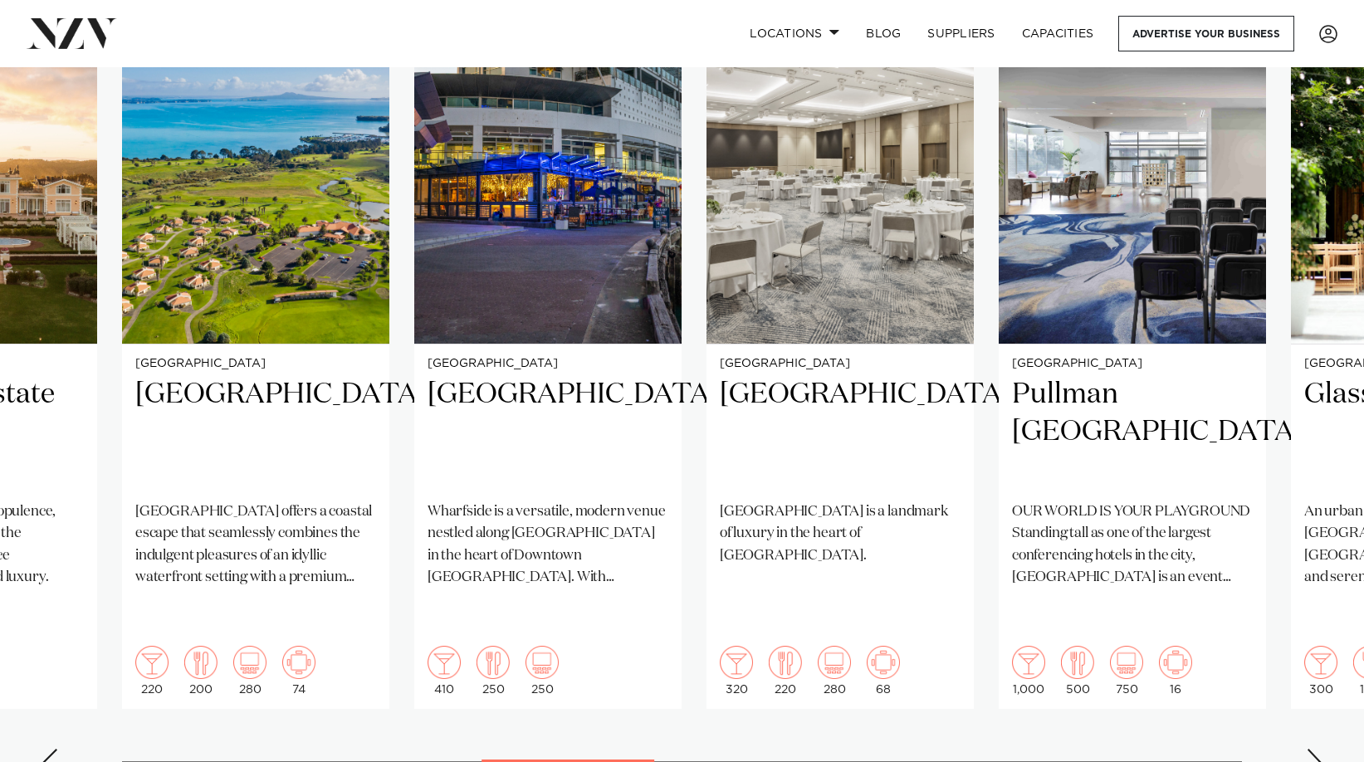
click at [1043, 559] on div "Next slide" at bounding box center [1314, 762] width 17 height 27
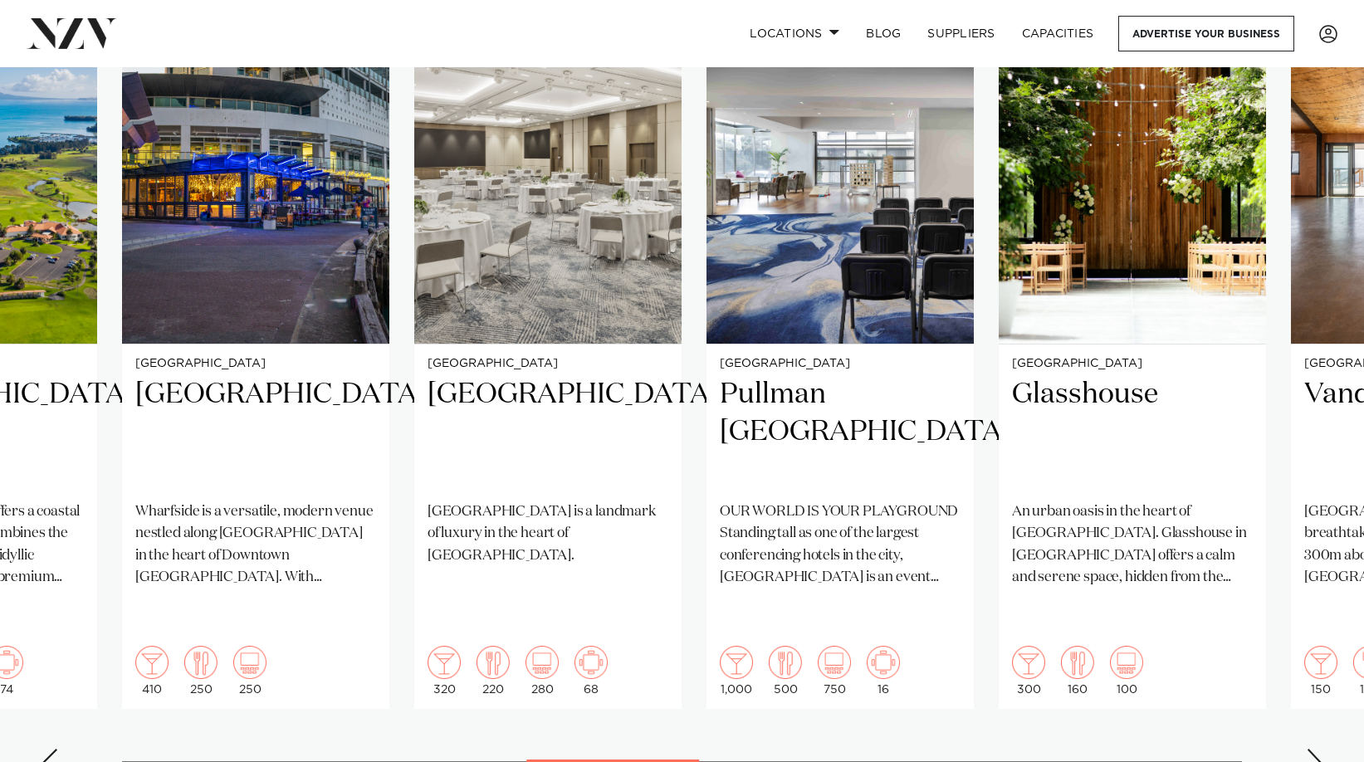
click at [1043, 559] on div "Next slide" at bounding box center [1314, 762] width 17 height 27
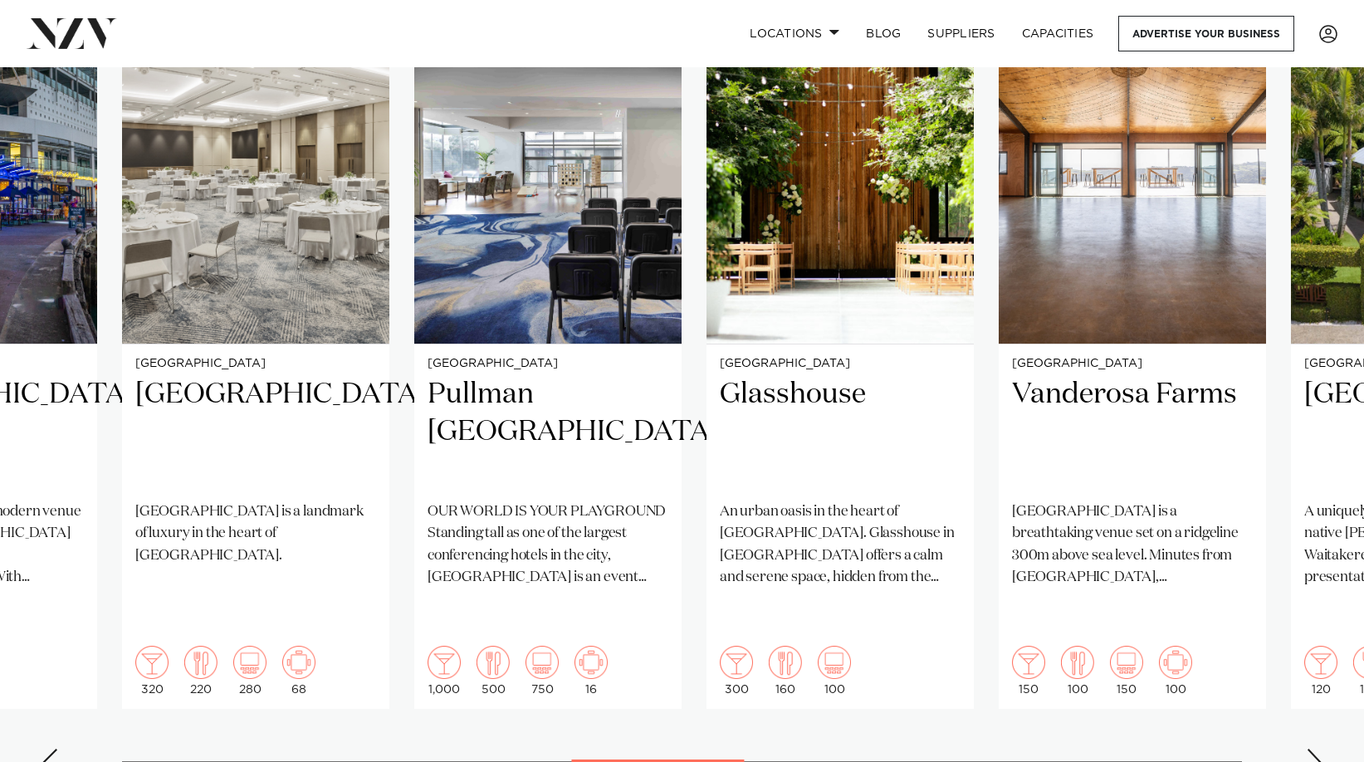
click at [1043, 559] on div "Next slide" at bounding box center [1314, 762] width 17 height 27
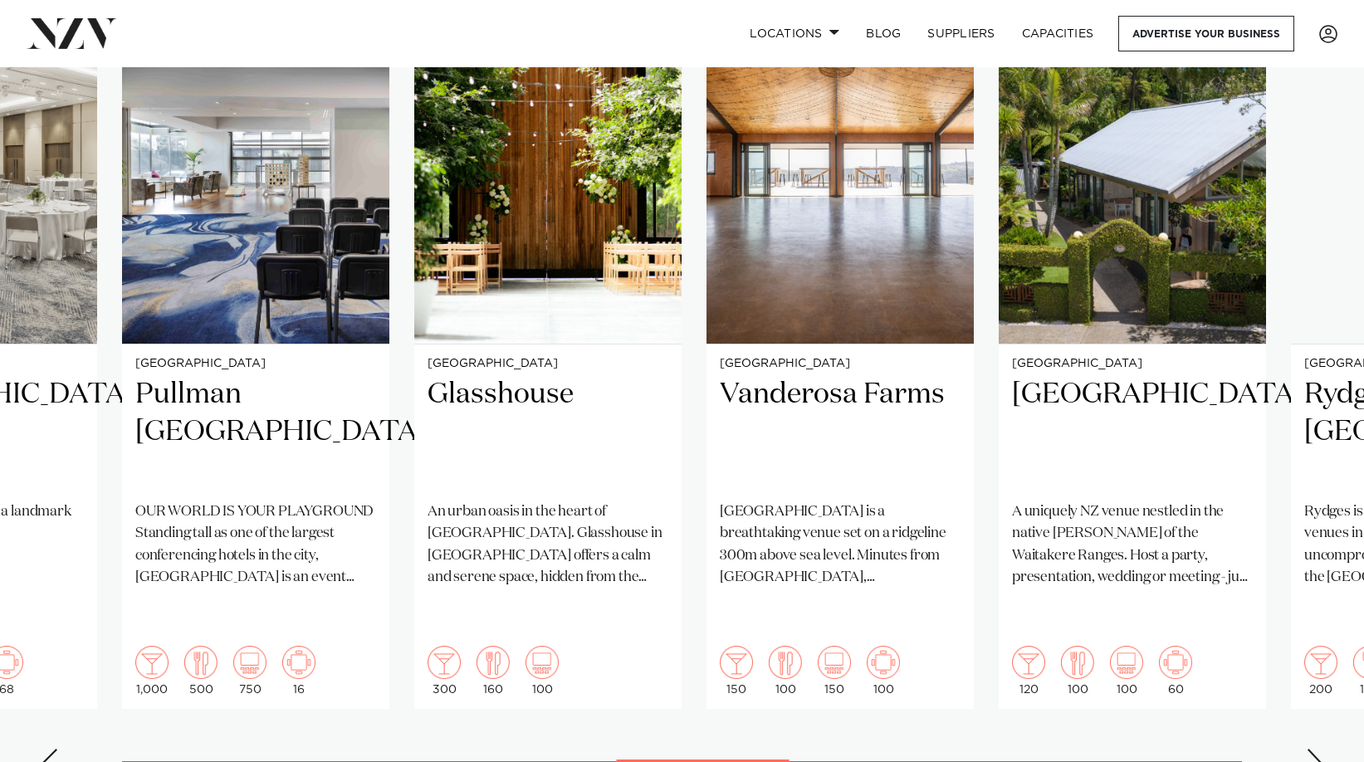
click at [1043, 559] on div "Next slide" at bounding box center [1314, 762] width 17 height 27
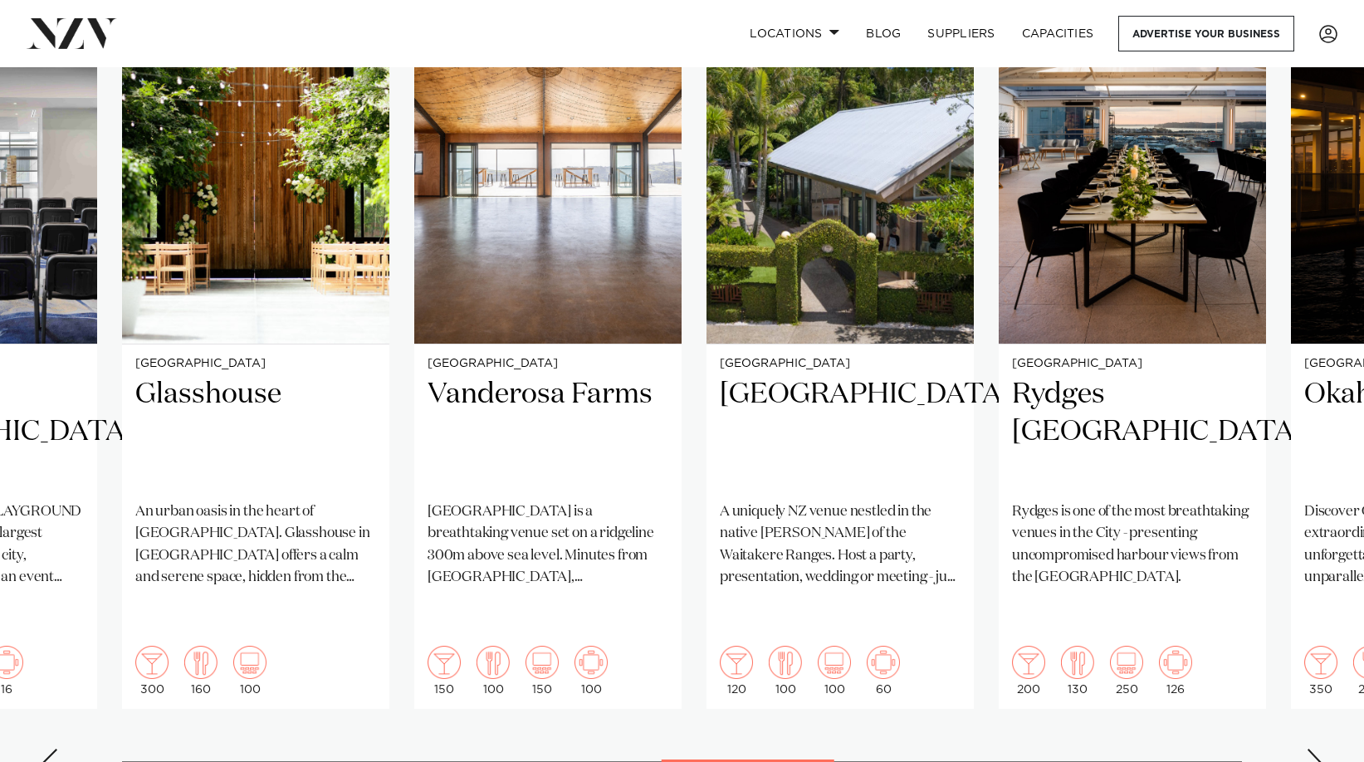
click at [1043, 559] on div "Next slide" at bounding box center [1314, 762] width 17 height 27
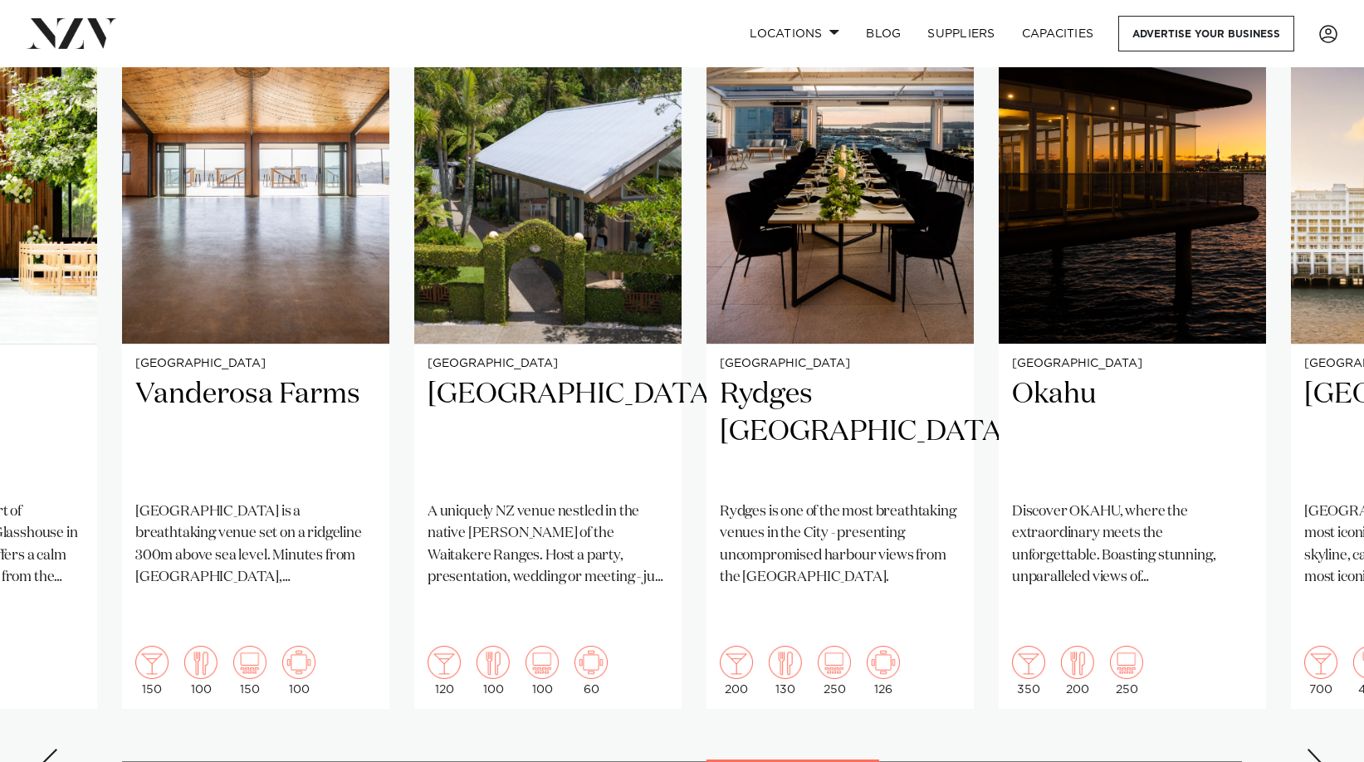
click at [1043, 559] on div "Next slide" at bounding box center [1314, 762] width 17 height 27
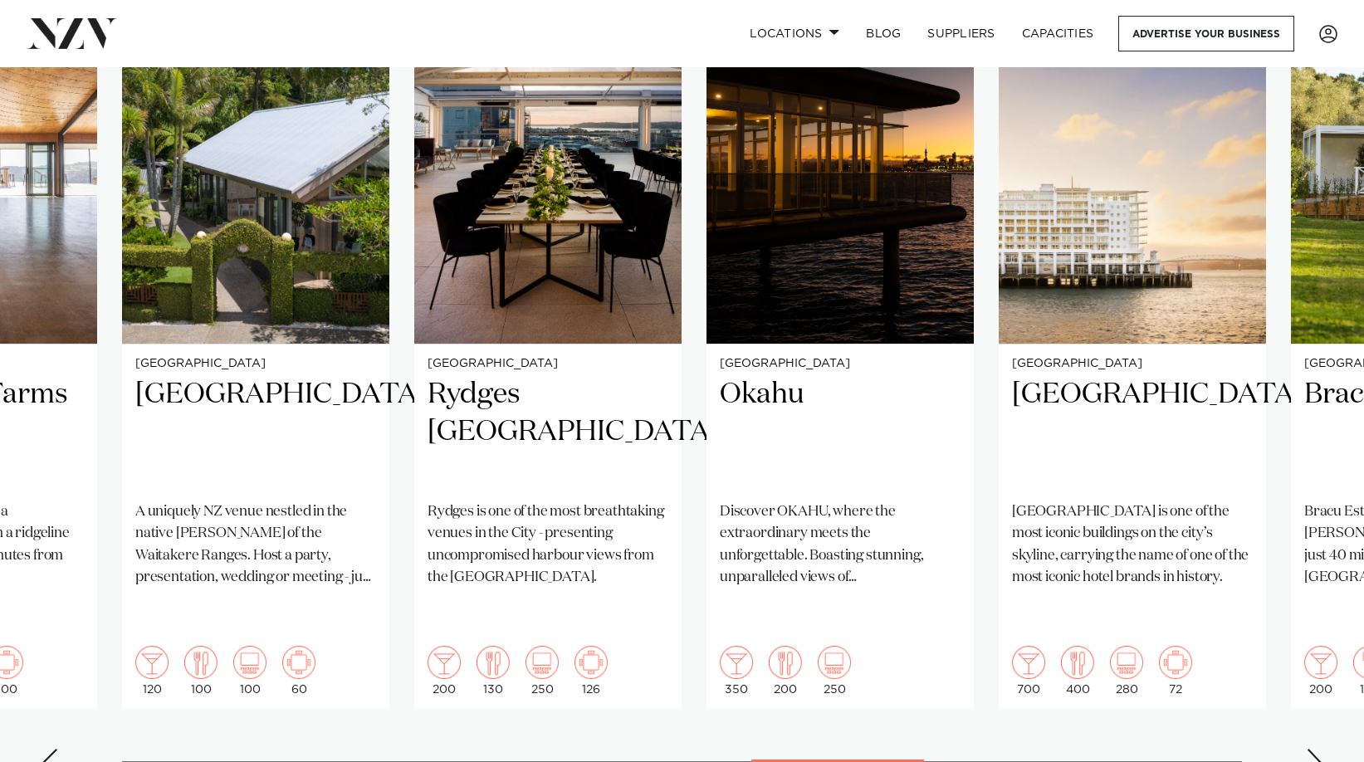
click at [1043, 559] on div "Next slide" at bounding box center [1314, 762] width 17 height 27
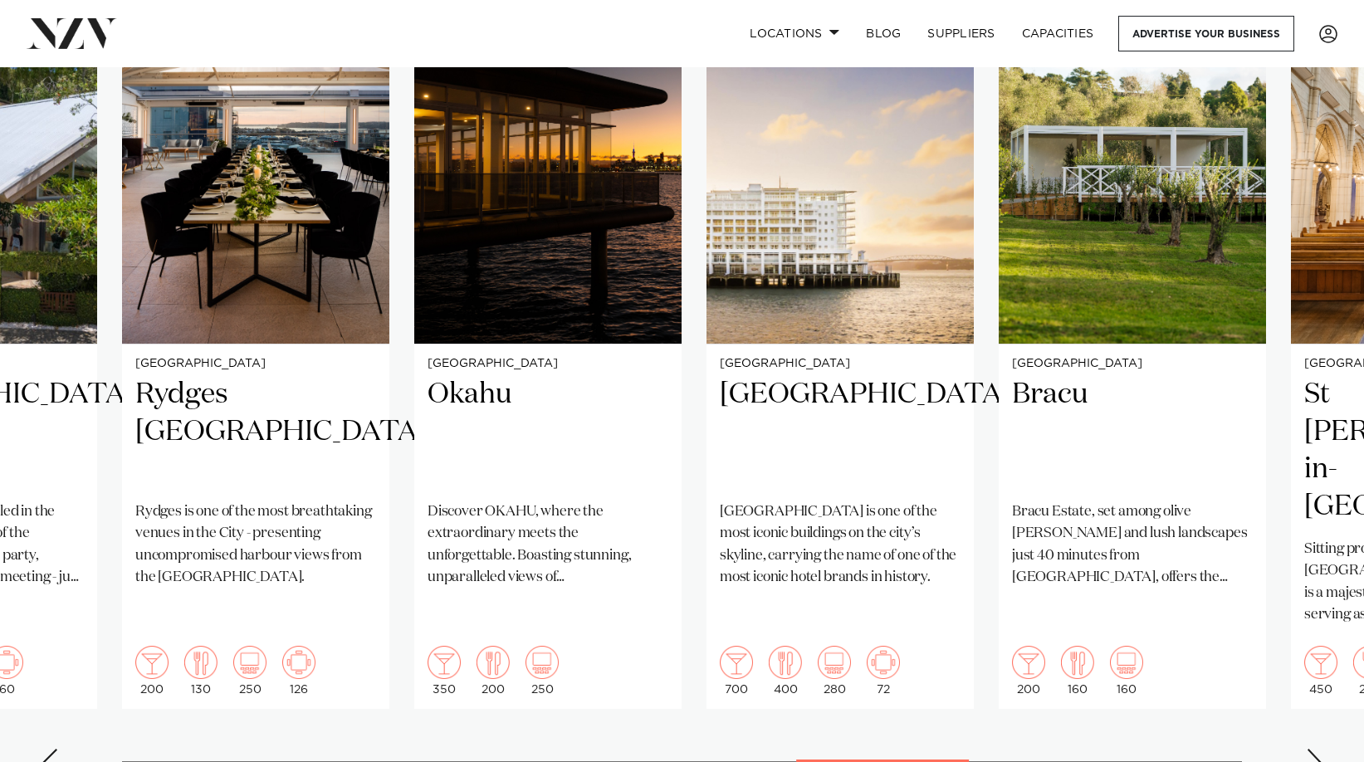
click at [1043, 559] on div "Next slide" at bounding box center [1314, 762] width 17 height 27
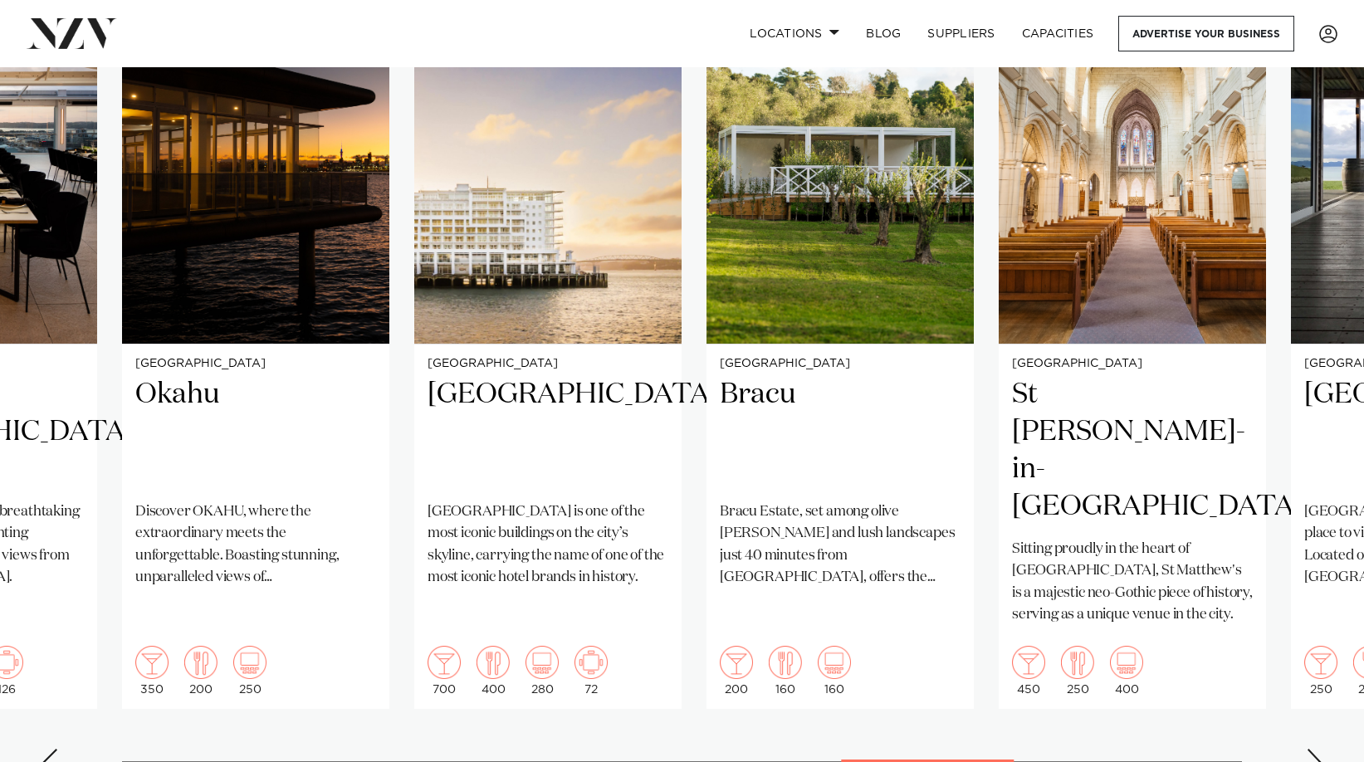
click at [1043, 559] on div "Next slide" at bounding box center [1314, 762] width 17 height 27
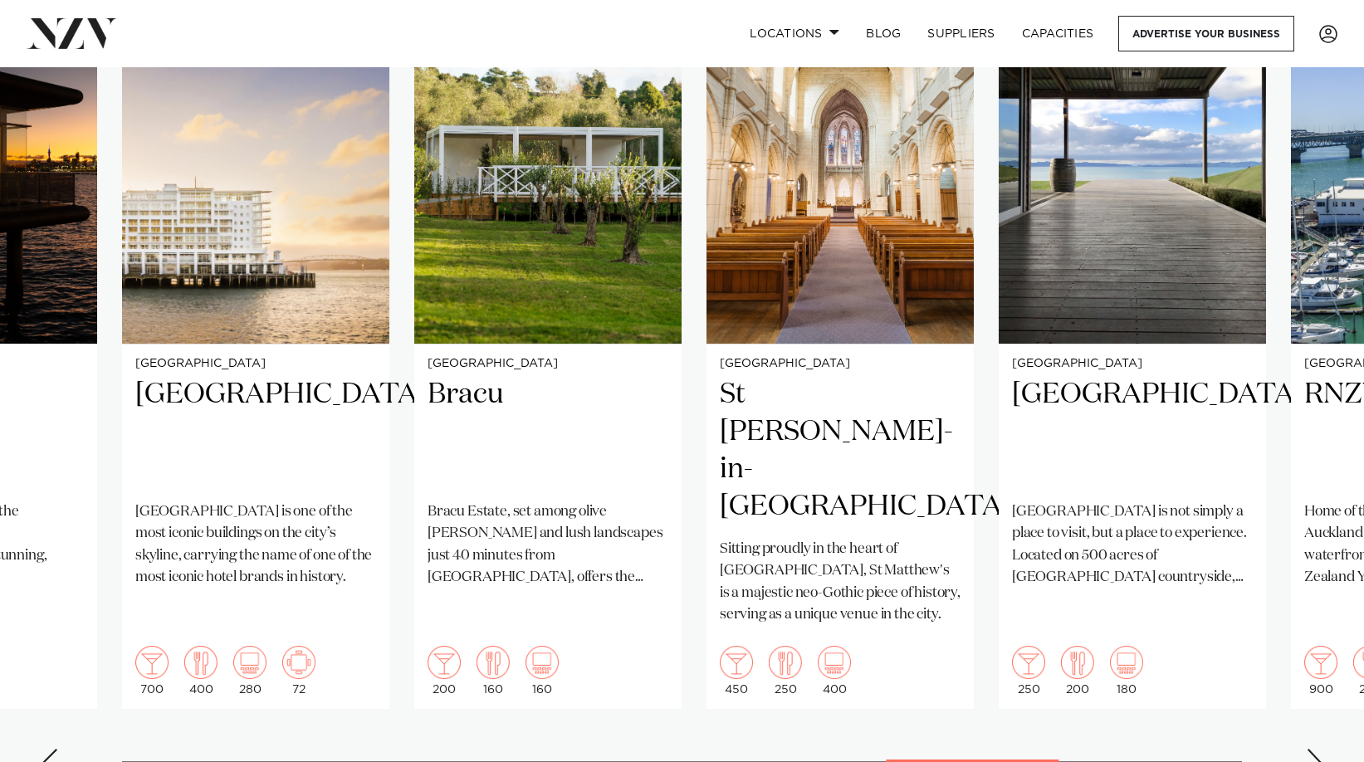
click at [1043, 559] on div "Next slide" at bounding box center [1314, 762] width 17 height 27
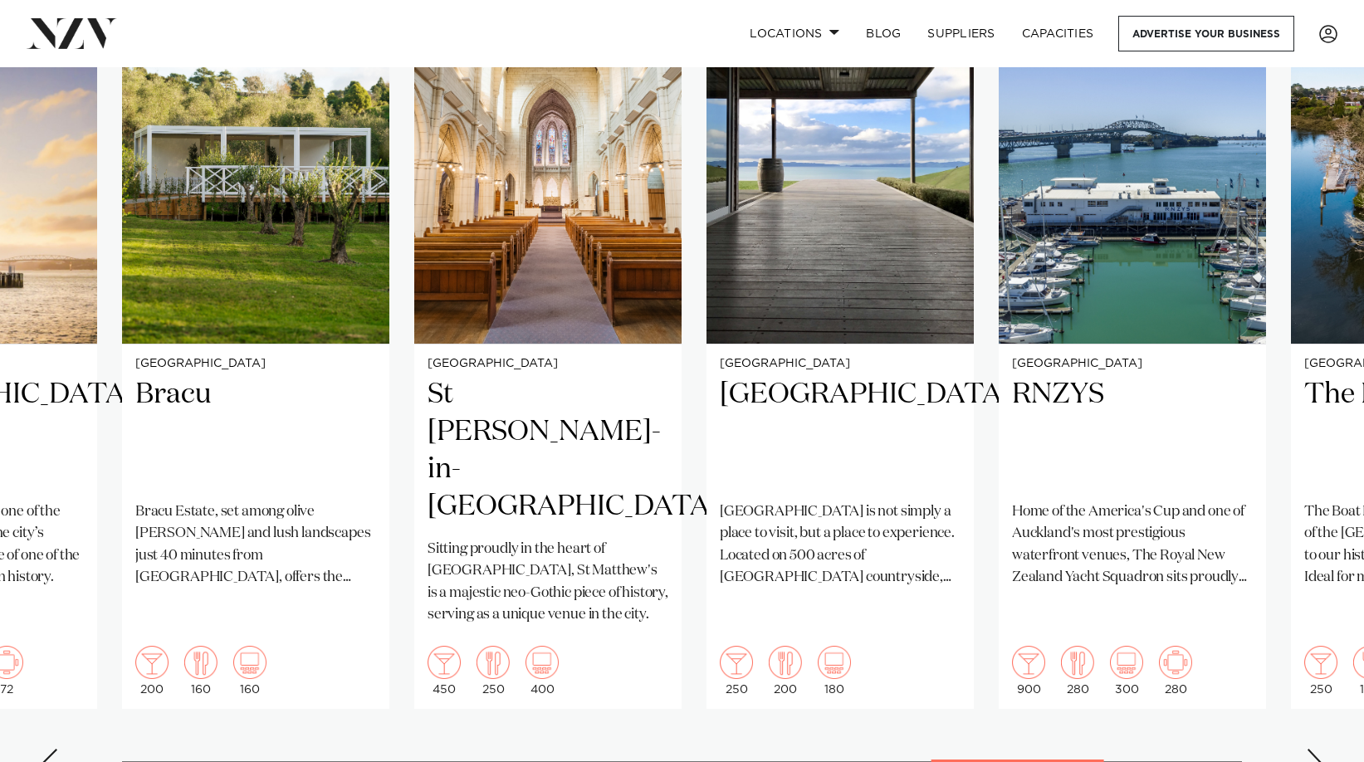
click at [1043, 559] on div "Next slide" at bounding box center [1314, 762] width 17 height 27
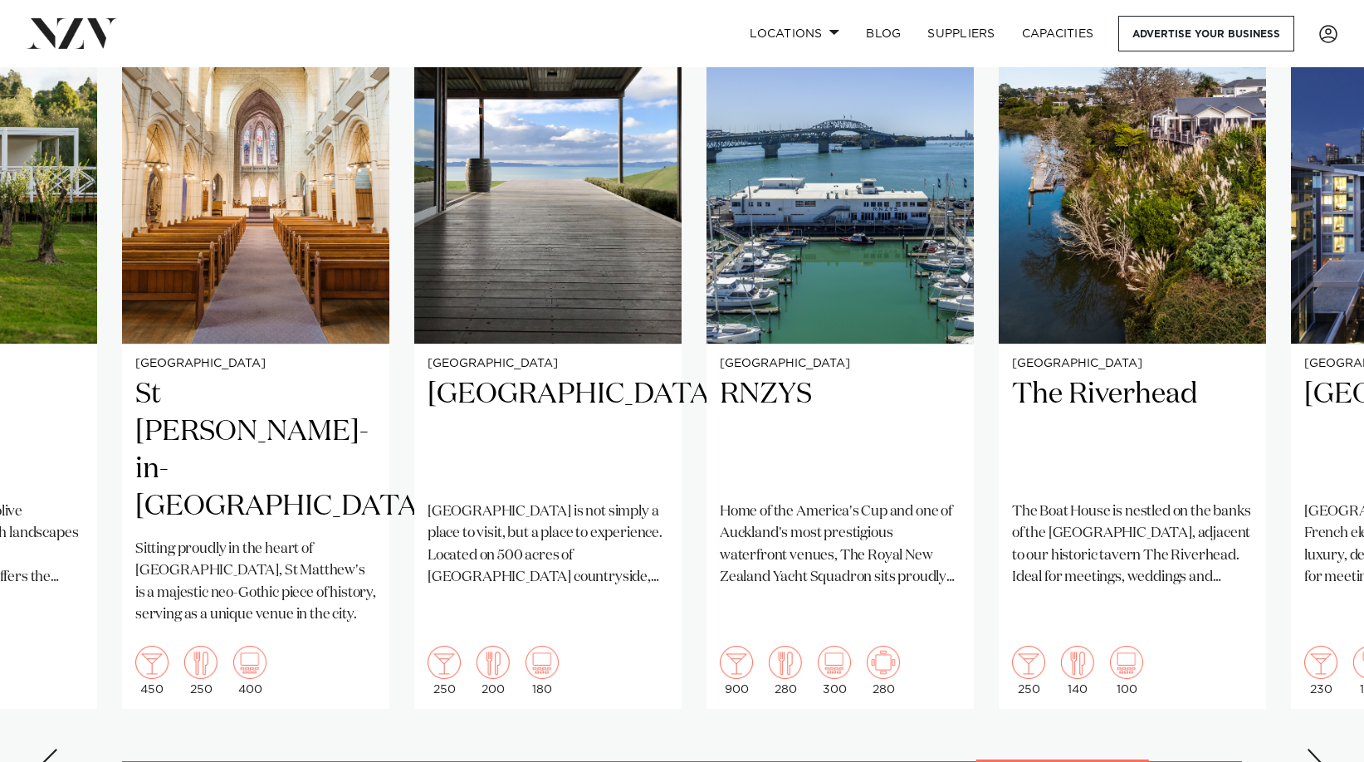
click at [1043, 559] on div "Next slide" at bounding box center [1314, 762] width 17 height 27
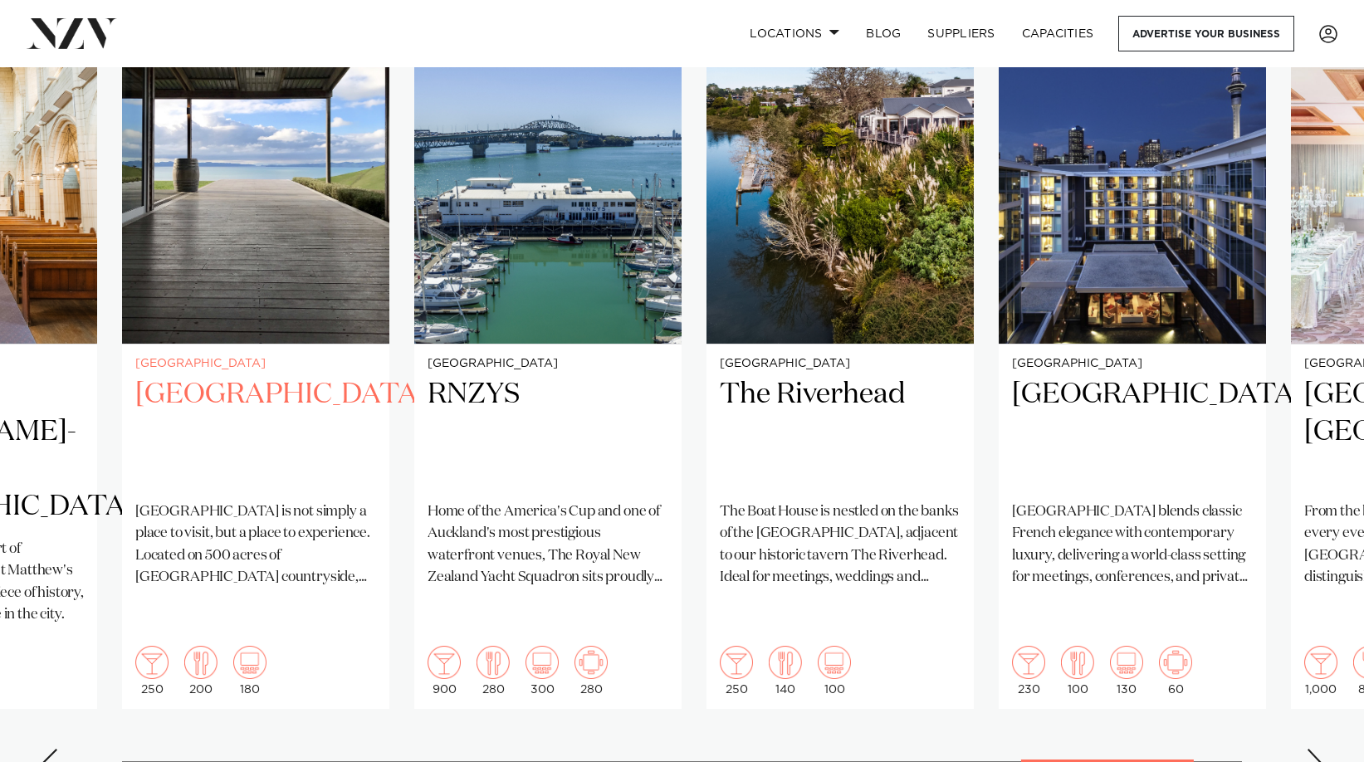
click at [308, 469] on div "Auckland Kauri Bay Kauri Bay is not simply a place to visit, but a place to exp…" at bounding box center [255, 527] width 267 height 365
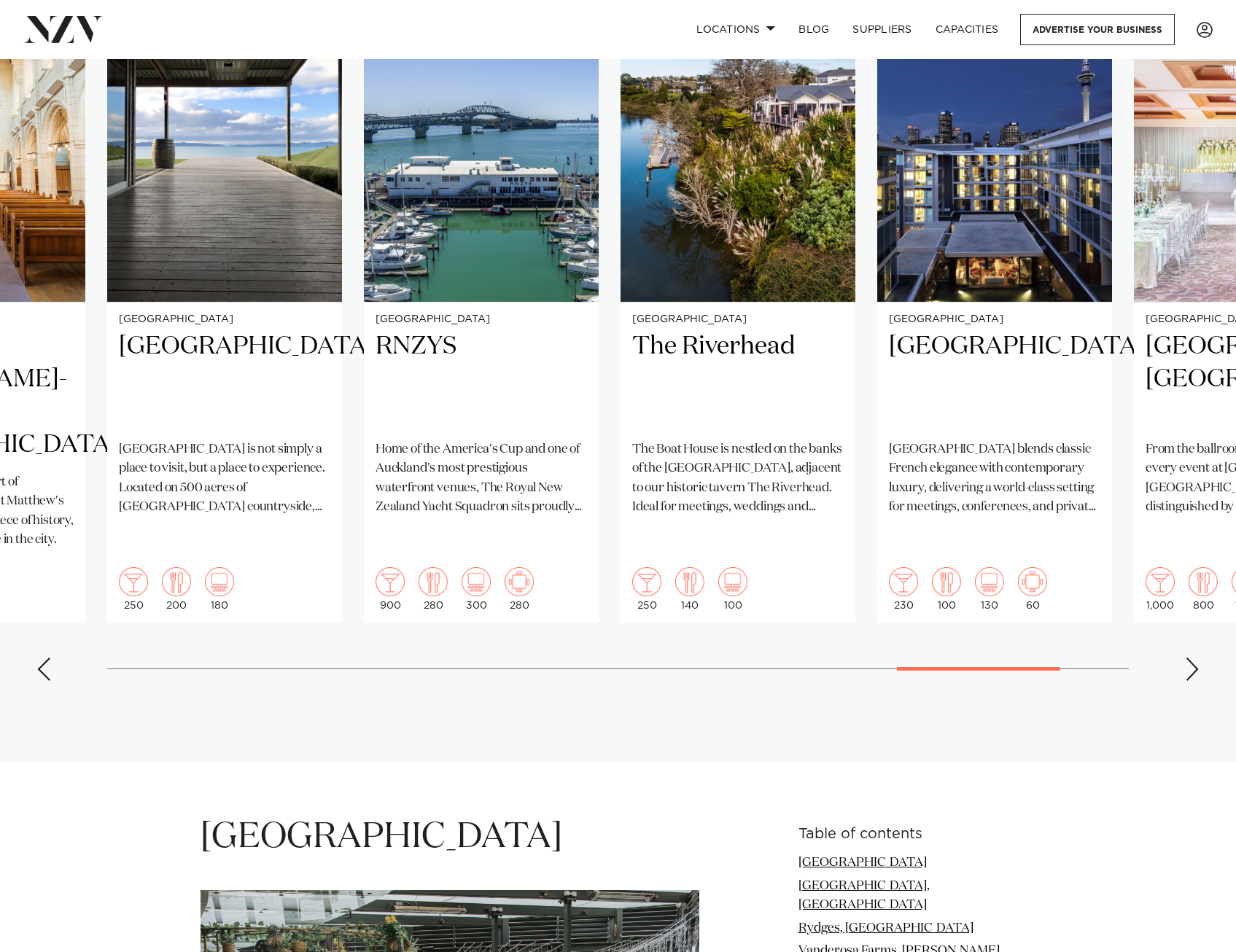
click at [916, 491] on swiper-container "Auckland Pipiri Lane Big Impact Events. Small Footprint. 500 180 300 10 Aucklan…" at bounding box center [618, 340] width 1236 height 706
click at [916, 491] on div "Next slide" at bounding box center [1192, 669] width 15 height 24
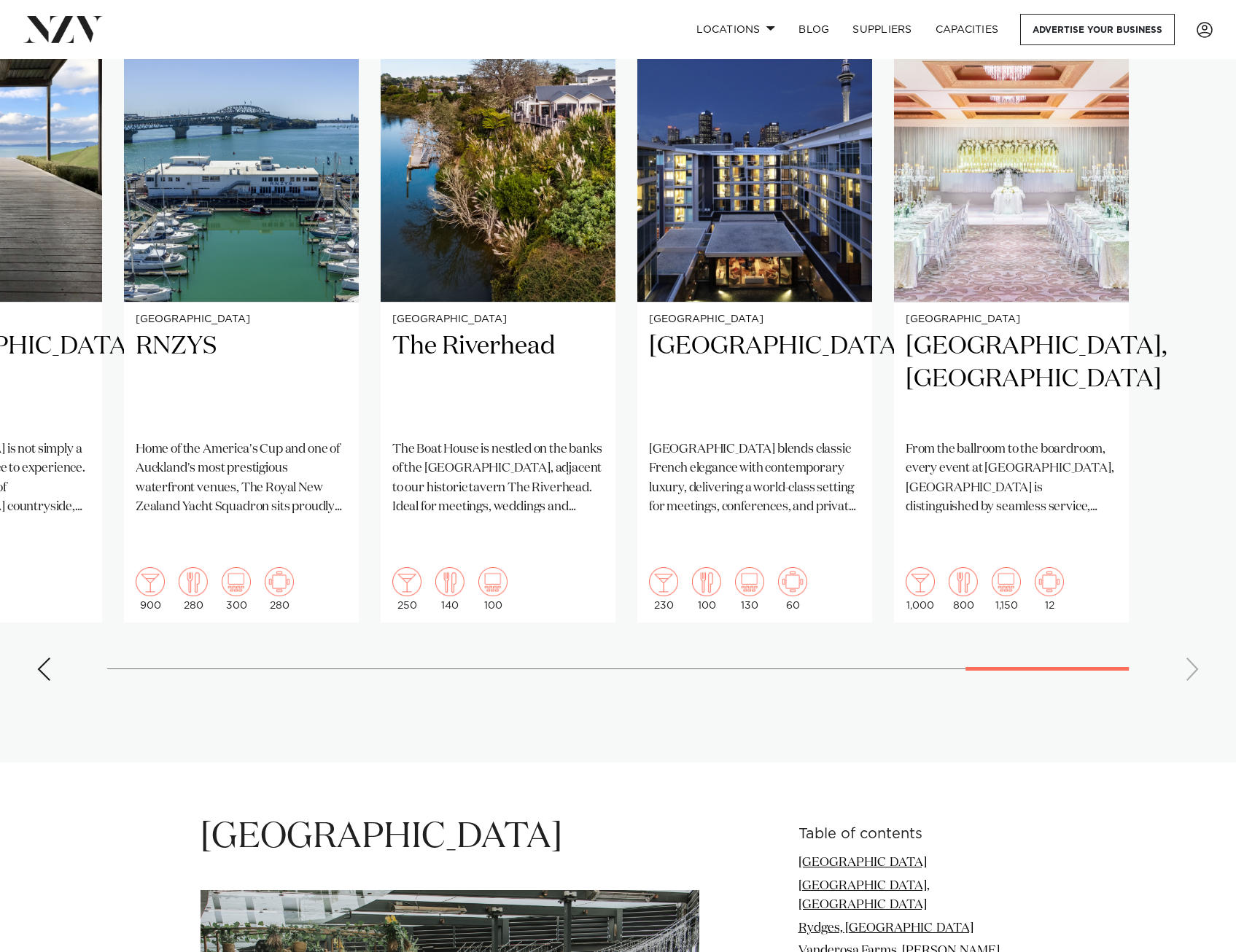
click at [916, 491] on swiper-container "Auckland Pipiri Lane Big Impact Events. Small Footprint. 500 180 300 10 Aucklan…" at bounding box center [618, 340] width 1236 height 706
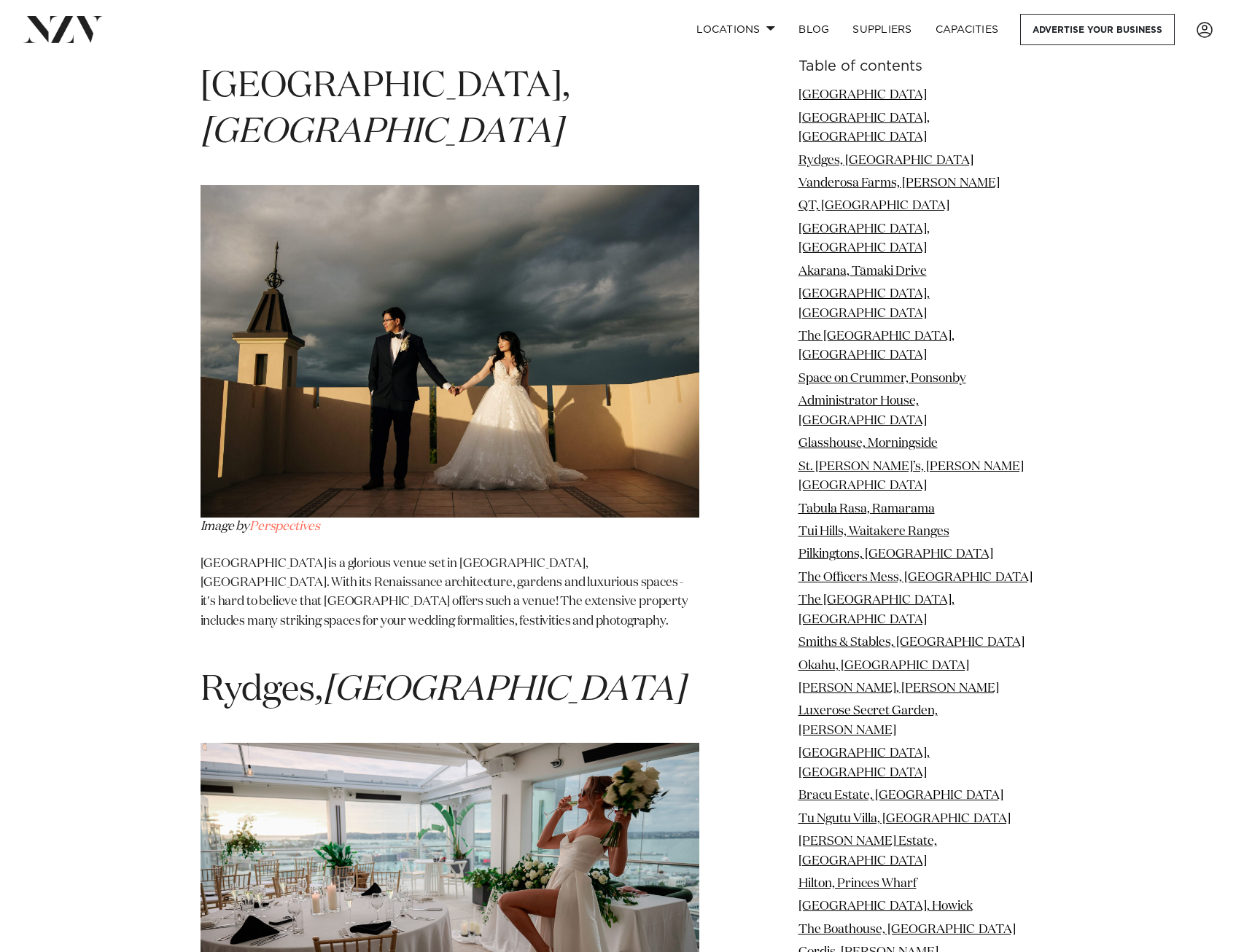
scroll to position [2253, 0]
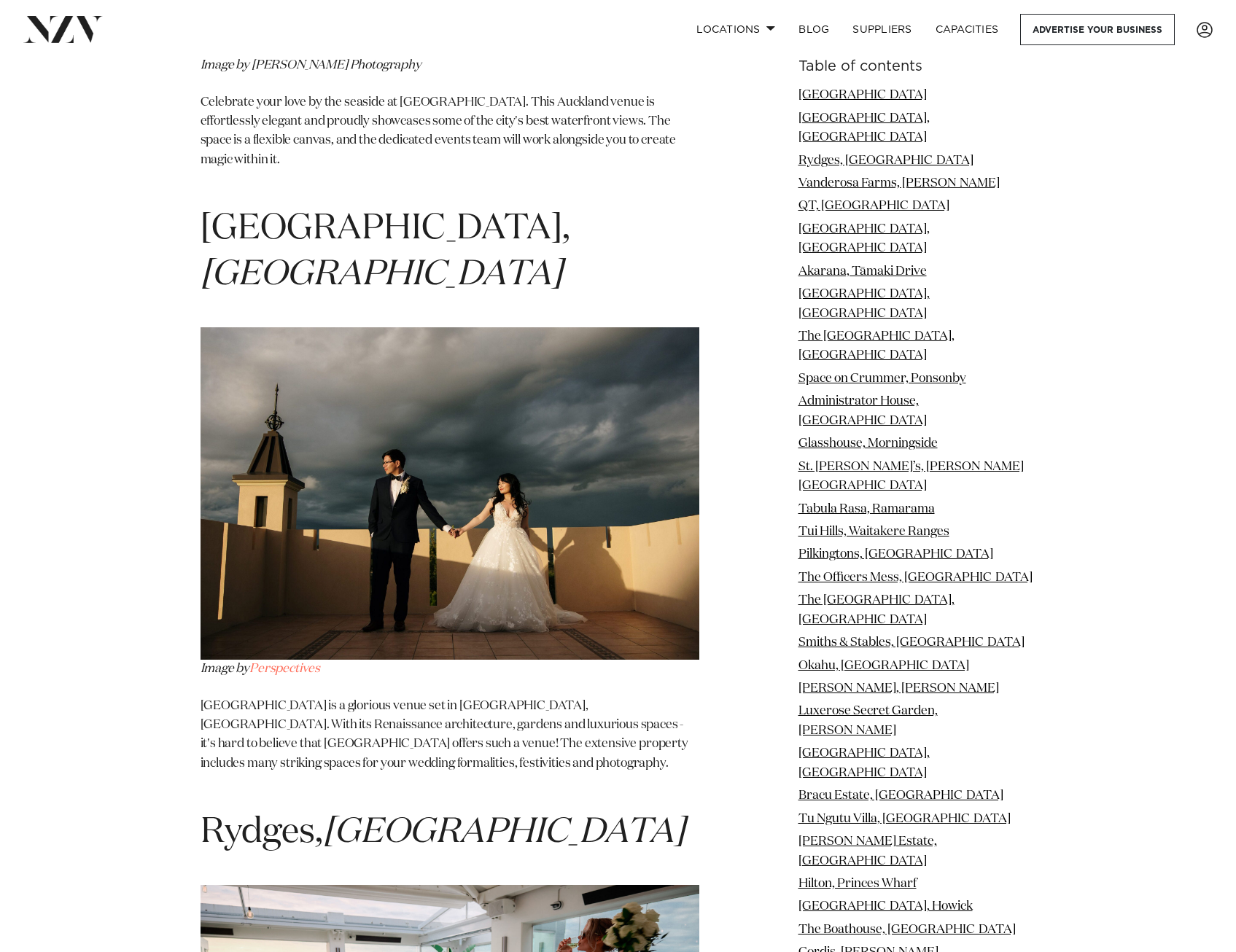
click at [562, 257] on em "[GEOGRAPHIC_DATA]" at bounding box center [381, 275] width 362 height 35
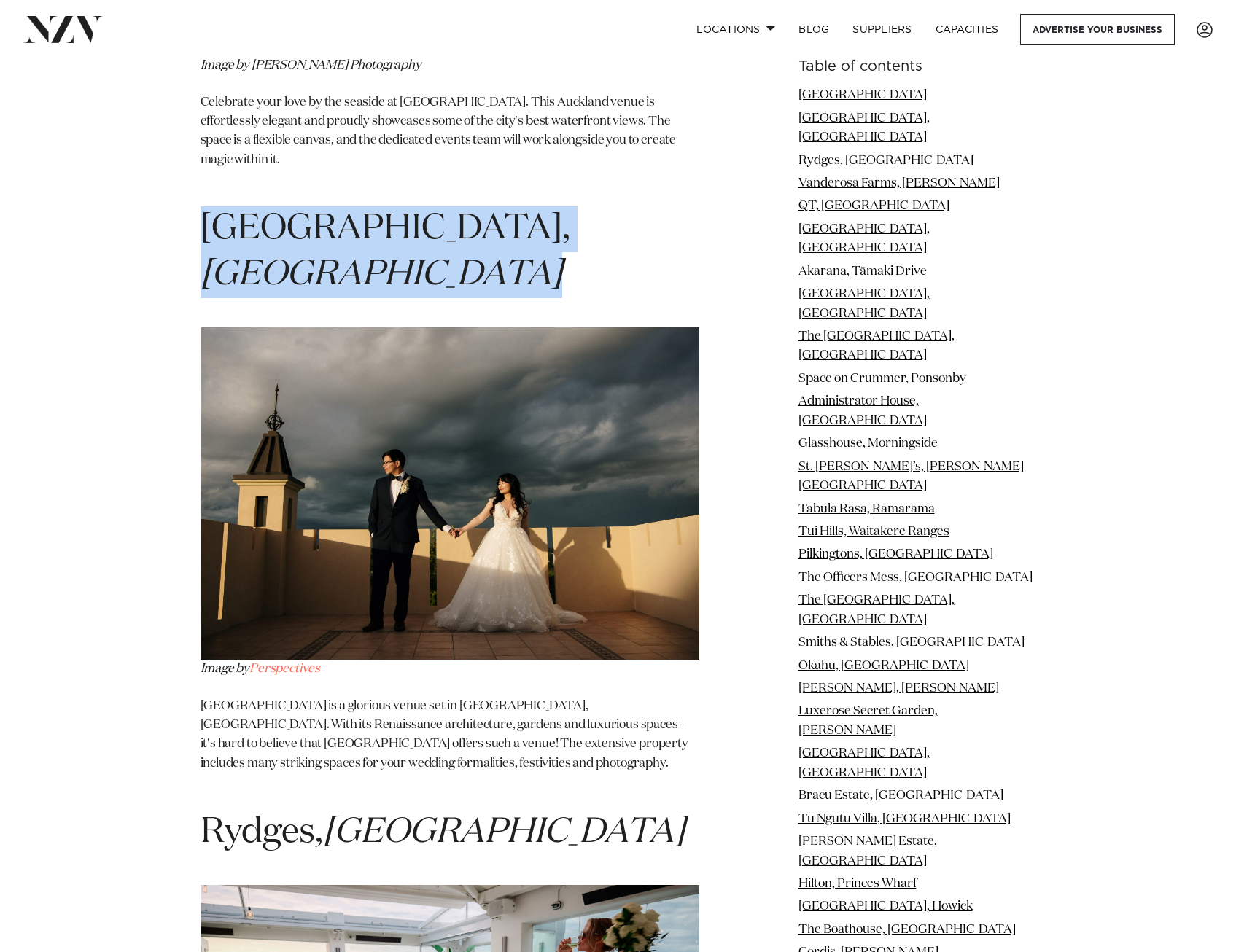
click at [562, 257] on em "[GEOGRAPHIC_DATA]" at bounding box center [381, 275] width 362 height 35
copy section "Lone Pine Estate, Auckland"
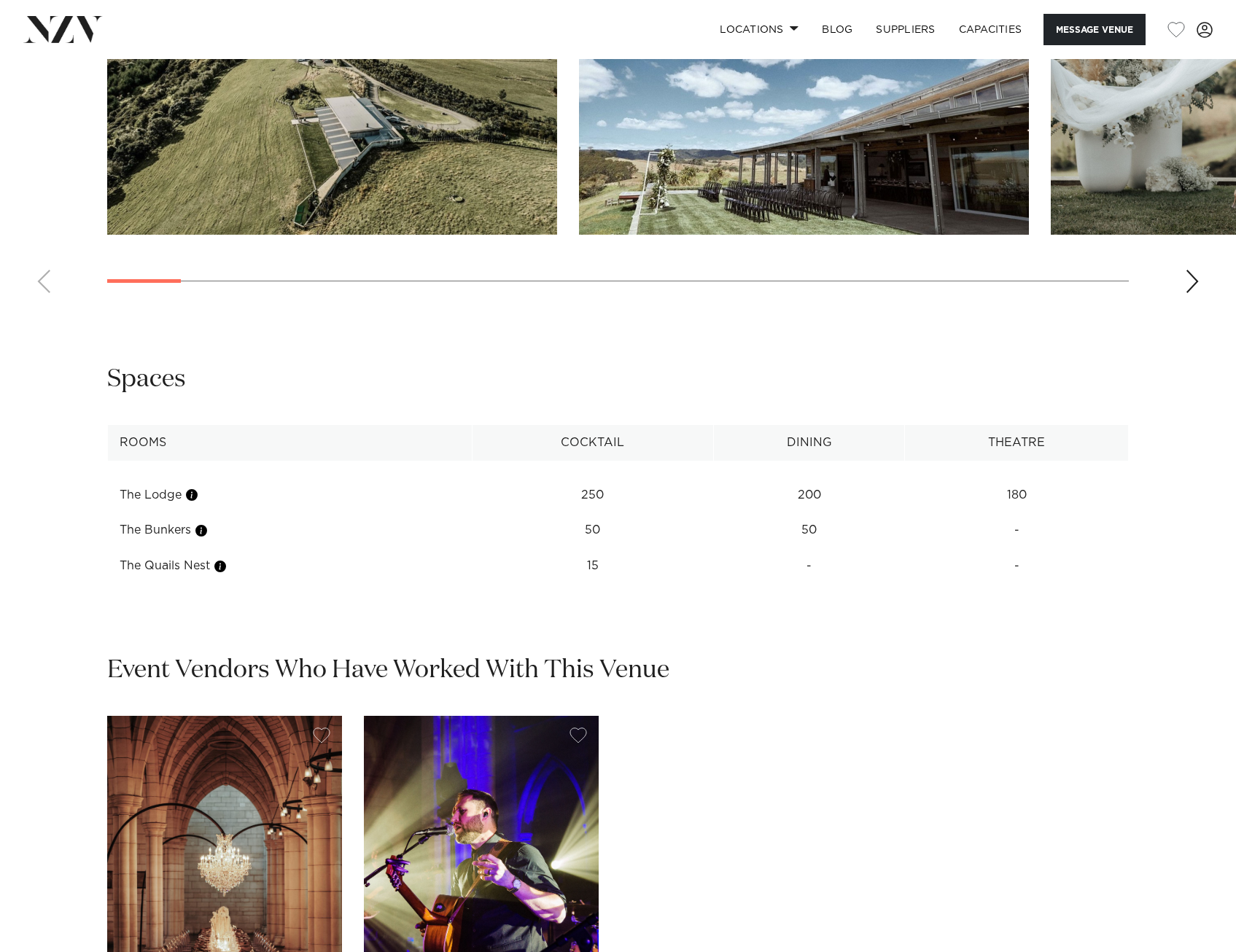
scroll to position [1093, 0]
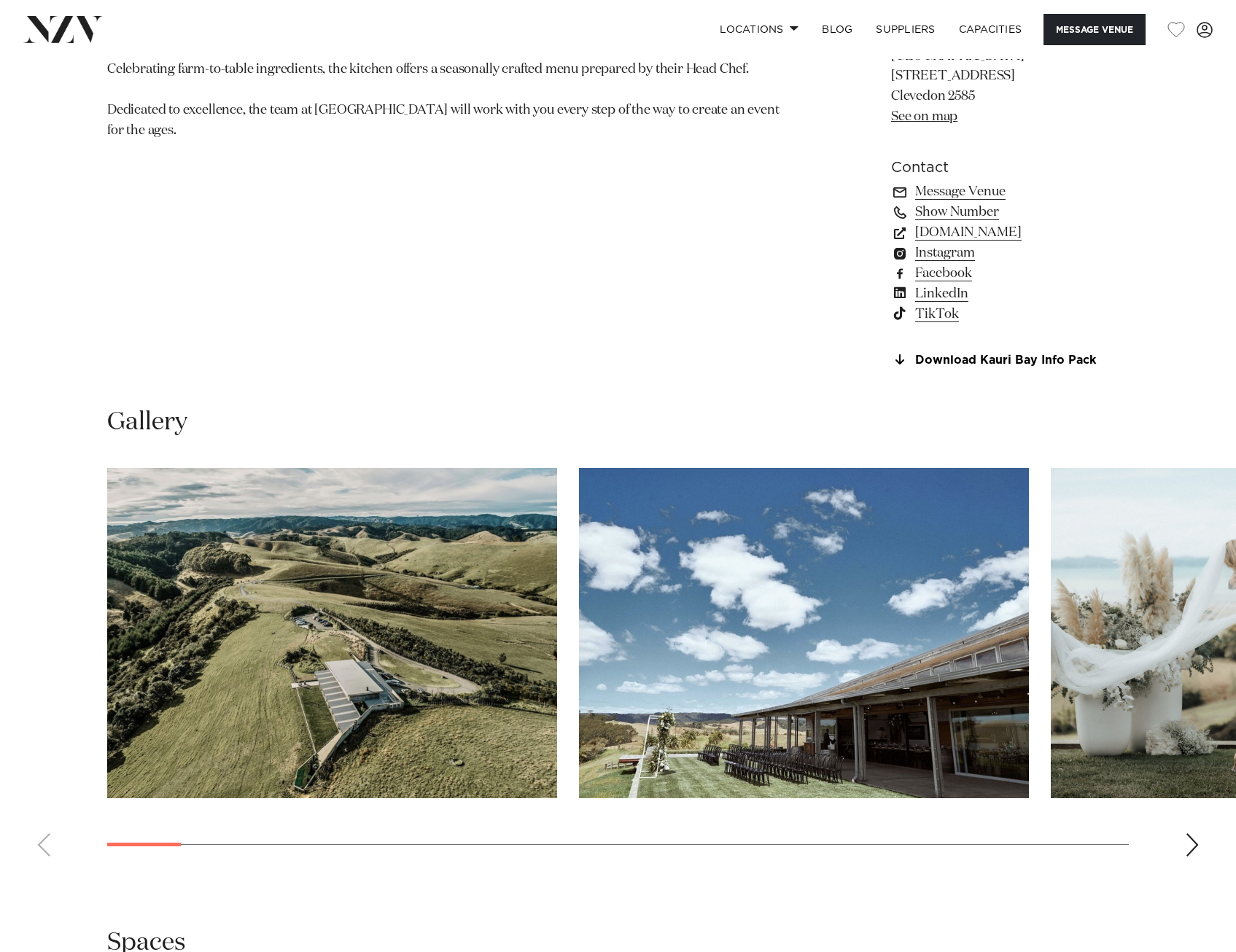
click at [1197, 668] on div "Next slide" at bounding box center [1192, 845] width 15 height 24
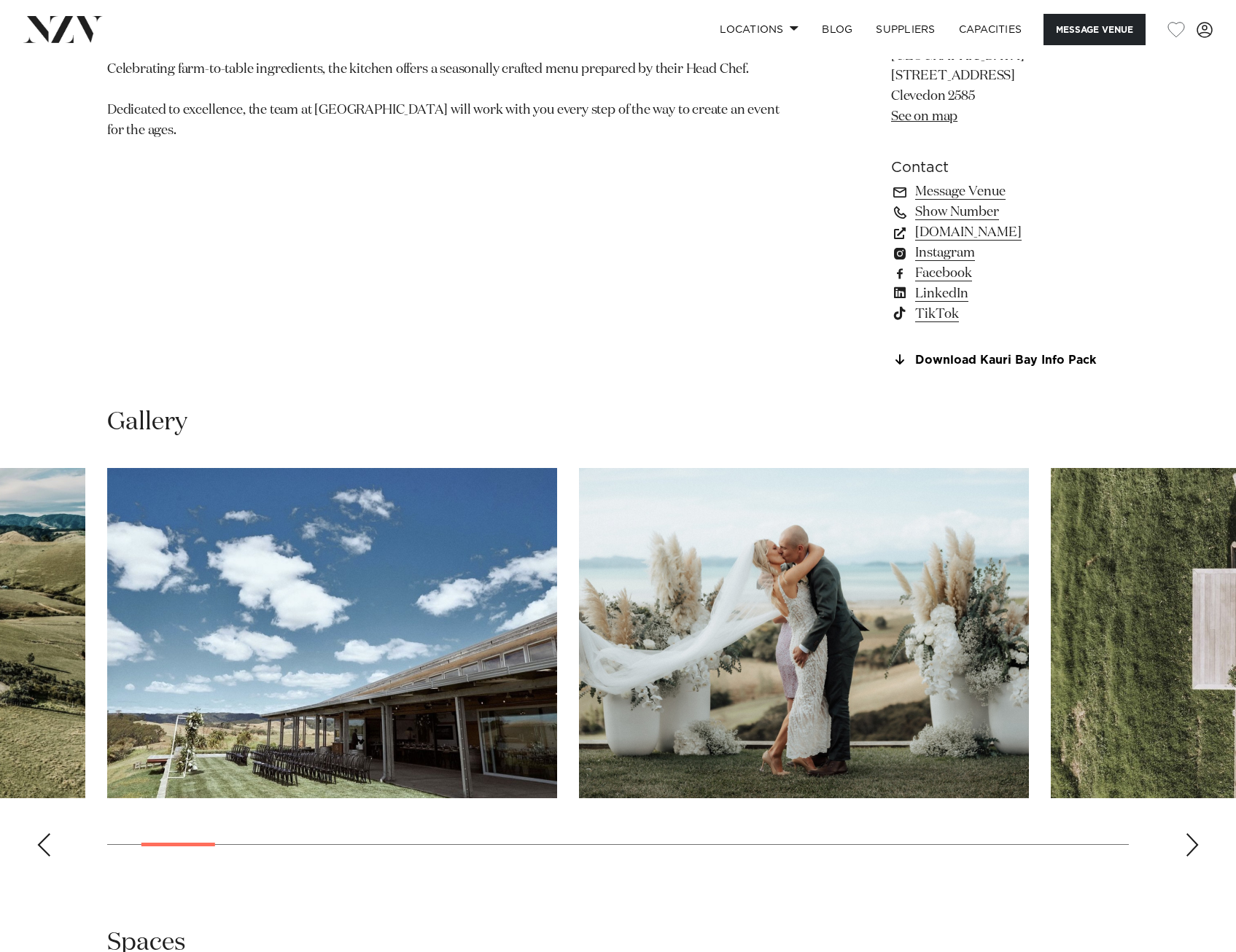
click at [1197, 668] on swiper-container at bounding box center [618, 668] width 1236 height 400
click at [1189, 668] on div "Next slide" at bounding box center [1192, 845] width 15 height 24
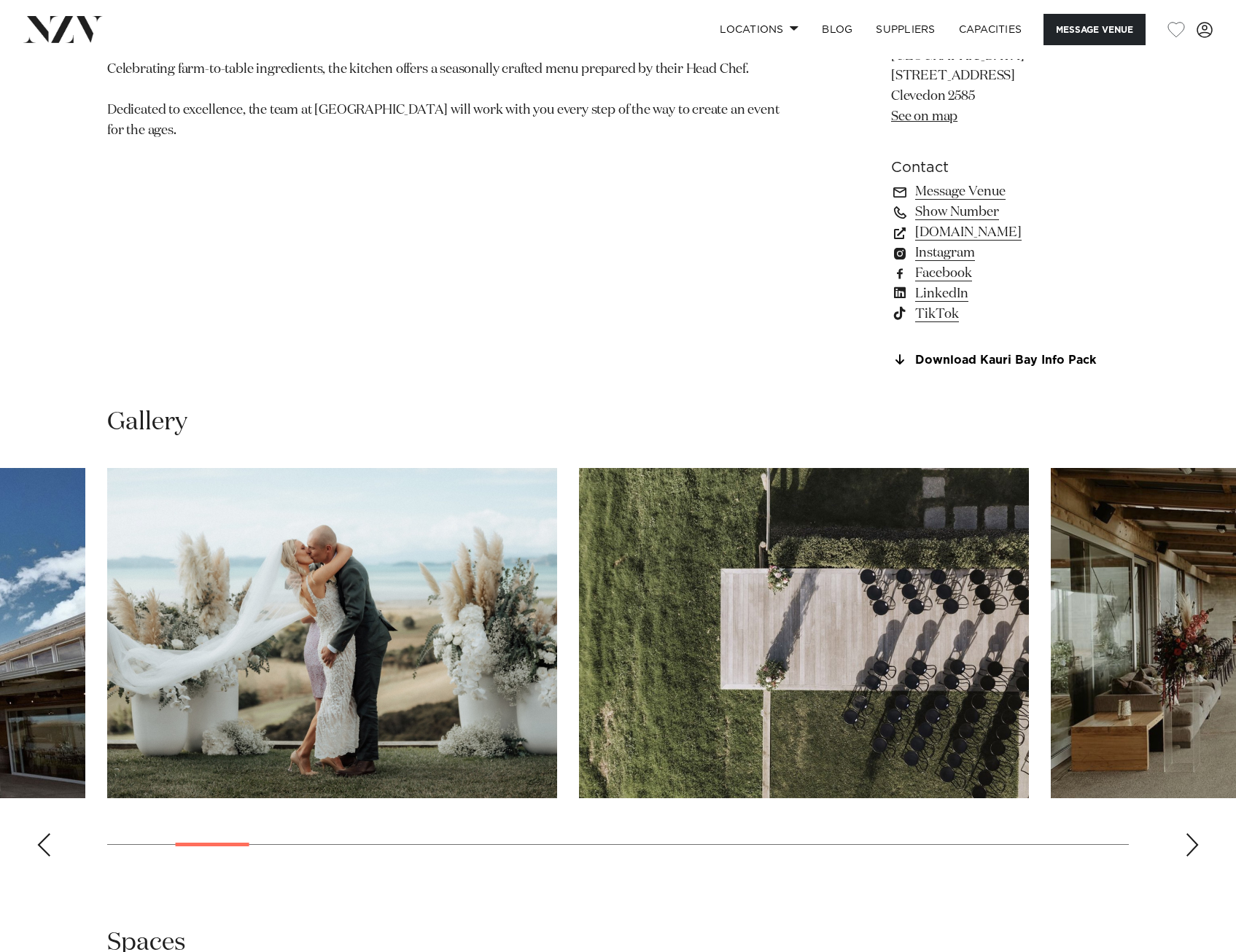
click at [1191, 668] on div "Next slide" at bounding box center [1192, 845] width 15 height 24
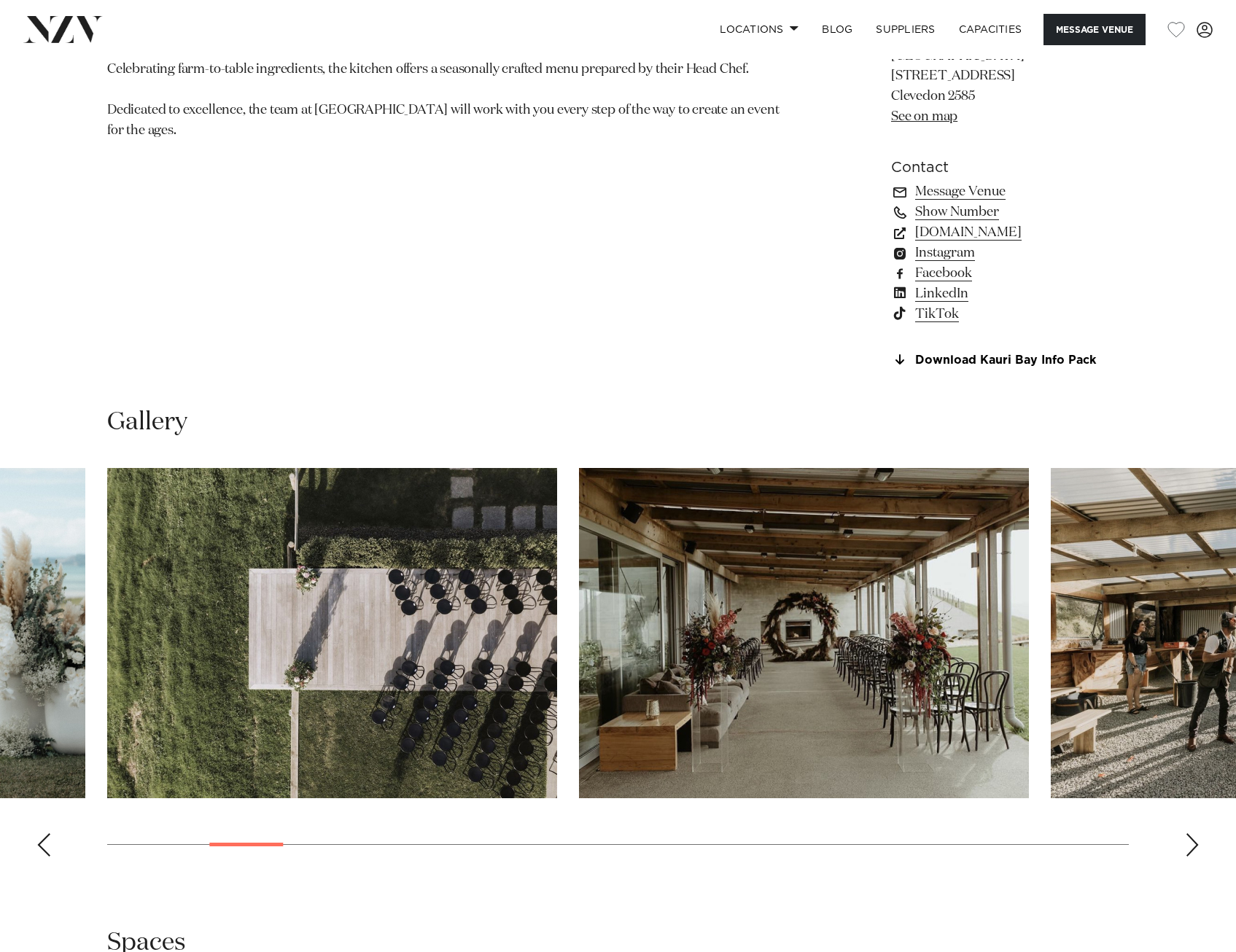
click at [1191, 668] on div "Next slide" at bounding box center [1192, 845] width 15 height 24
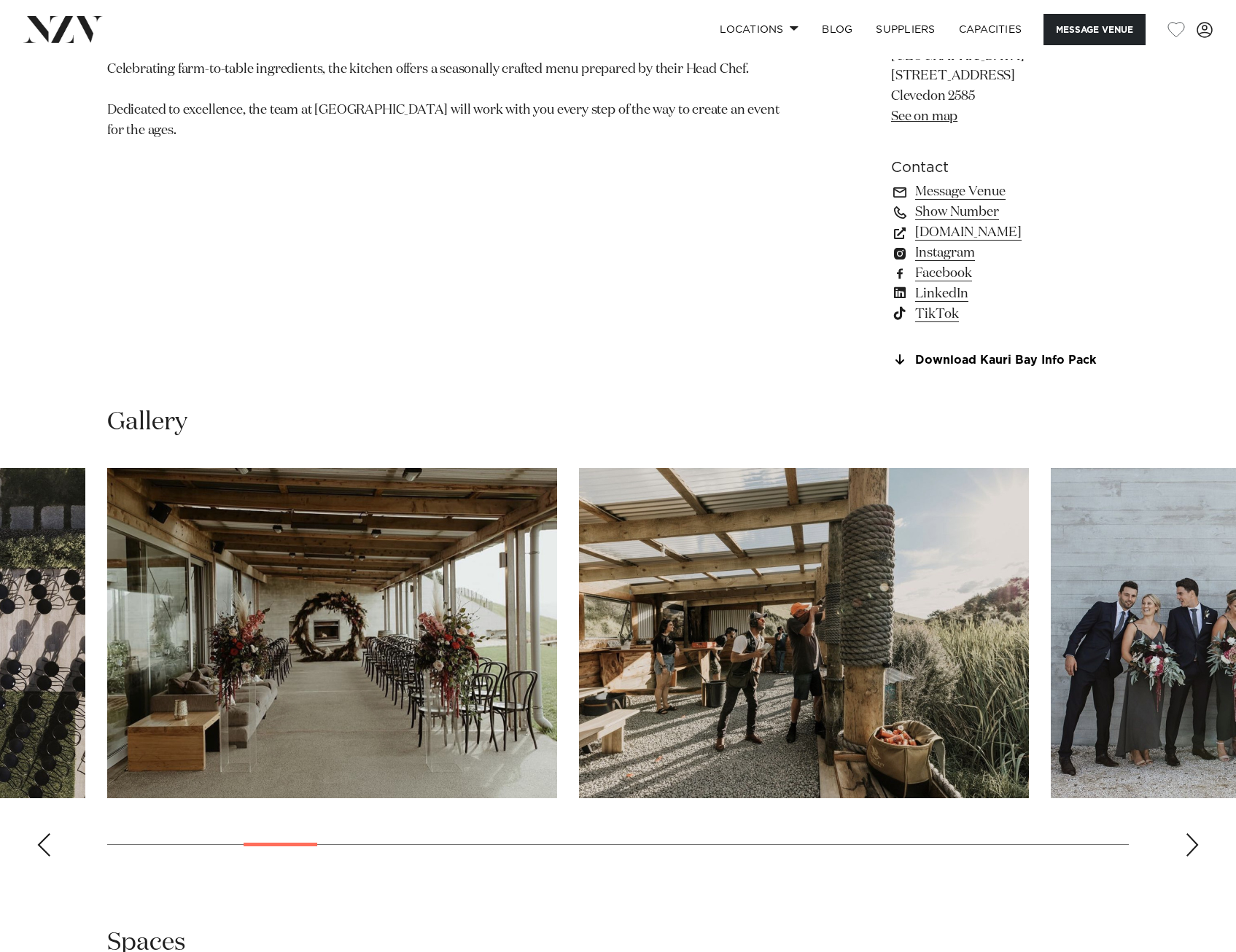
click at [1191, 668] on div "Next slide" at bounding box center [1192, 845] width 15 height 24
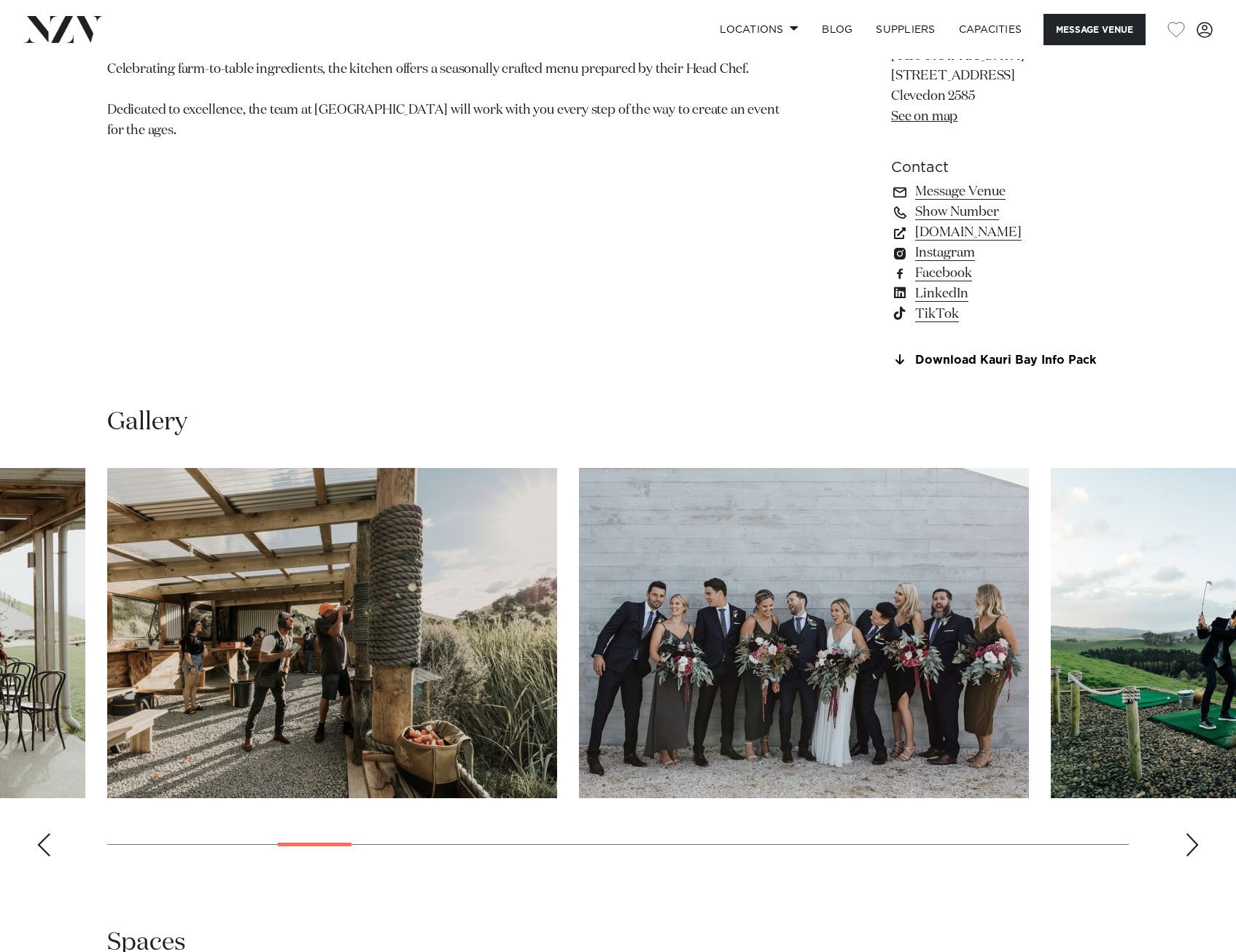
click at [1191, 668] on div "Next slide" at bounding box center [1192, 845] width 15 height 24
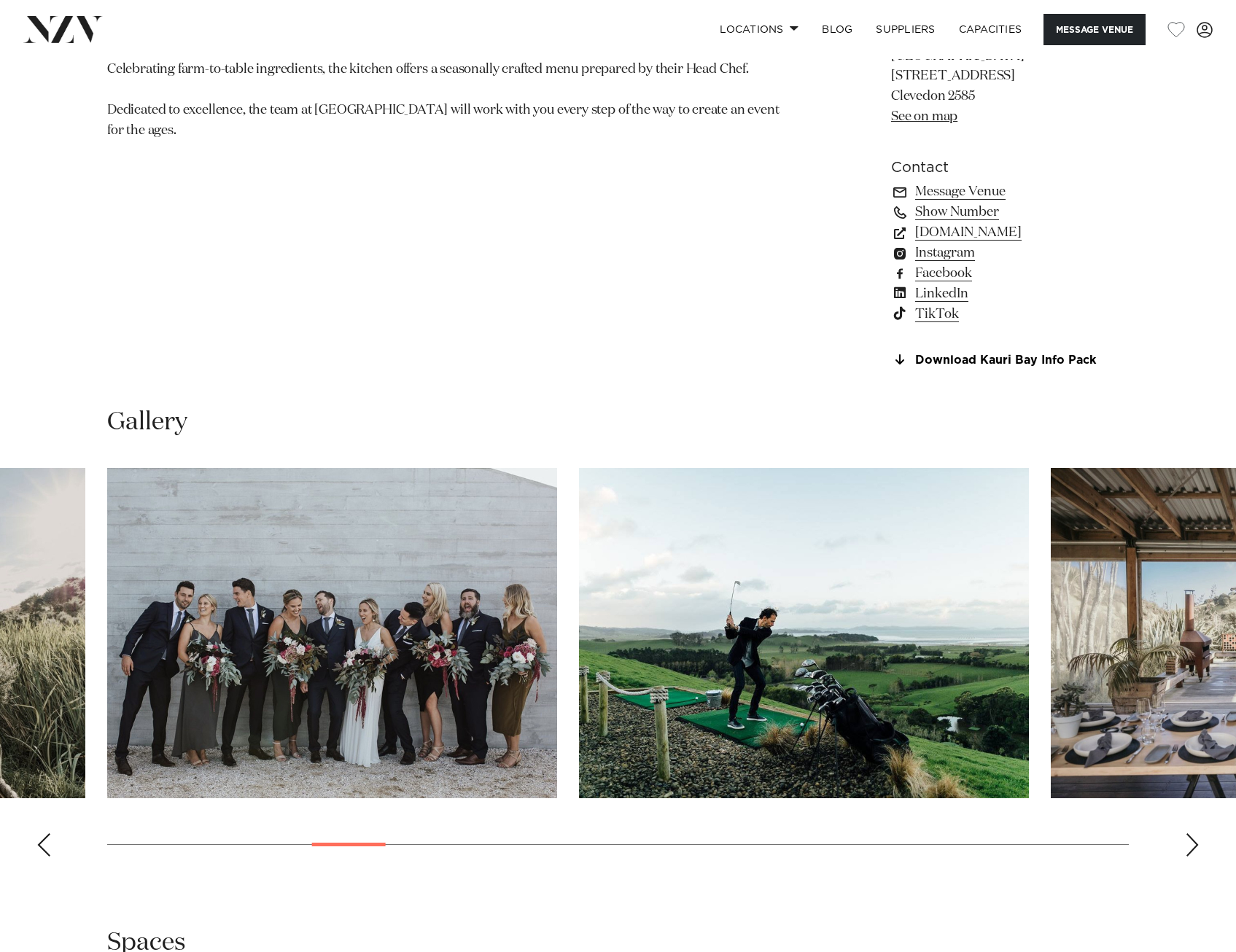
click at [1191, 668] on div "Next slide" at bounding box center [1192, 845] width 15 height 24
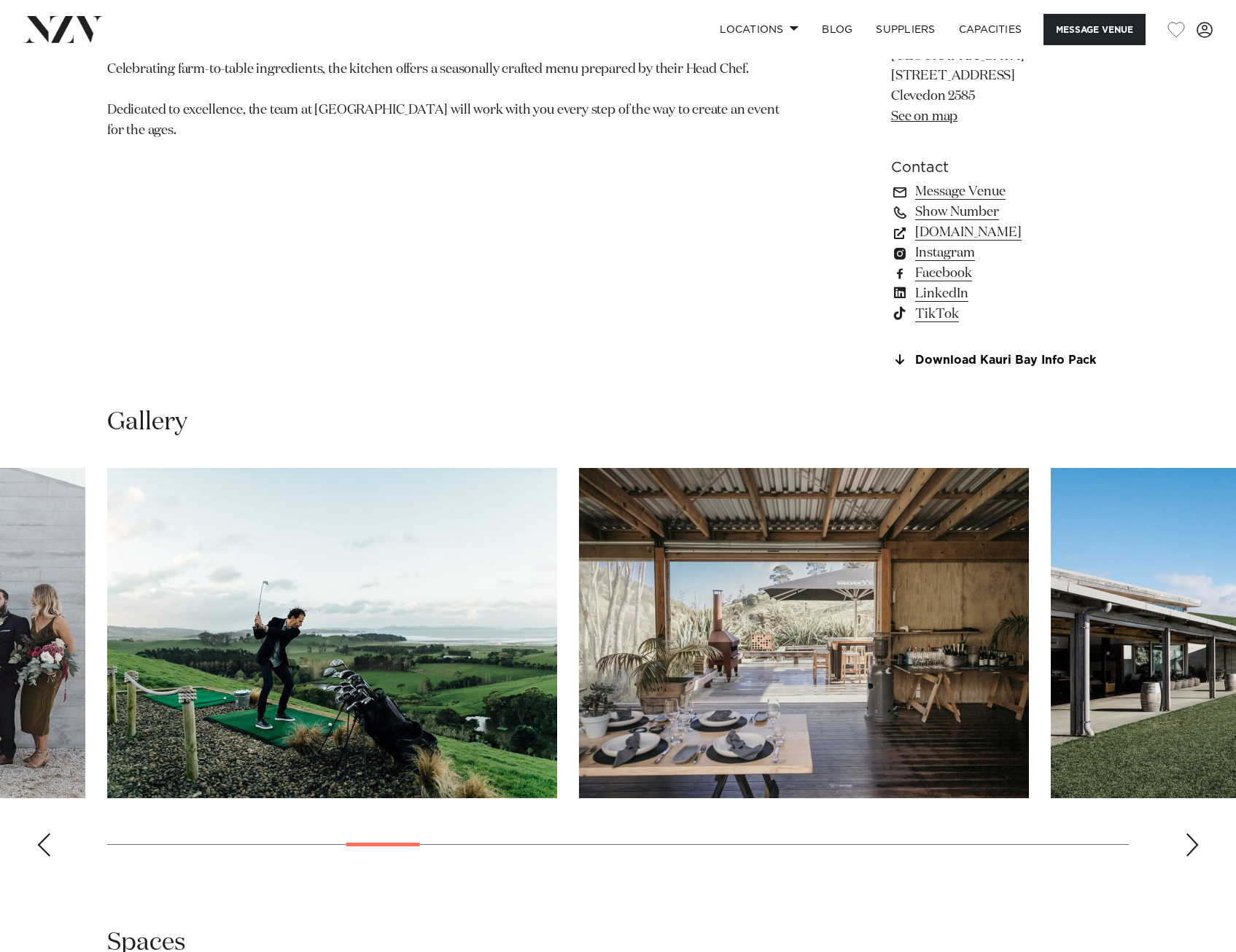
click at [848, 668] on img "9 / 30" at bounding box center [804, 633] width 450 height 330
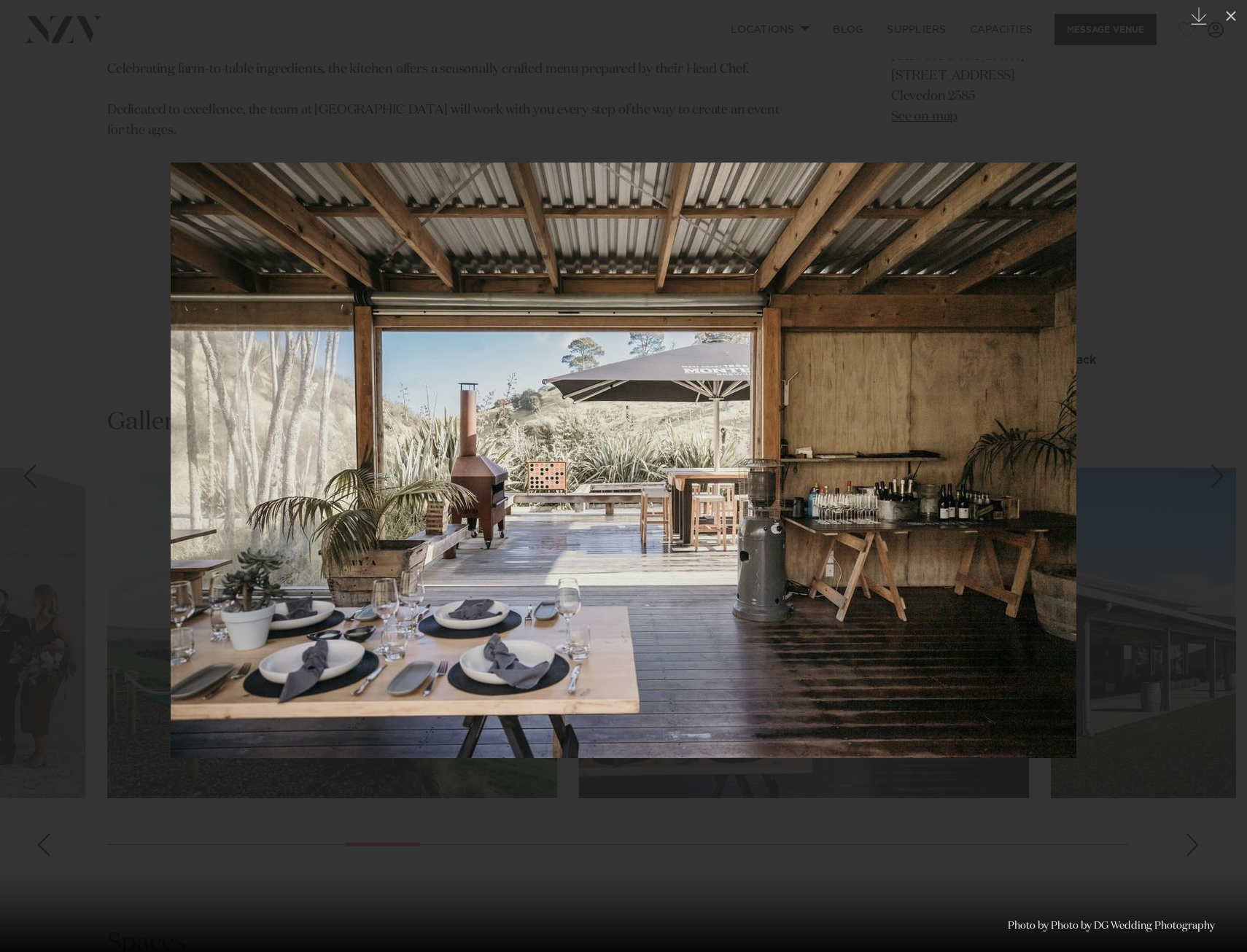
drag, startPoint x: 700, startPoint y: 840, endPoint x: 724, endPoint y: 812, distance: 36.9
click at [700, 668] on div at bounding box center [624, 476] width 1247 height 952
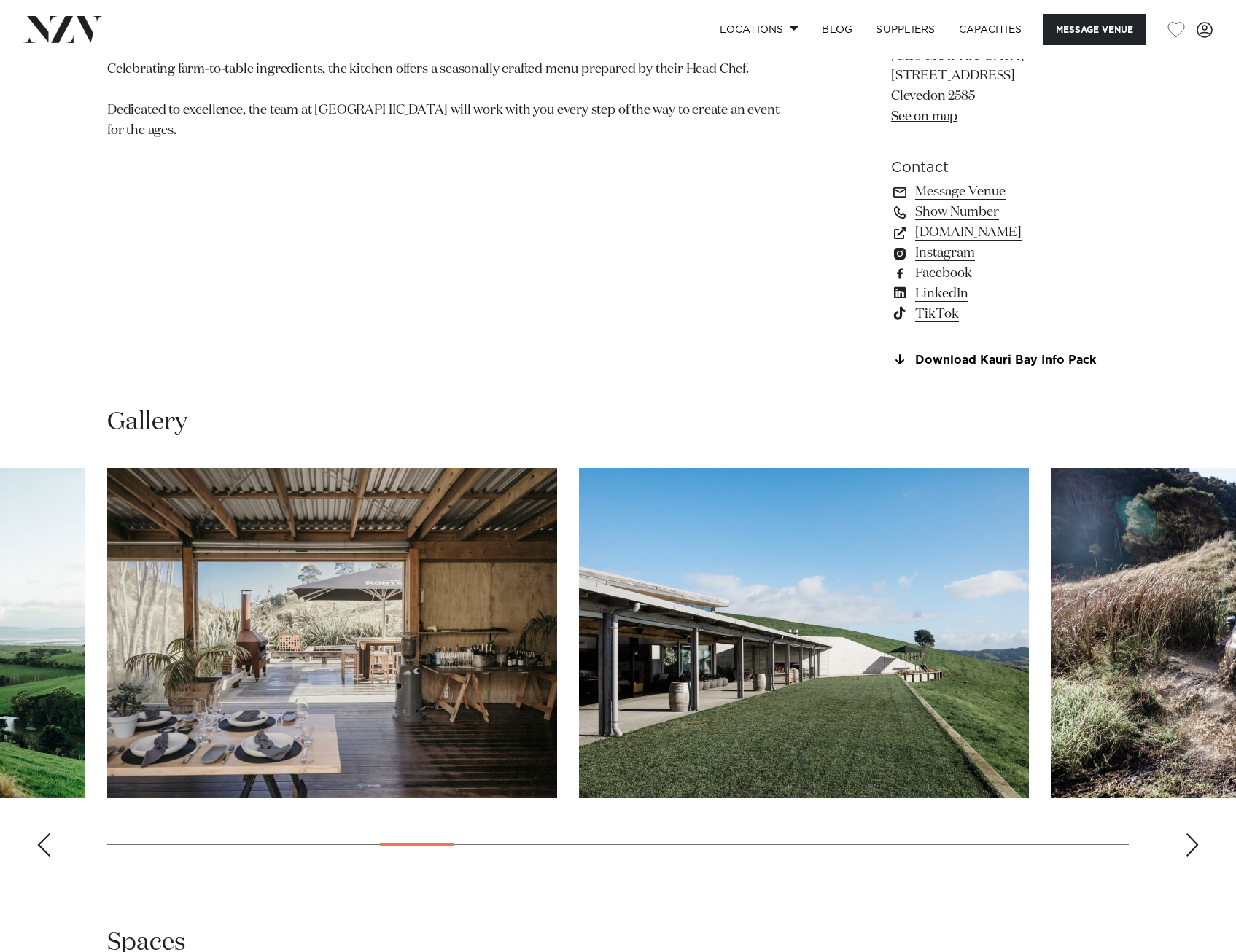
click at [763, 668] on img "10 / 30" at bounding box center [804, 633] width 450 height 330
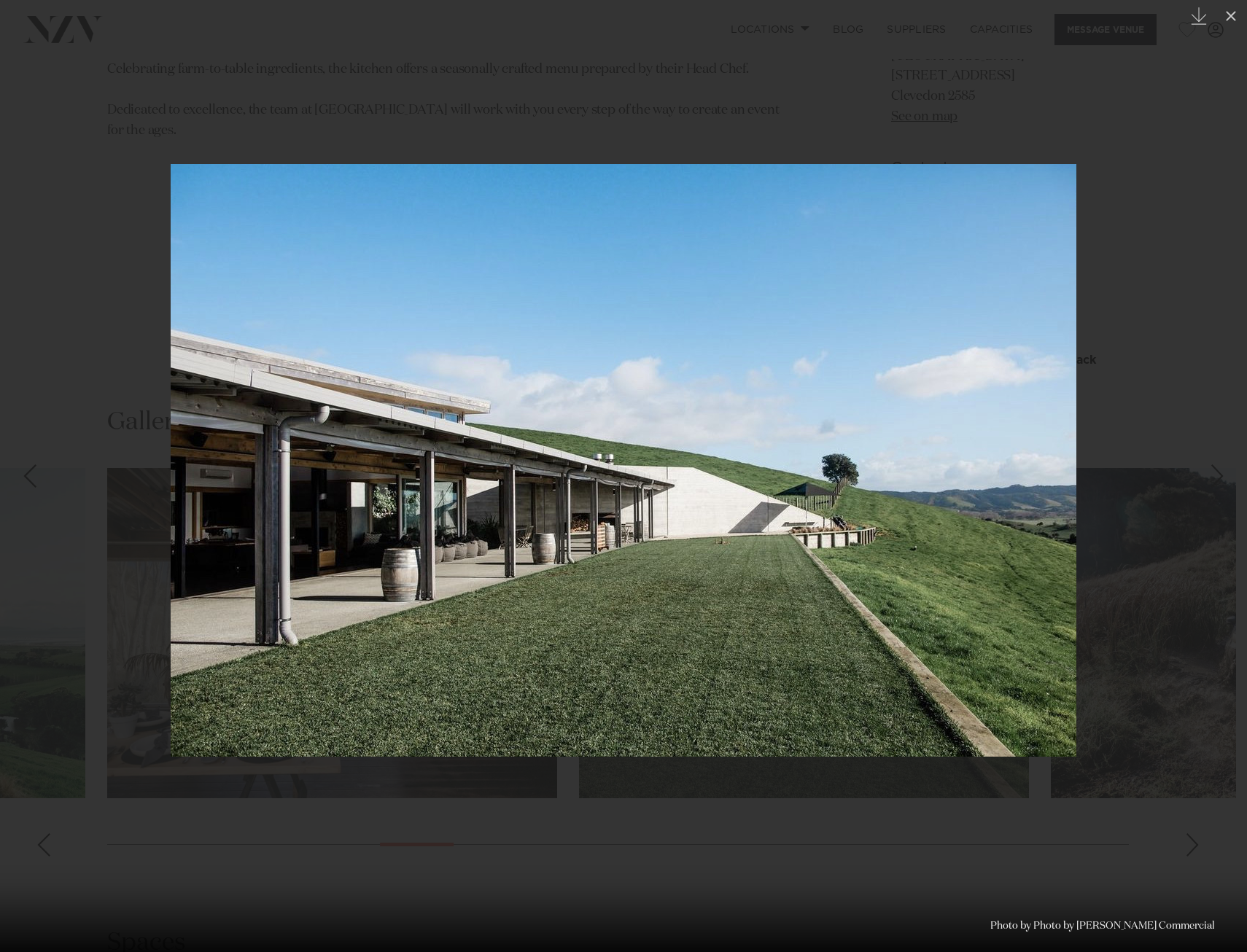
drag, startPoint x: 1151, startPoint y: 594, endPoint x: 1183, endPoint y: 542, distance: 61.1
click at [1151, 594] on div at bounding box center [624, 476] width 1247 height 952
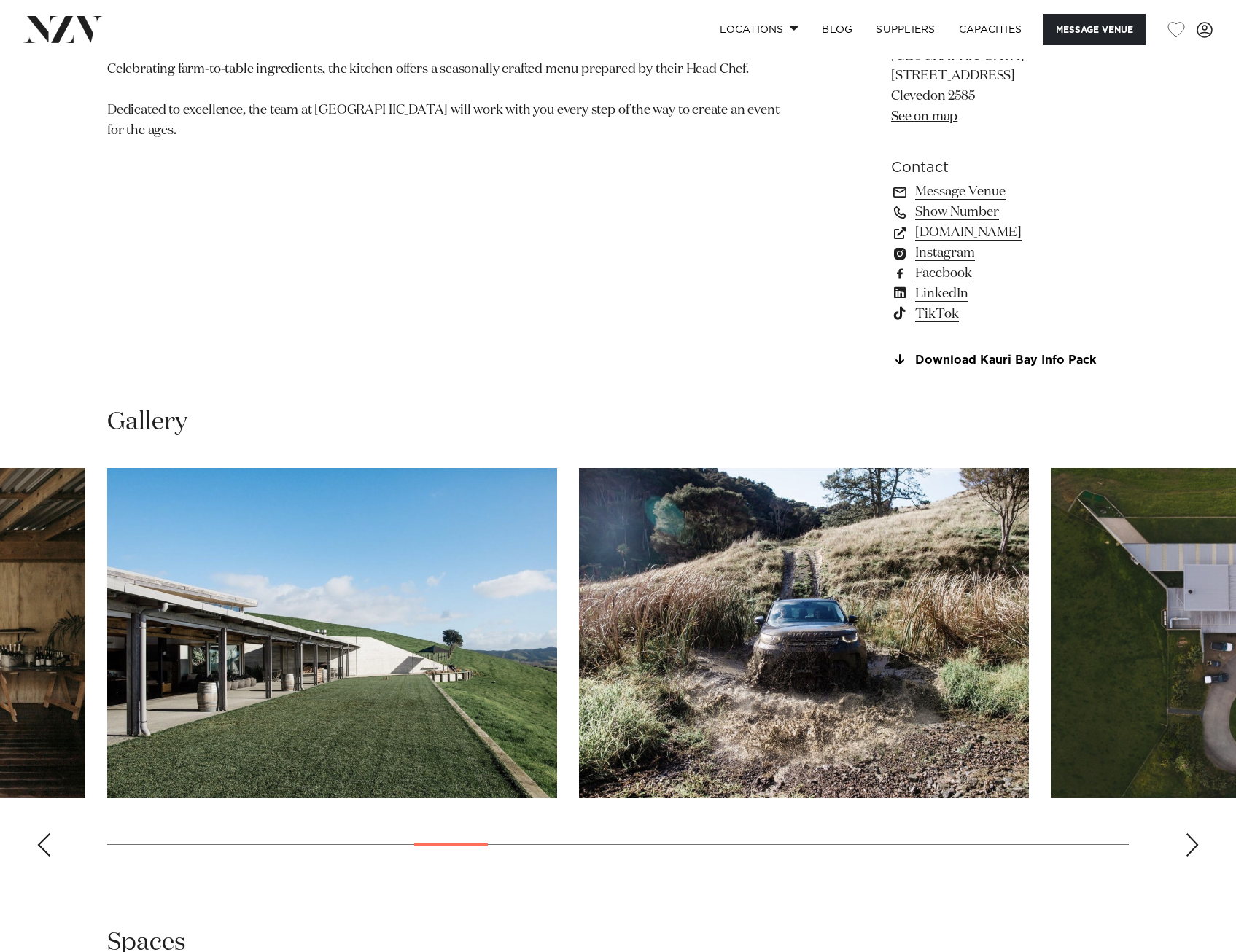
click at [1189, 668] on div "Next slide" at bounding box center [1192, 845] width 15 height 24
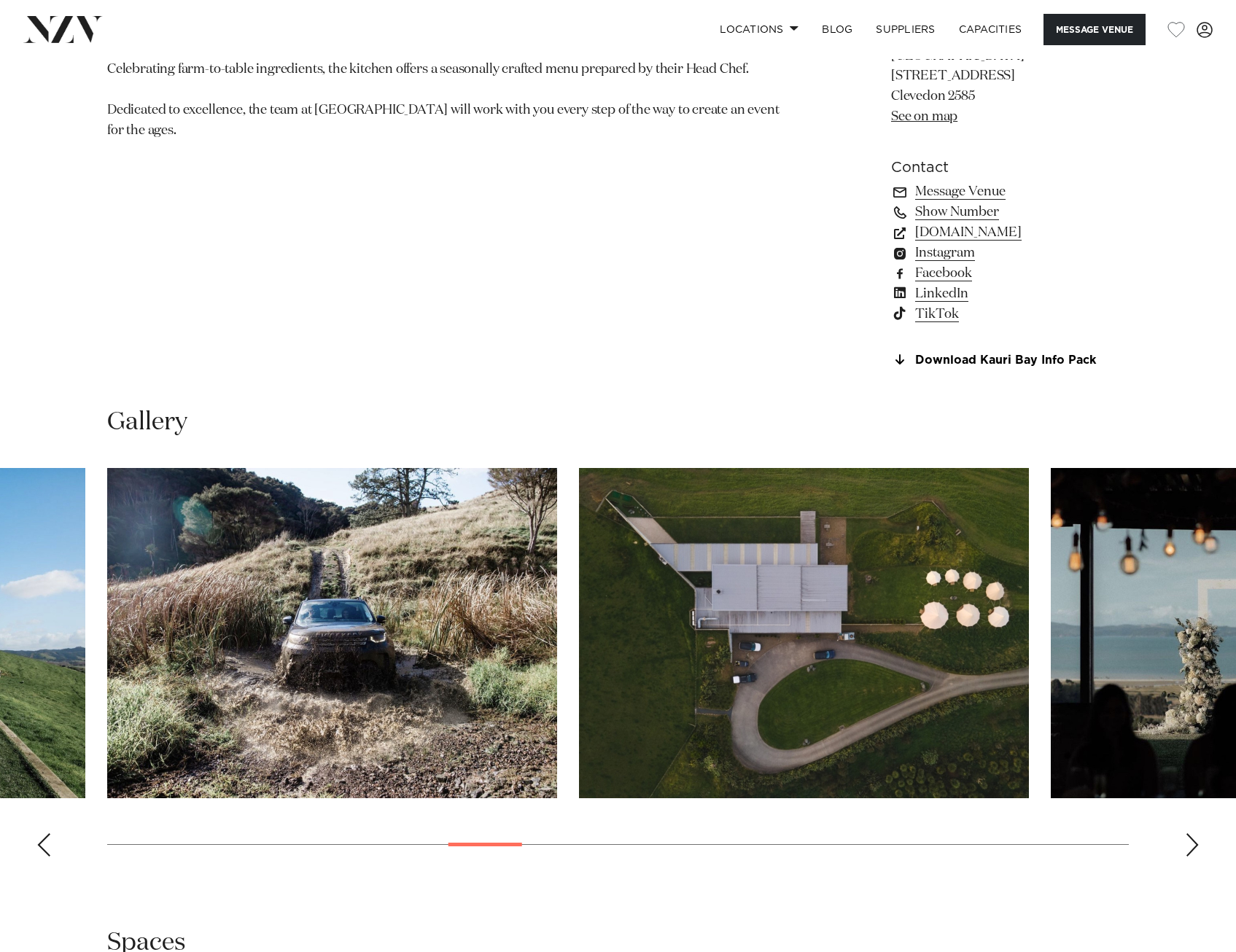
click at [1189, 668] on div "Next slide" at bounding box center [1192, 845] width 15 height 24
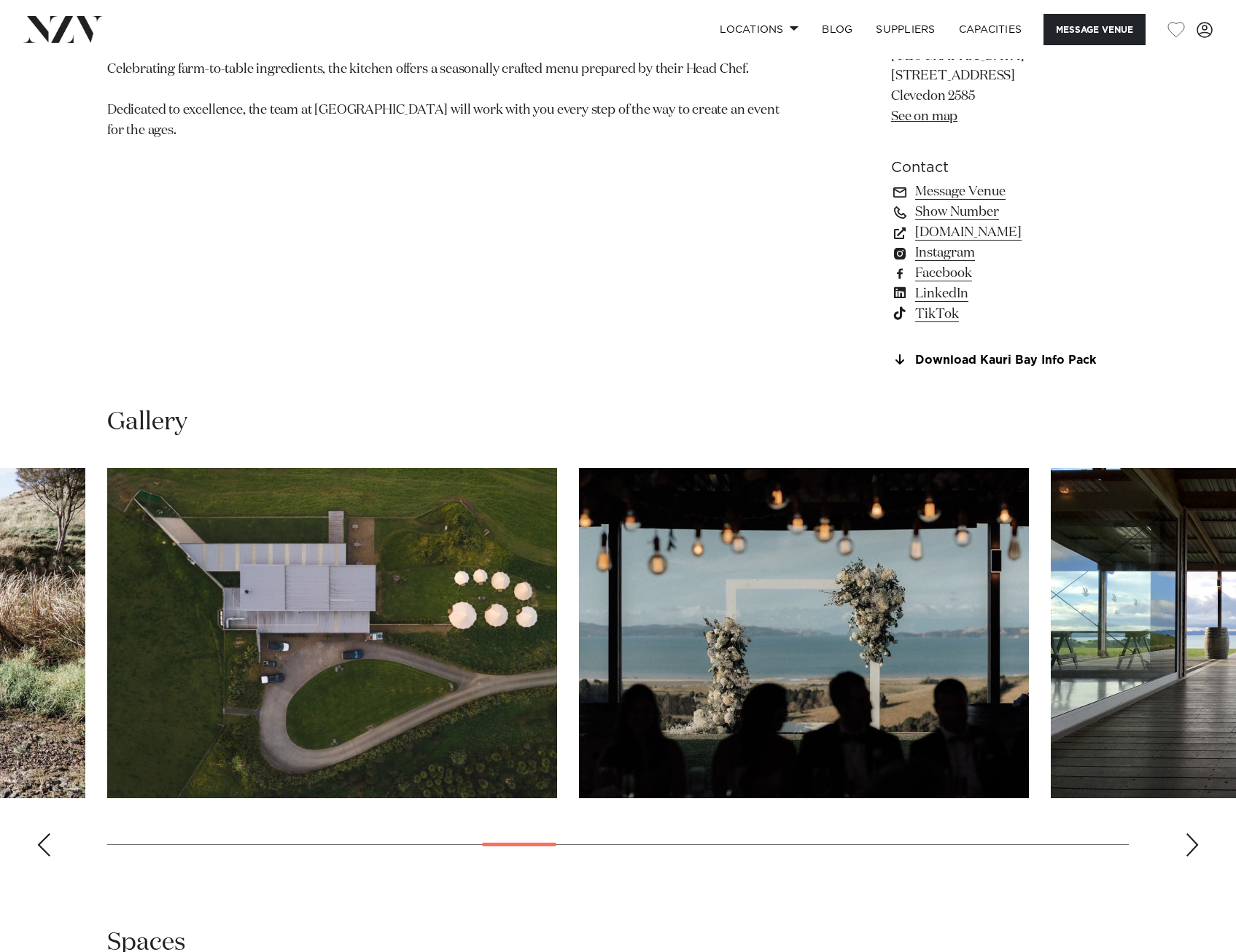
click at [1189, 668] on div "Next slide" at bounding box center [1192, 845] width 15 height 24
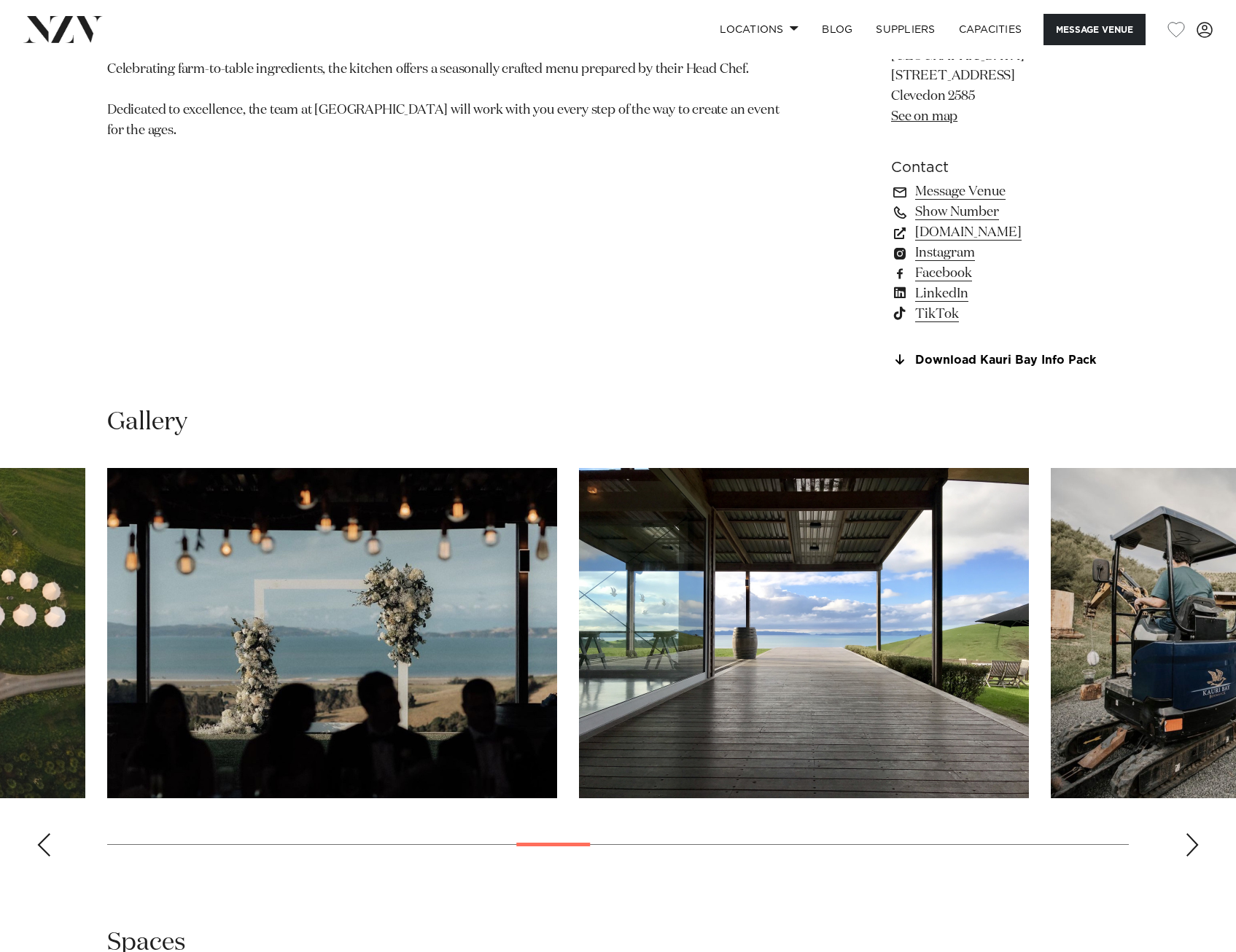
click at [1189, 668] on div "Next slide" at bounding box center [1192, 845] width 15 height 24
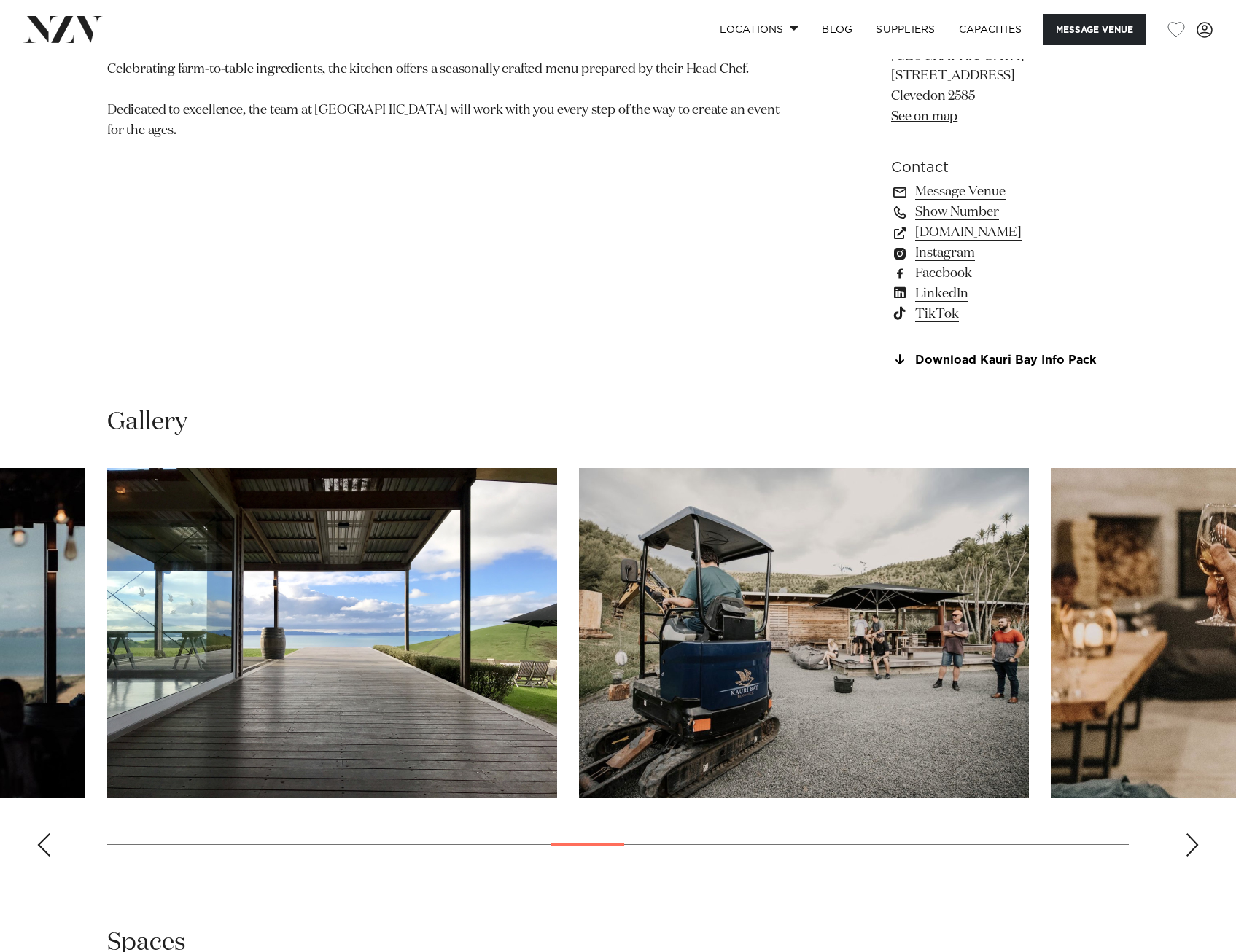
click at [348, 657] on img "14 / 30" at bounding box center [332, 633] width 450 height 330
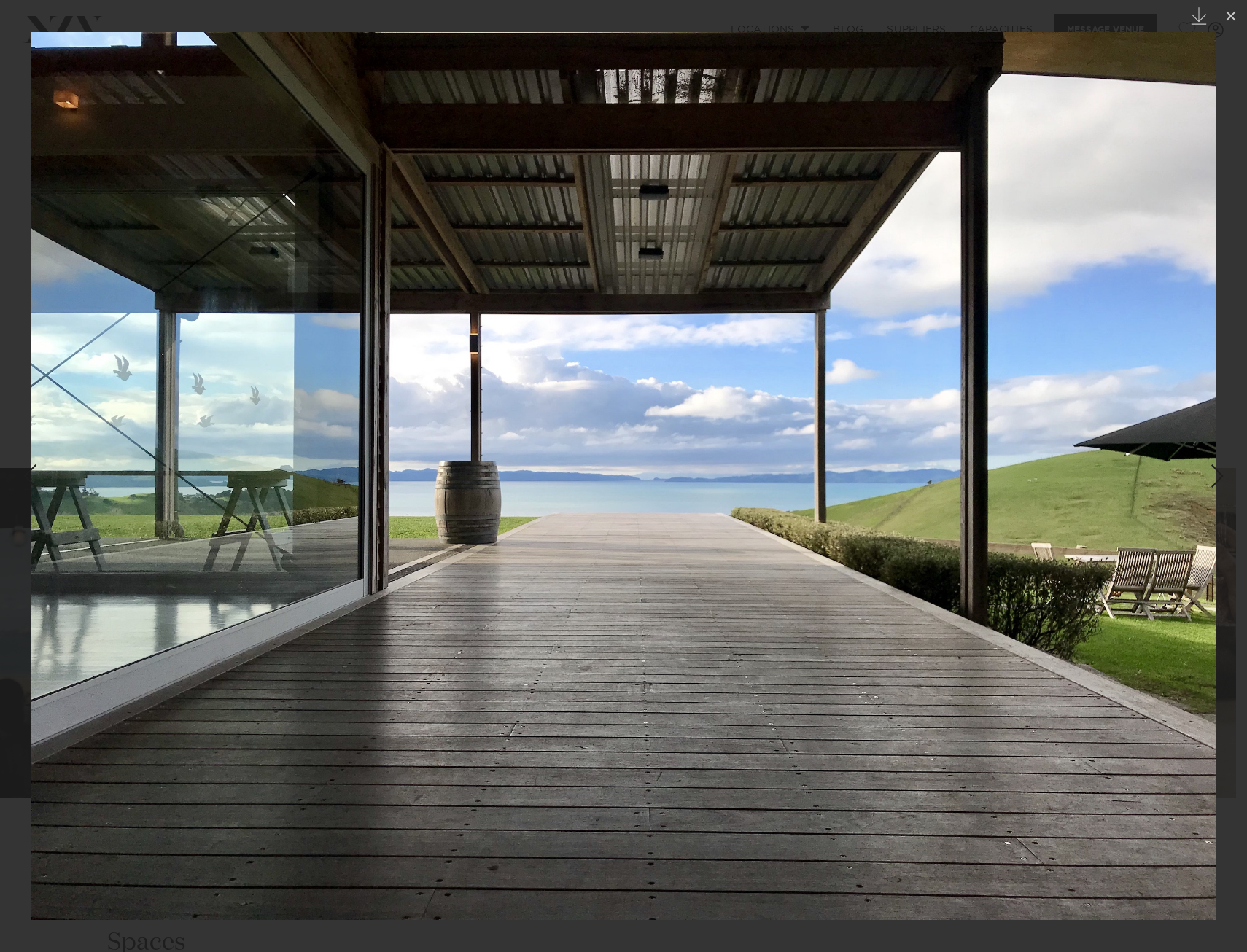
click at [194, 13] on div at bounding box center [624, 476] width 1247 height 952
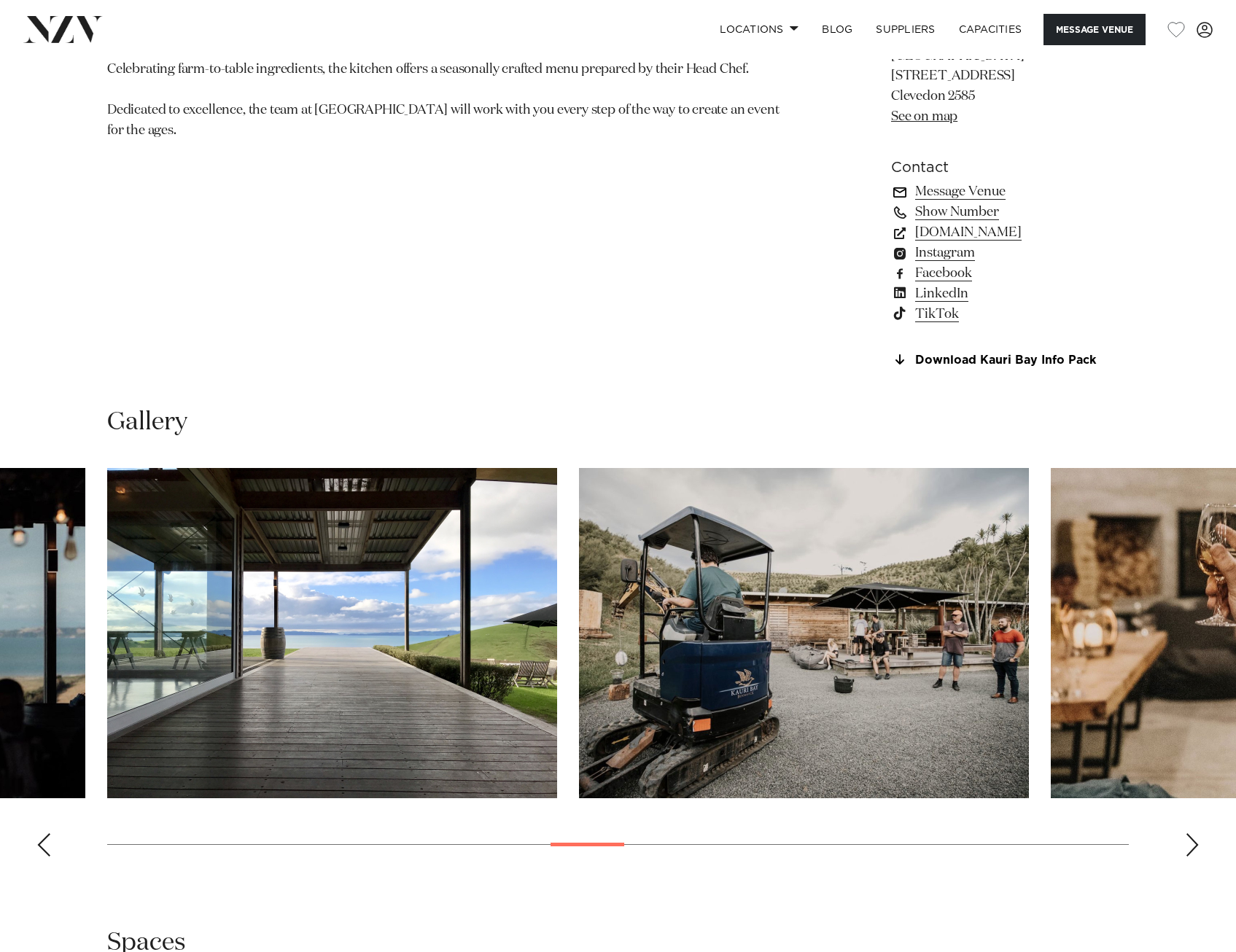
click at [950, 191] on link "Message Venue" at bounding box center [1010, 191] width 238 height 20
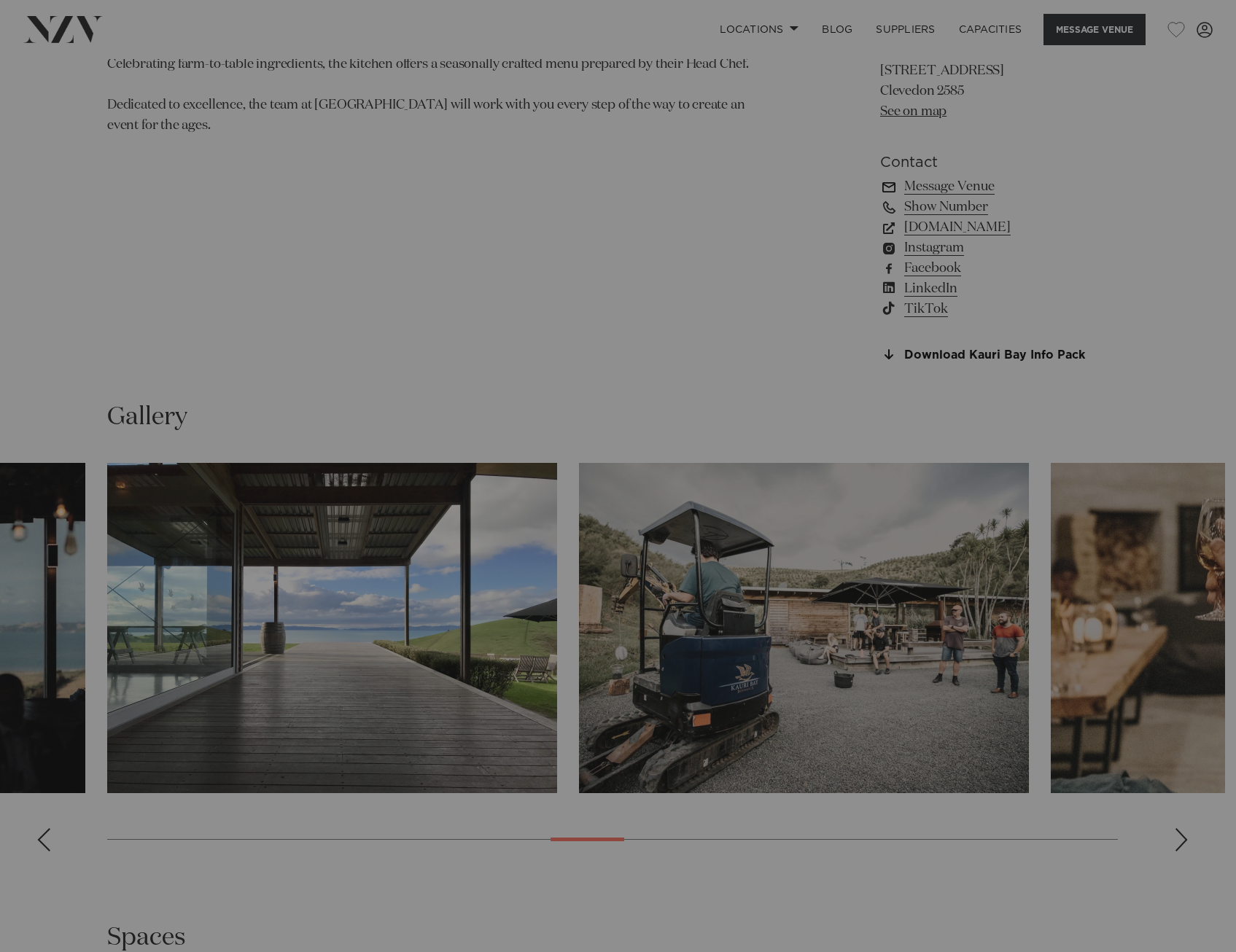
scroll to position [1099, 0]
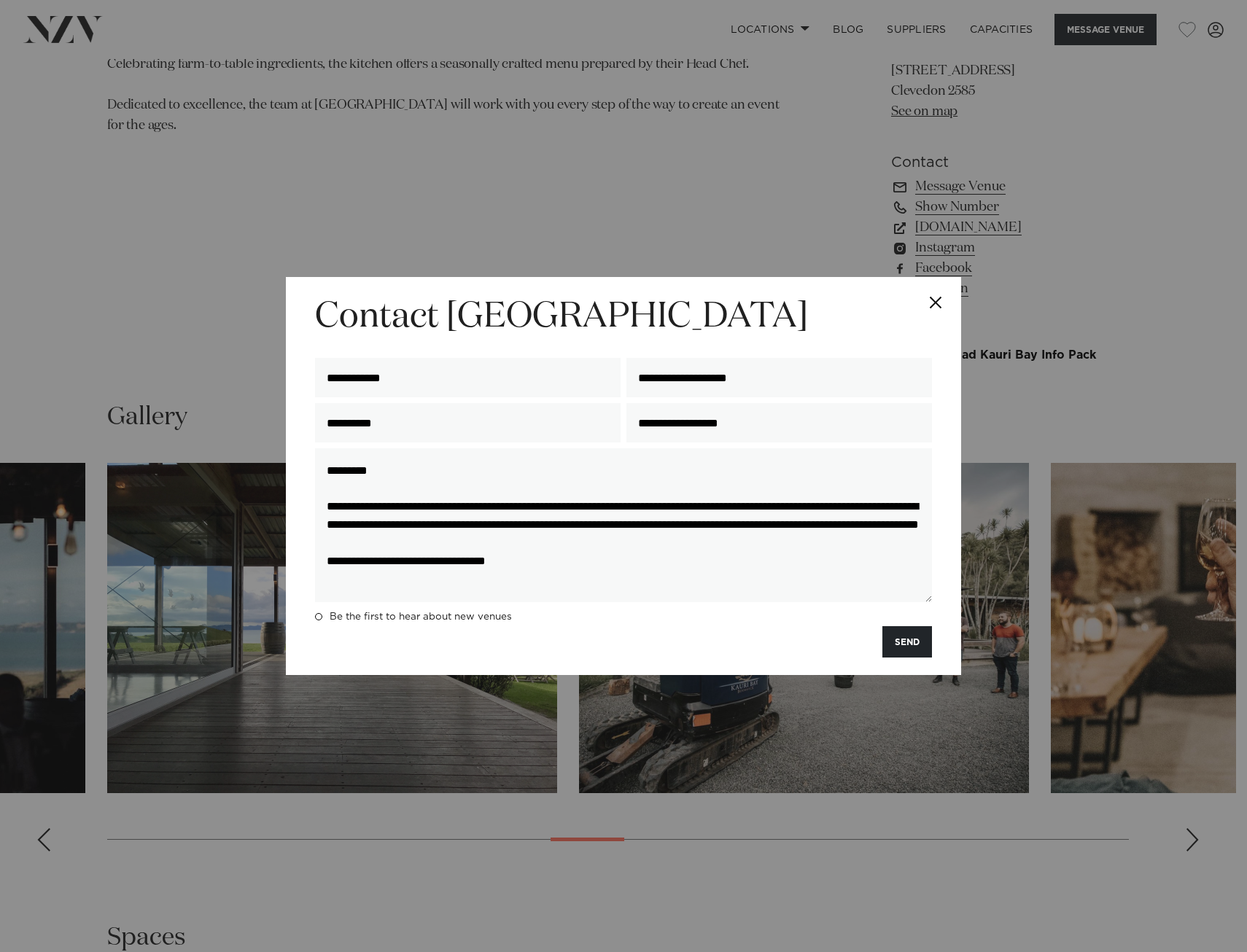
click at [936, 295] on button "Close" at bounding box center [935, 303] width 51 height 51
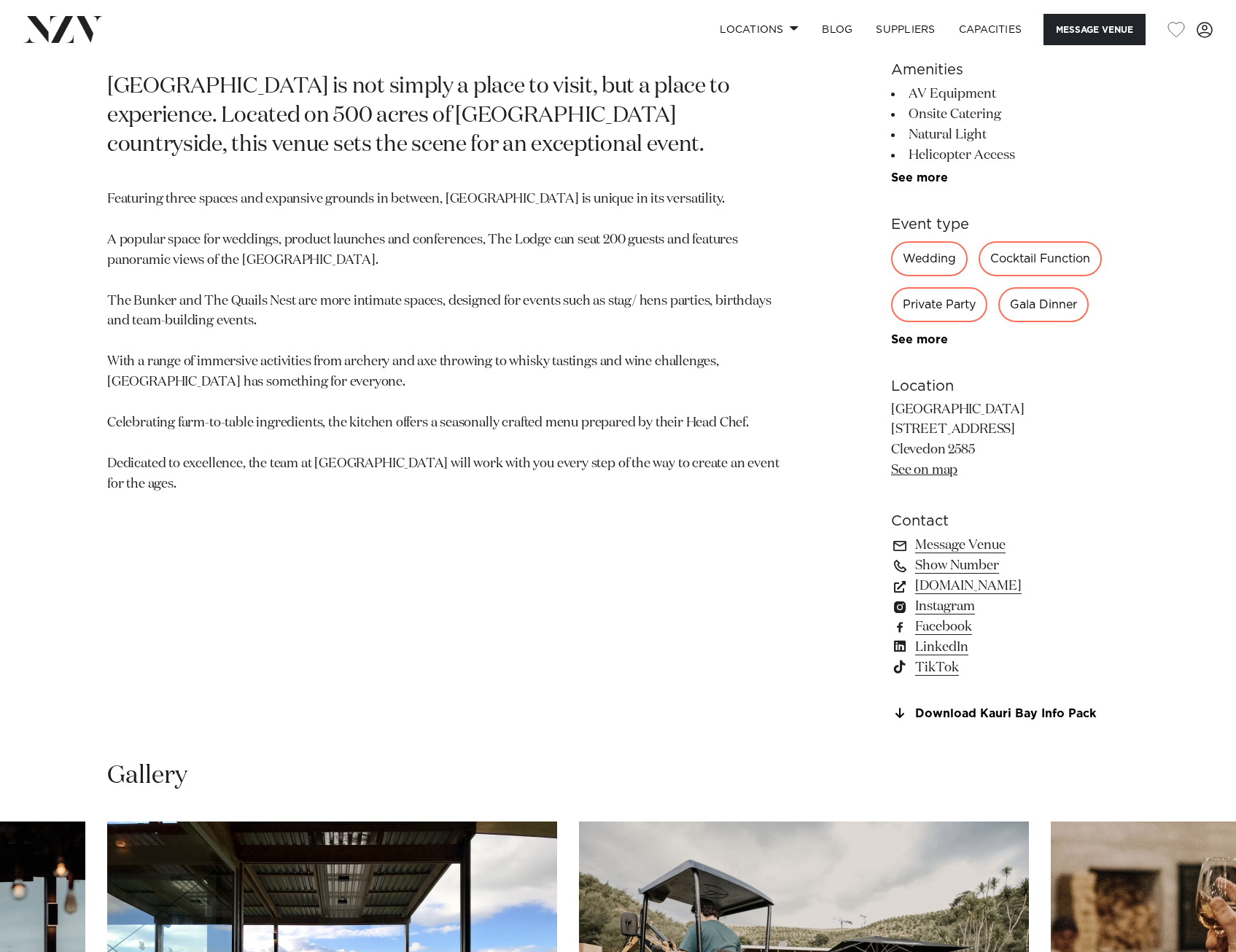
scroll to position [516, 0]
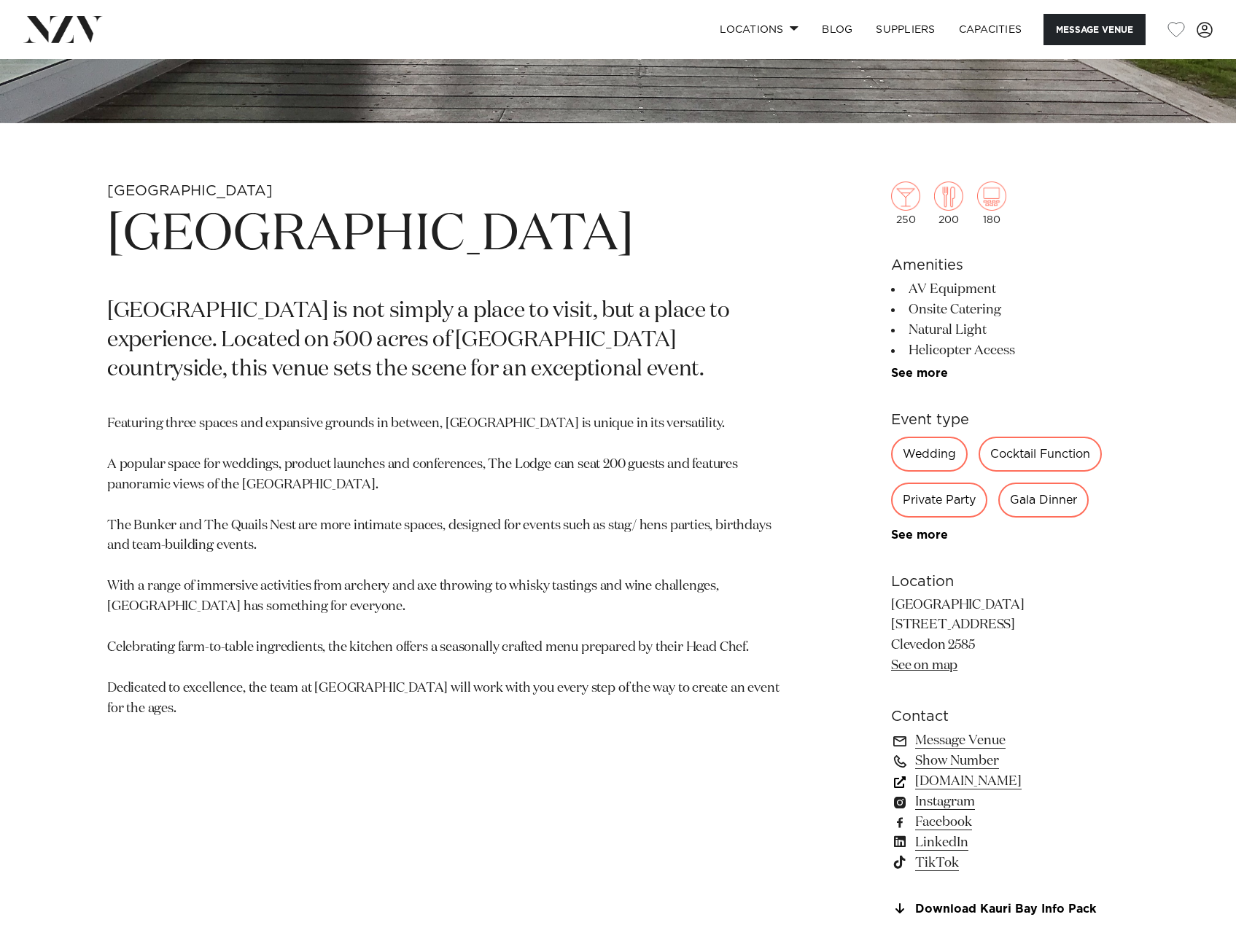
click at [957, 668] on link "kauribay.co.nz" at bounding box center [1010, 781] width 238 height 20
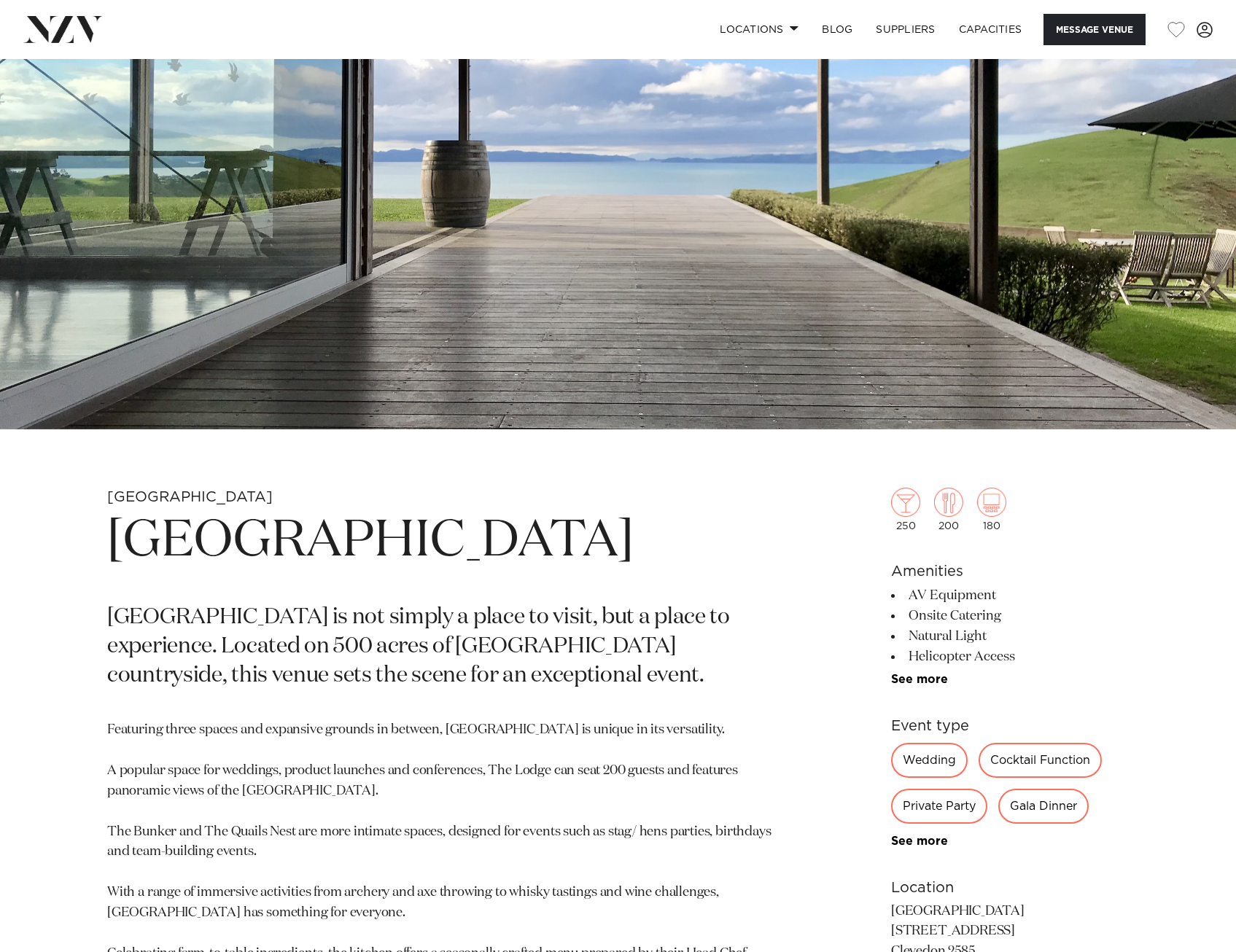
scroll to position [0, 0]
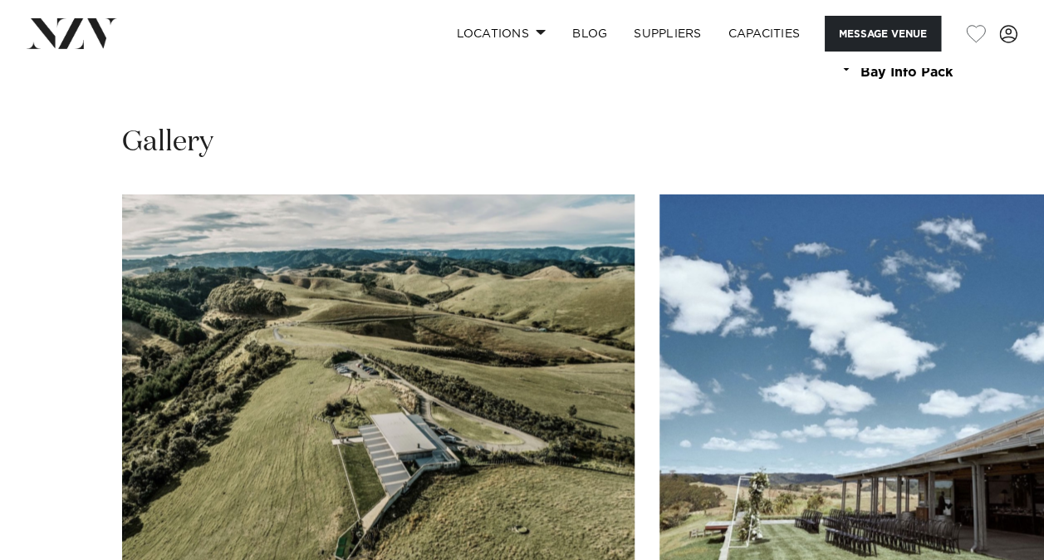
scroll to position [1529, 0]
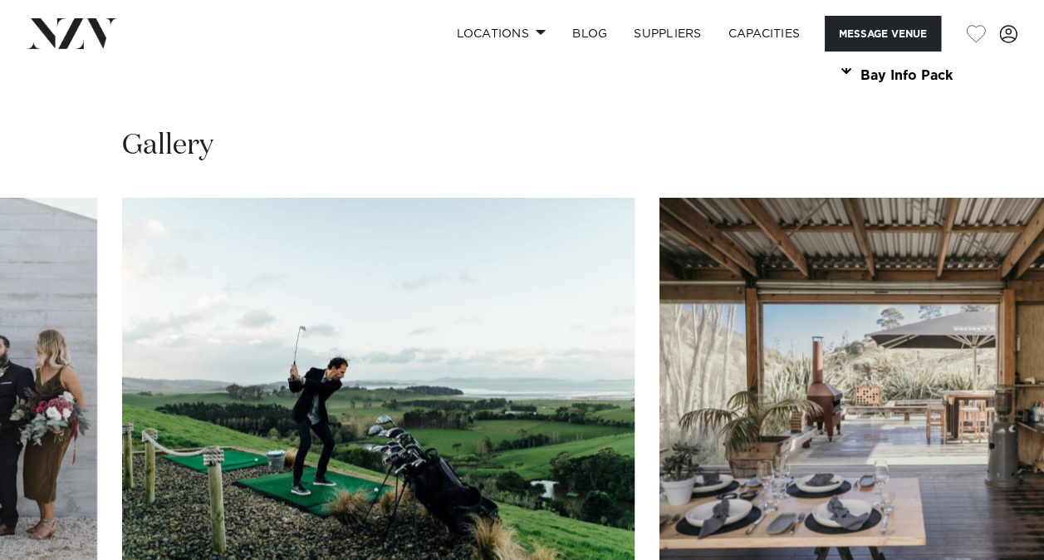
click at [979, 494] on swiper-container at bounding box center [522, 425] width 1044 height 456
click at [982, 494] on swiper-container at bounding box center [522, 425] width 1044 height 456
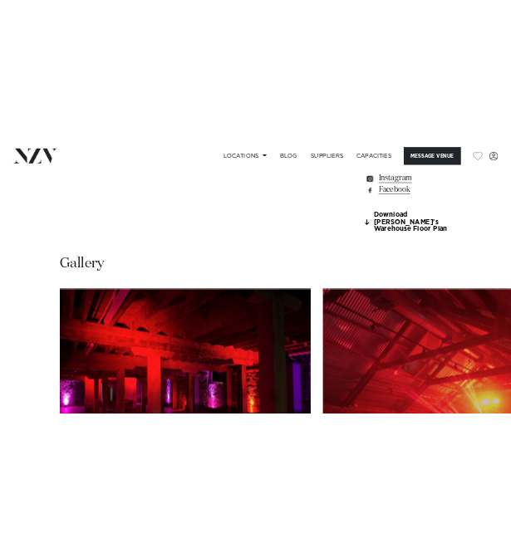
scroll to position [1508, 0]
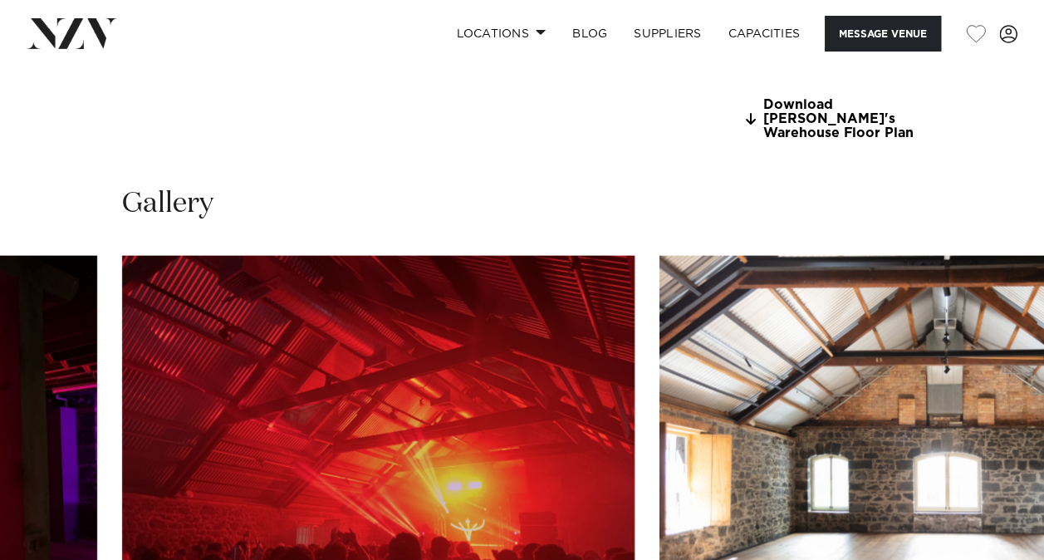
click at [985, 548] on swiper-container at bounding box center [522, 483] width 1044 height 456
click at [992, 538] on swiper-container at bounding box center [522, 483] width 1044 height 456
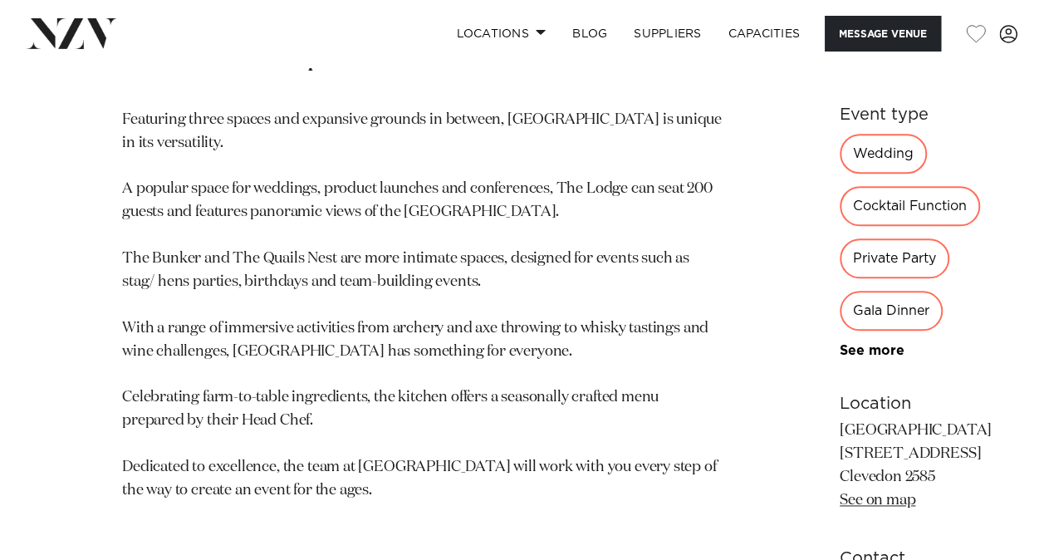
scroll to position [708, 0]
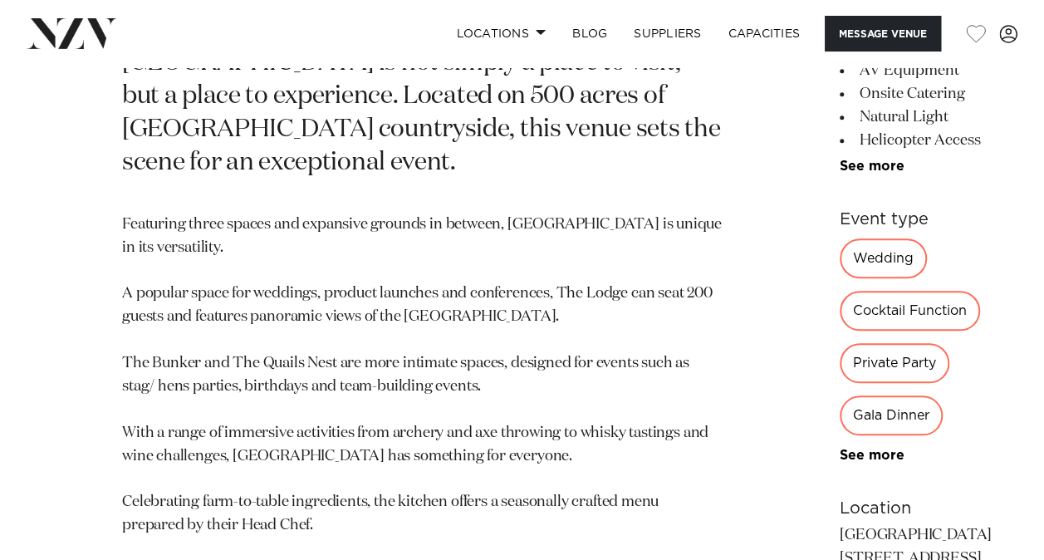
click at [839, 272] on div "Wedding" at bounding box center [882, 258] width 87 height 40
click at [839, 259] on div "Wedding" at bounding box center [882, 258] width 87 height 40
click at [502, 28] on link "Locations" at bounding box center [501, 34] width 116 height 36
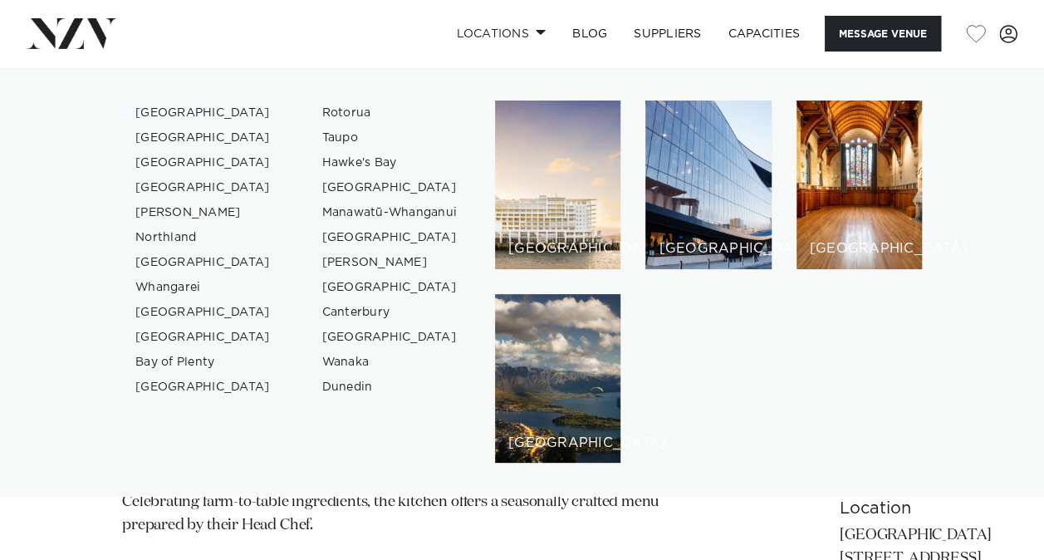
click at [190, 109] on link "[GEOGRAPHIC_DATA]" at bounding box center [203, 112] width 162 height 25
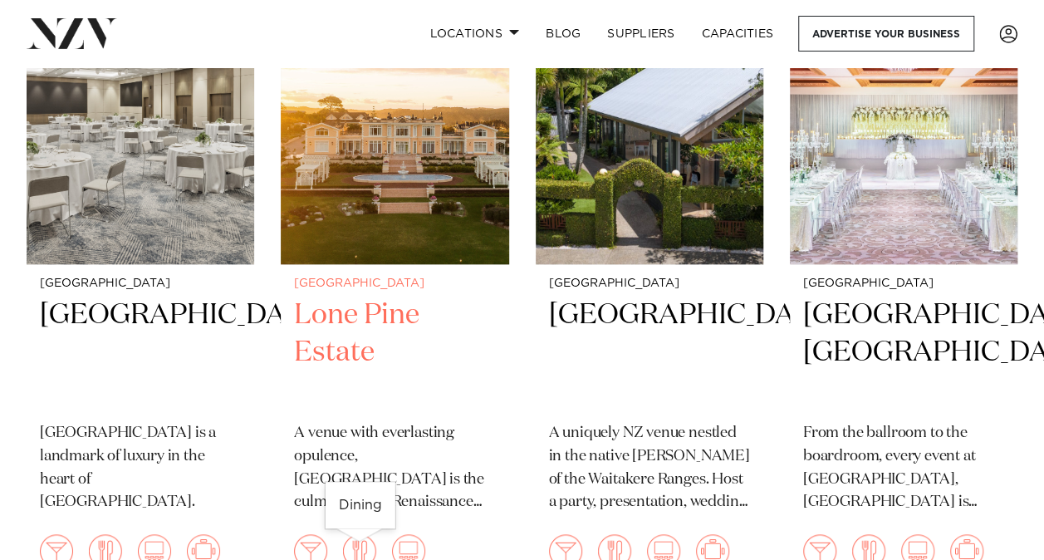
scroll to position [784, 0]
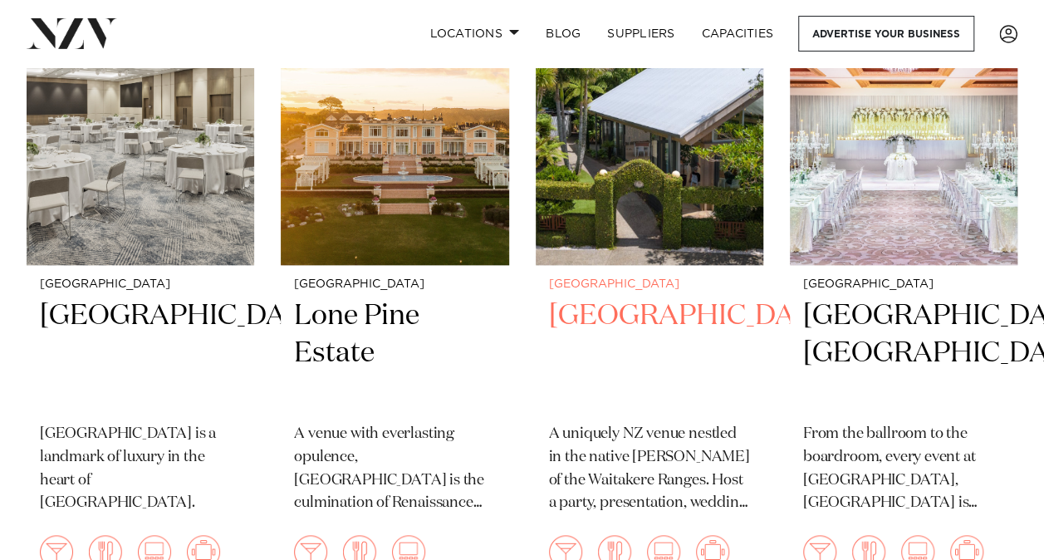
click at [606, 306] on h2 "[GEOGRAPHIC_DATA]" at bounding box center [649, 353] width 201 height 112
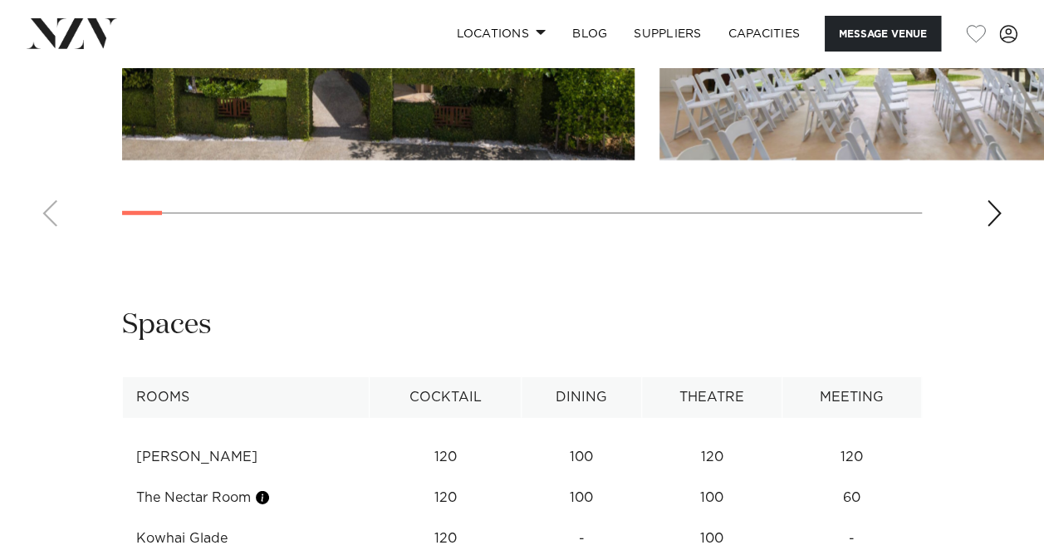
scroll to position [2251, 0]
click at [988, 228] on div "Next slide" at bounding box center [994, 214] width 17 height 27
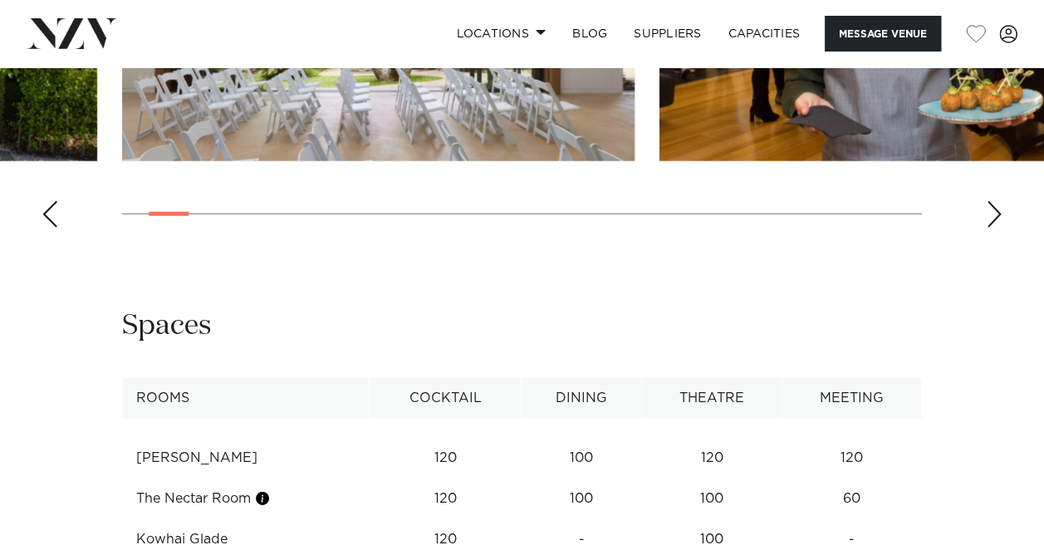
click at [988, 228] on div "Next slide" at bounding box center [994, 214] width 17 height 27
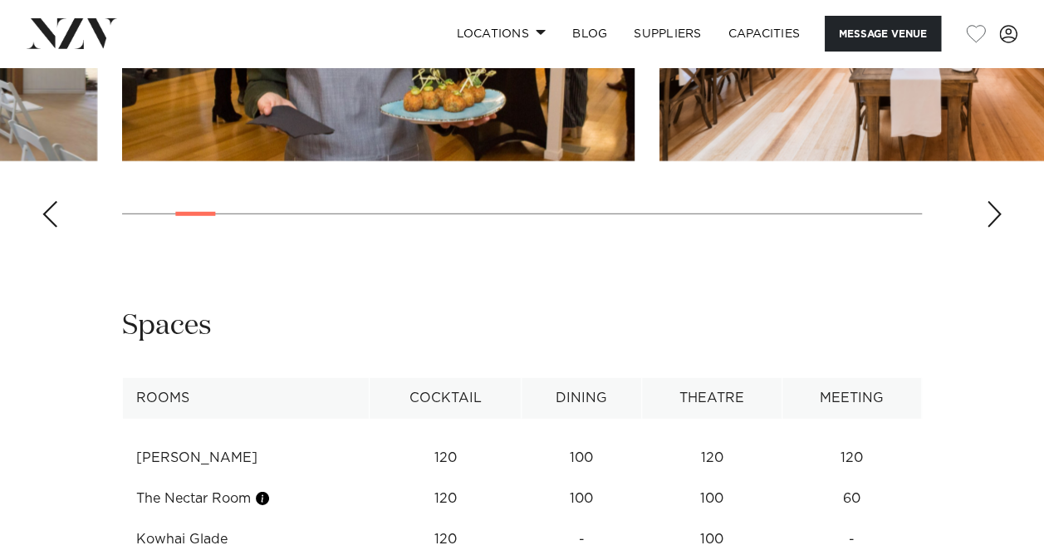
click at [988, 228] on div "Next slide" at bounding box center [994, 214] width 17 height 27
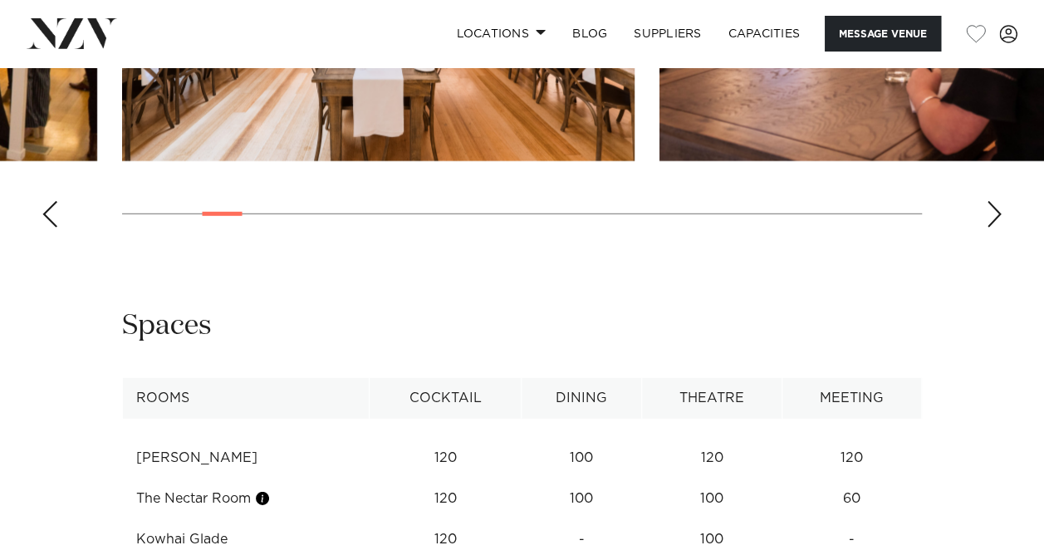
click at [988, 228] on div "Next slide" at bounding box center [994, 214] width 17 height 27
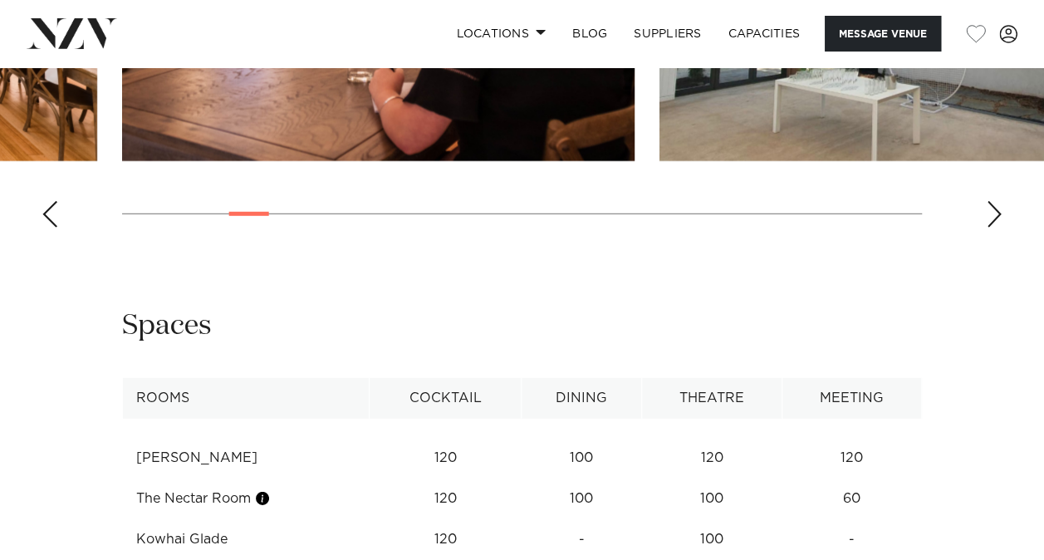
click at [988, 228] on div "Next slide" at bounding box center [994, 214] width 17 height 27
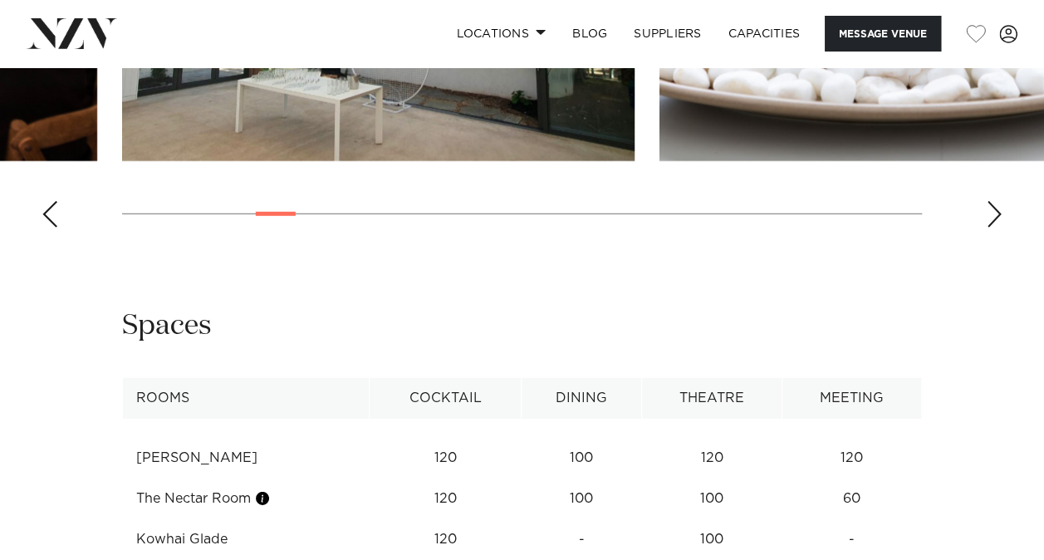
click at [988, 228] on div "Next slide" at bounding box center [994, 214] width 17 height 27
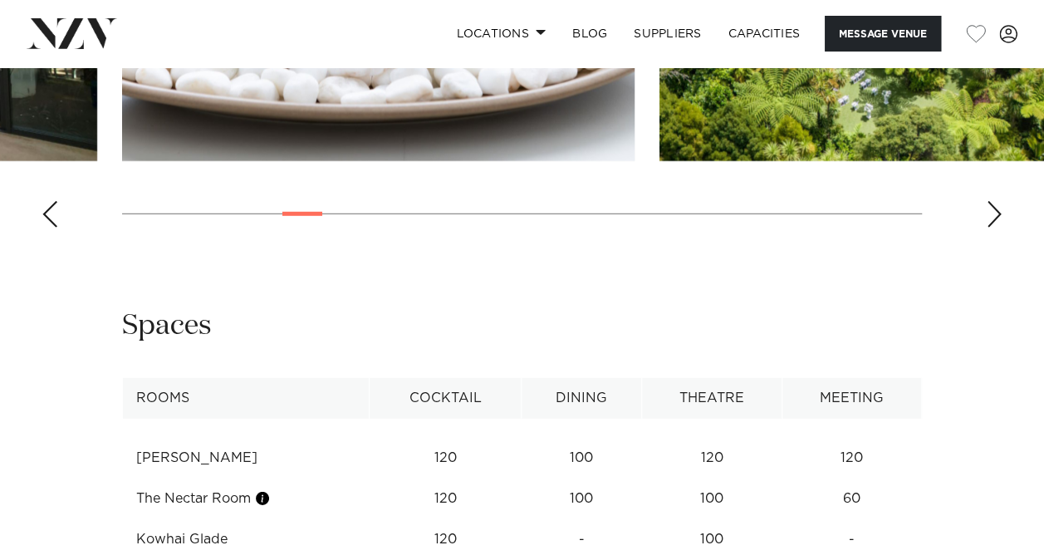
click at [988, 228] on div "Next slide" at bounding box center [994, 214] width 17 height 27
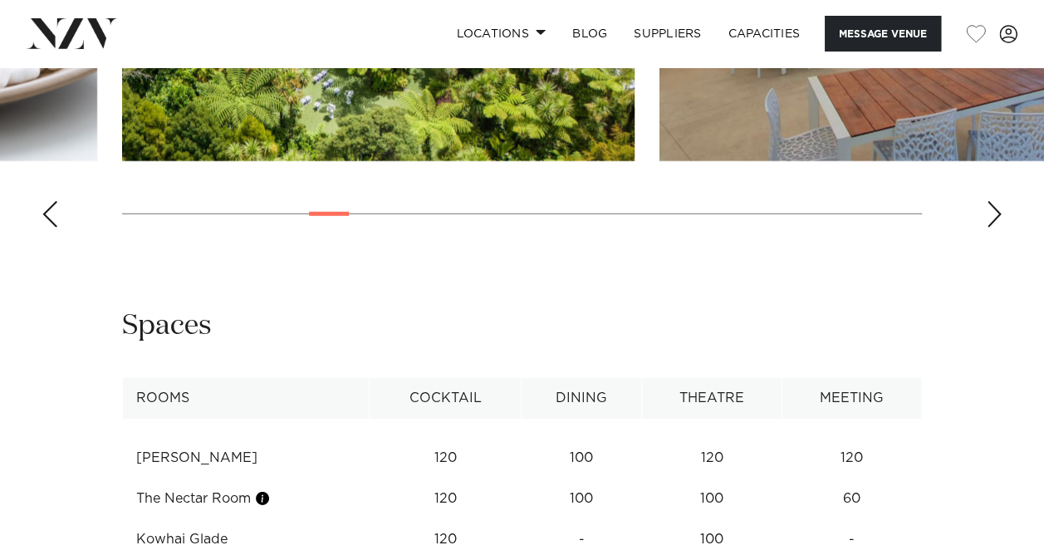
click at [988, 228] on div "Next slide" at bounding box center [994, 214] width 17 height 27
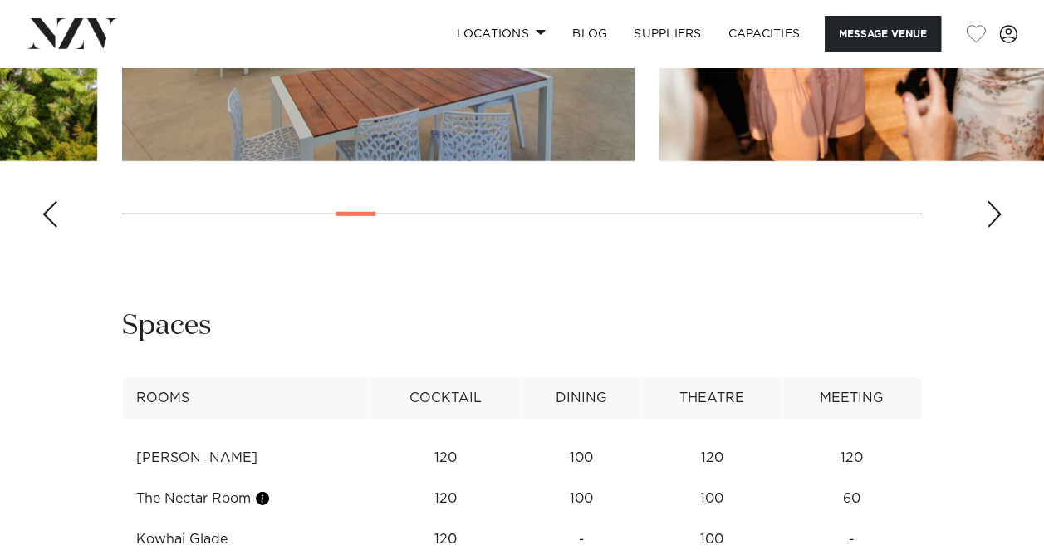
click at [988, 228] on div "Next slide" at bounding box center [994, 214] width 17 height 27
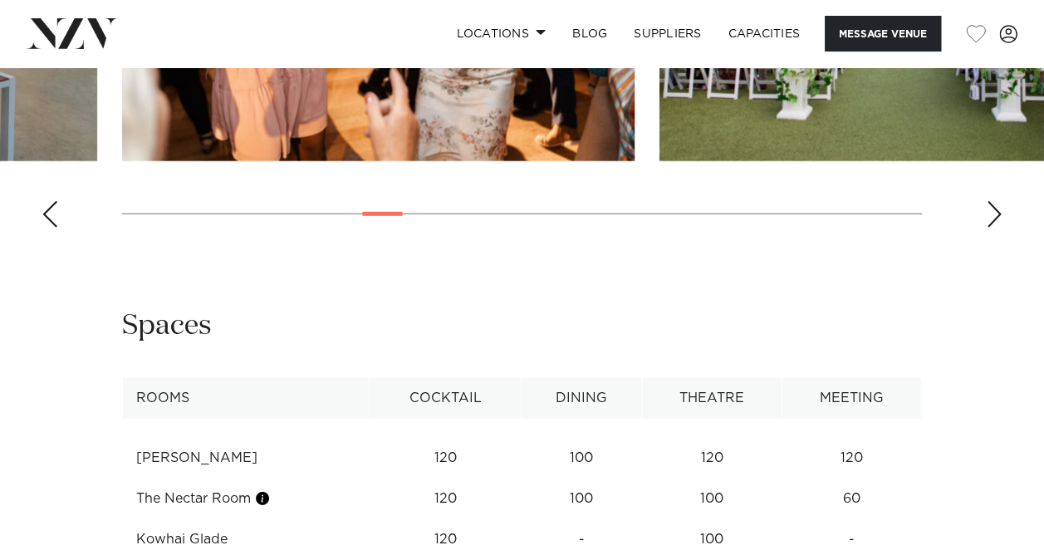
click at [988, 228] on div "Next slide" at bounding box center [994, 214] width 17 height 27
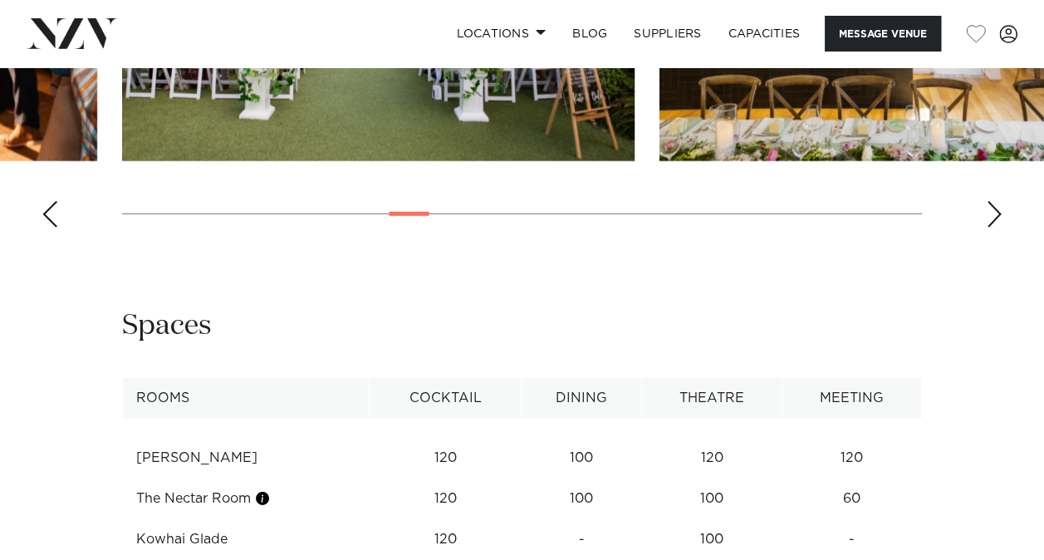
click at [988, 241] on swiper-container at bounding box center [522, 13] width 1044 height 456
click at [995, 228] on div "Next slide" at bounding box center [994, 214] width 17 height 27
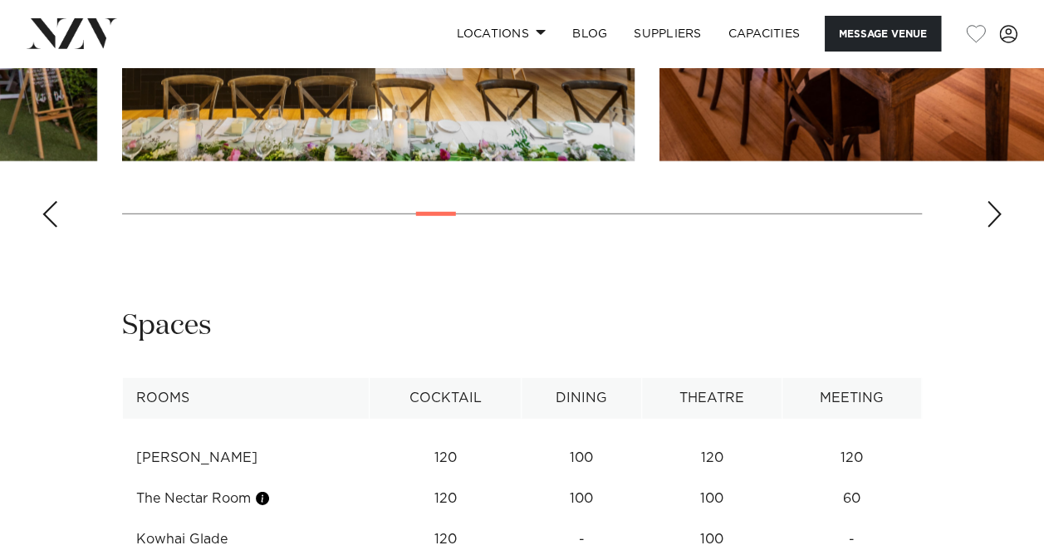
click at [995, 228] on div "Next slide" at bounding box center [994, 214] width 17 height 27
